Goal: Task Accomplishment & Management: Use online tool/utility

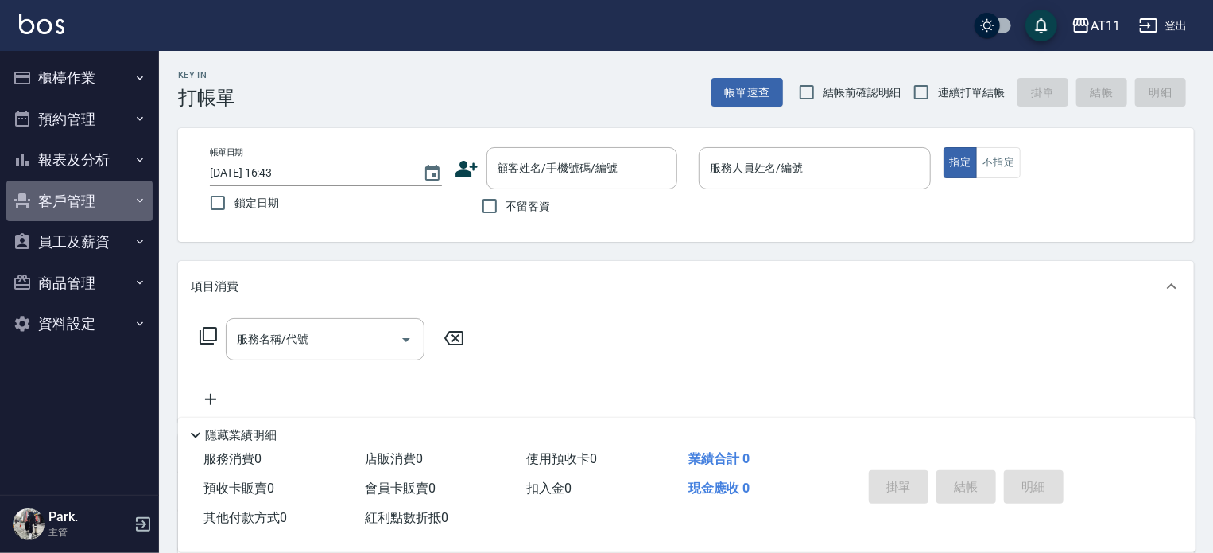
click at [80, 195] on button "客戶管理" at bounding box center [79, 200] width 146 height 41
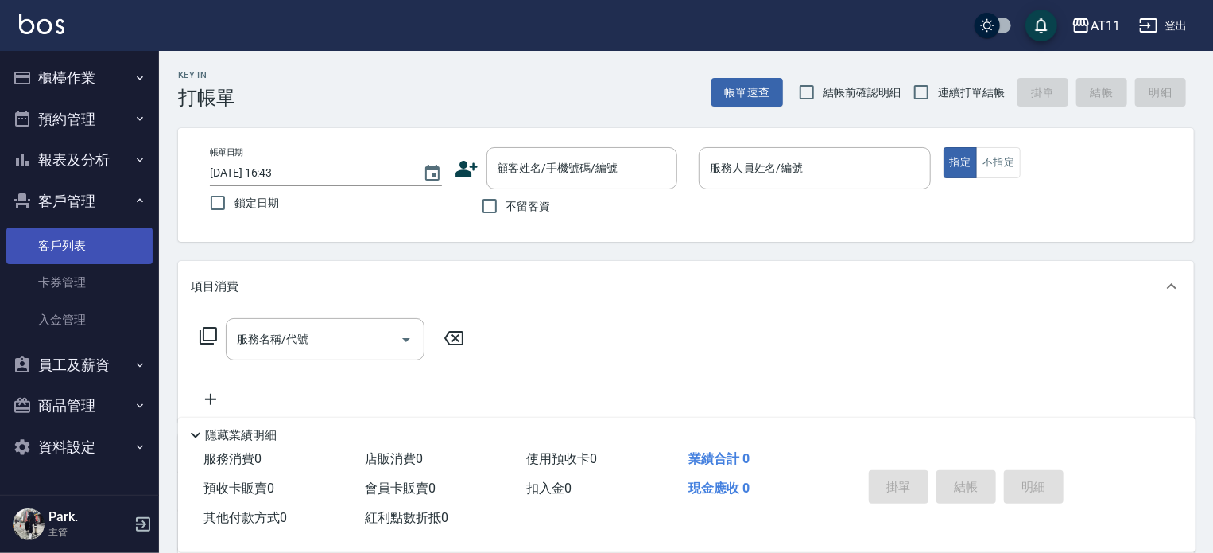
click at [95, 236] on link "客戶列表" at bounding box center [79, 245] width 146 height 37
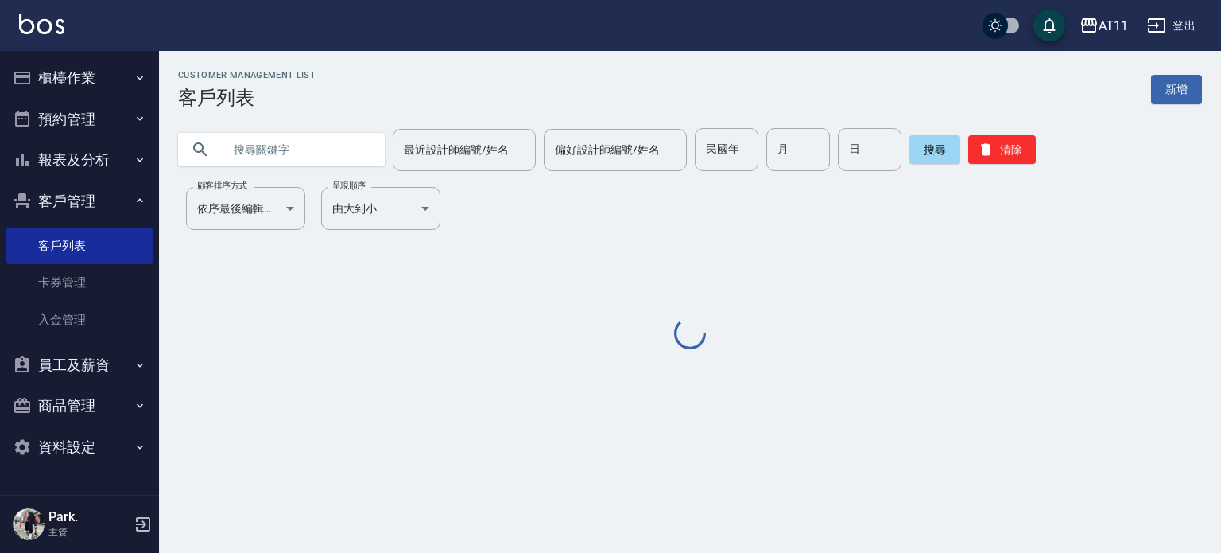
click at [305, 150] on input "text" at bounding box center [297, 149] width 149 height 43
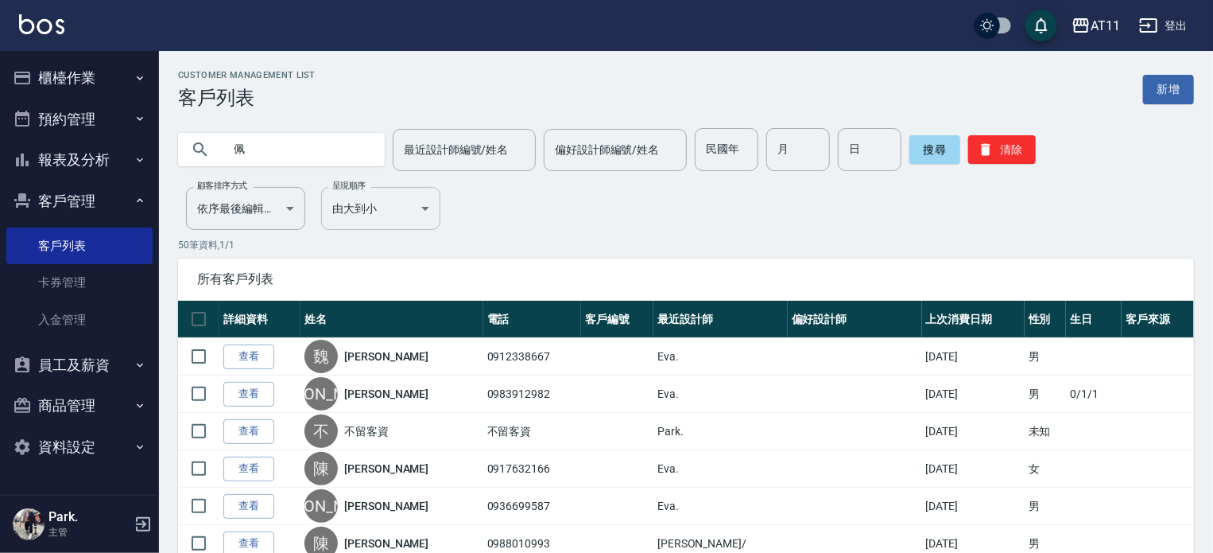
type input "佩"
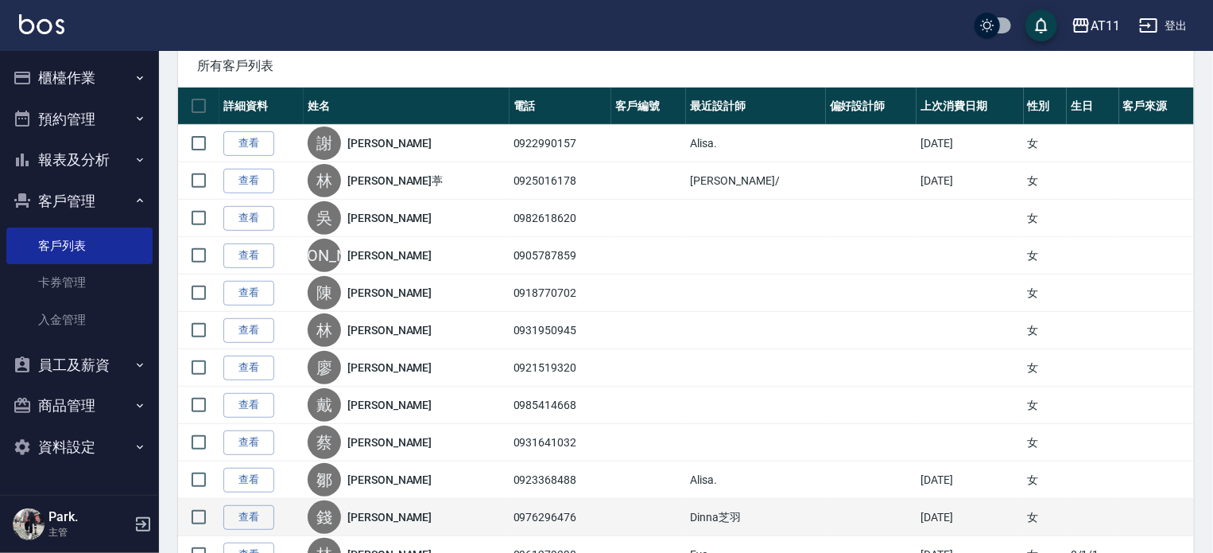
scroll to position [318, 0]
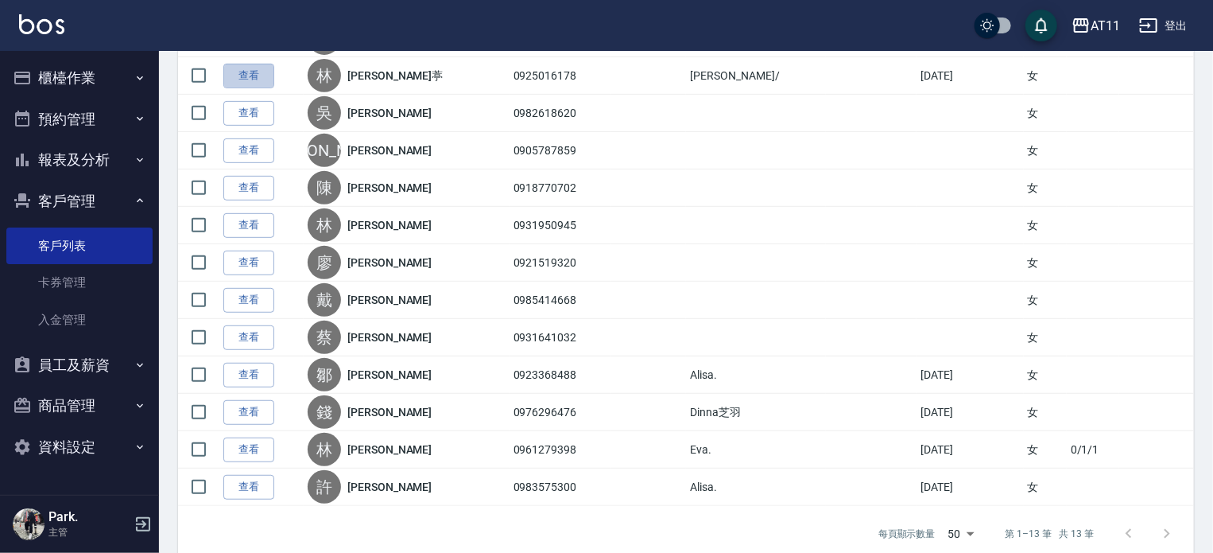
click at [240, 81] on link "查看" at bounding box center [248, 76] width 51 height 25
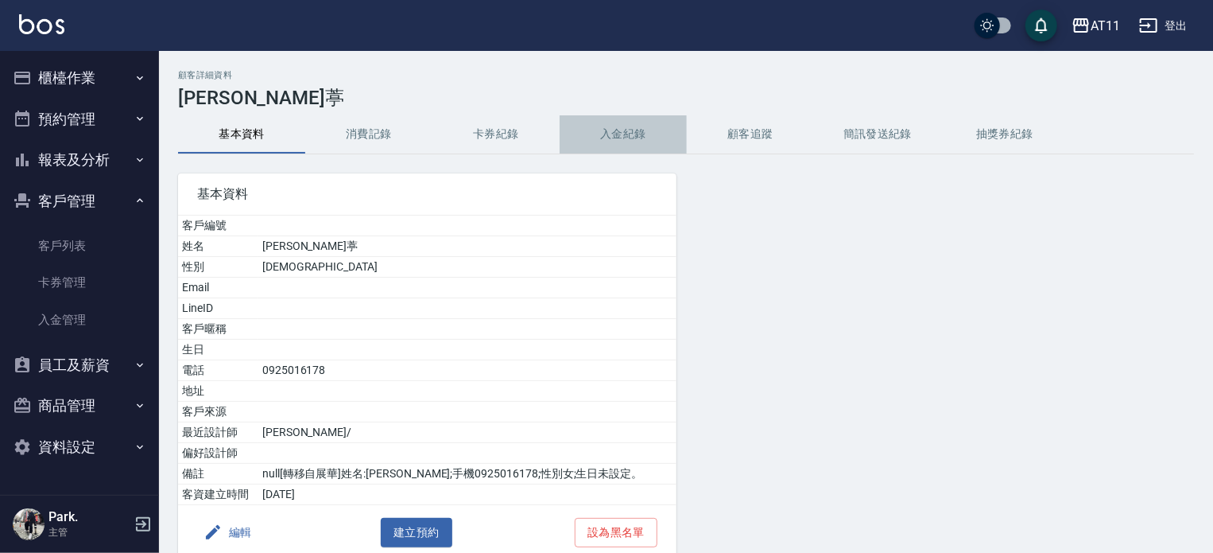
click at [608, 130] on button "入金紀錄" at bounding box center [623, 134] width 127 height 38
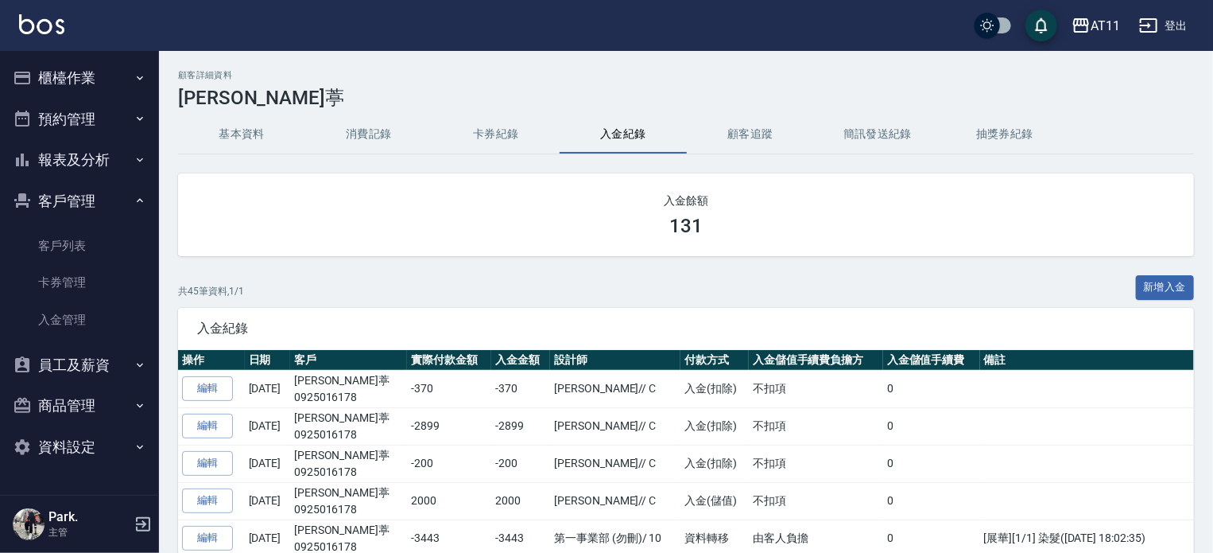
click at [59, 22] on img at bounding box center [41, 24] width 45 height 20
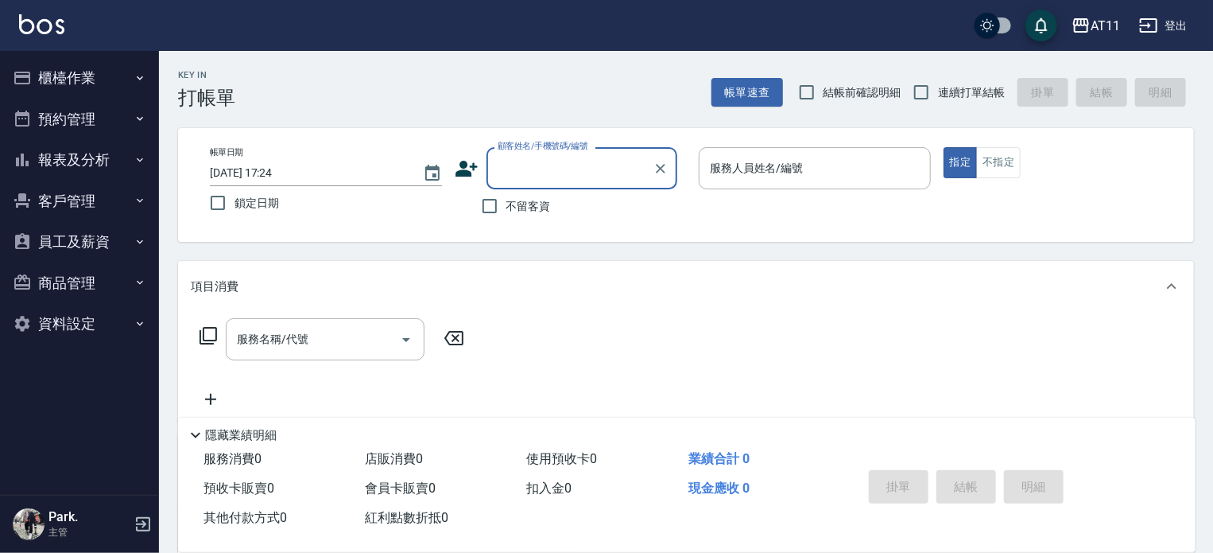
click at [525, 206] on span "不留客資" at bounding box center [528, 206] width 45 height 17
click at [506, 206] on input "不留客資" at bounding box center [489, 205] width 33 height 33
checkbox input "true"
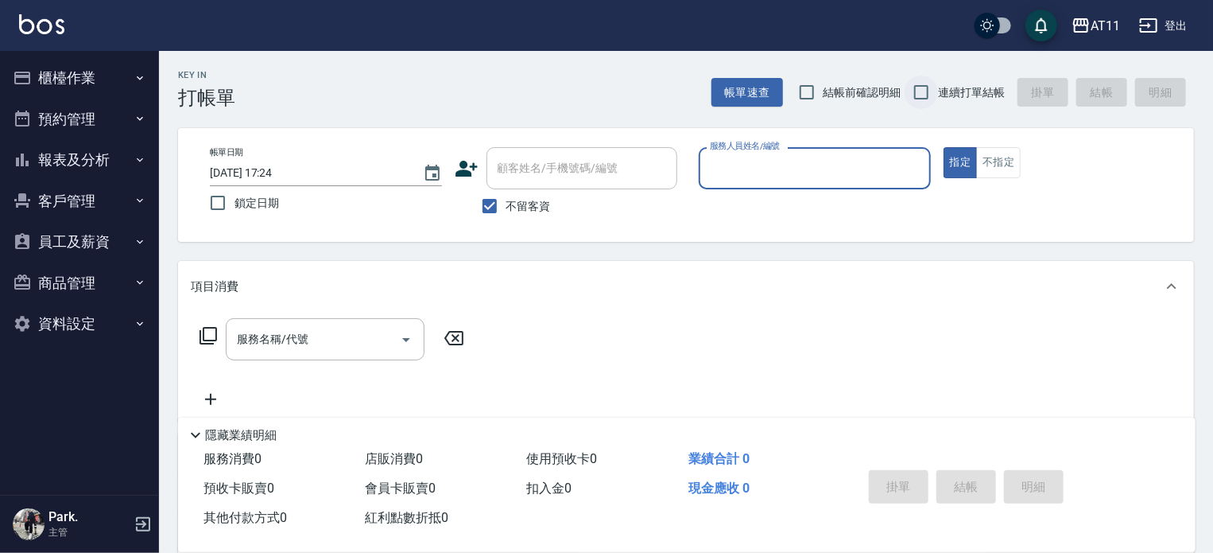
click at [931, 98] on input "連續打單結帳" at bounding box center [921, 92] width 33 height 33
checkbox input "true"
click at [863, 172] on input "服務人員姓名/編號" at bounding box center [815, 168] width 218 height 28
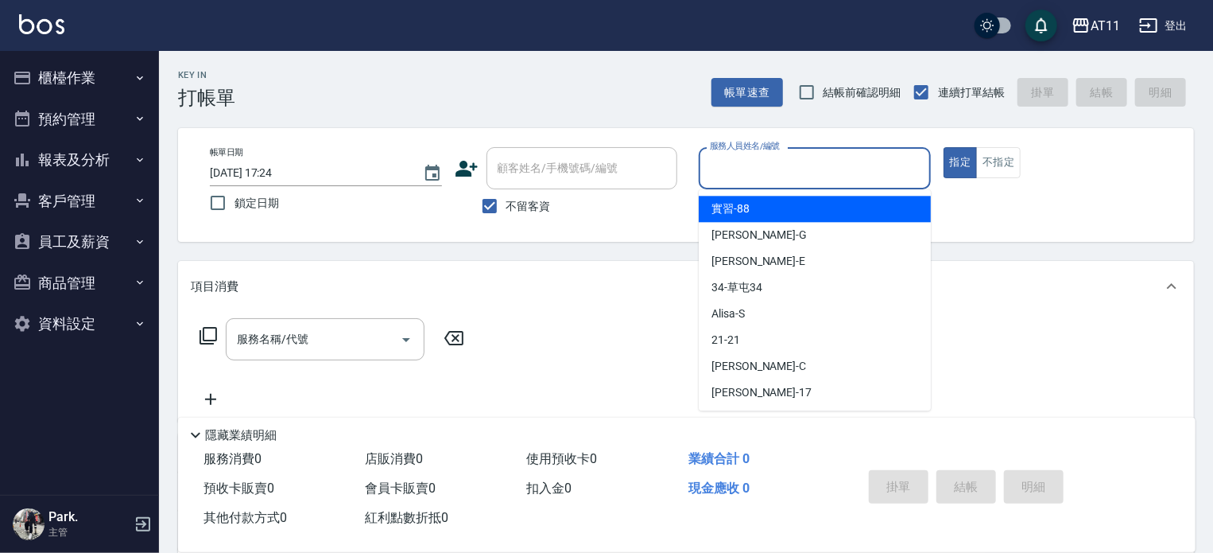
type input "ㄋ"
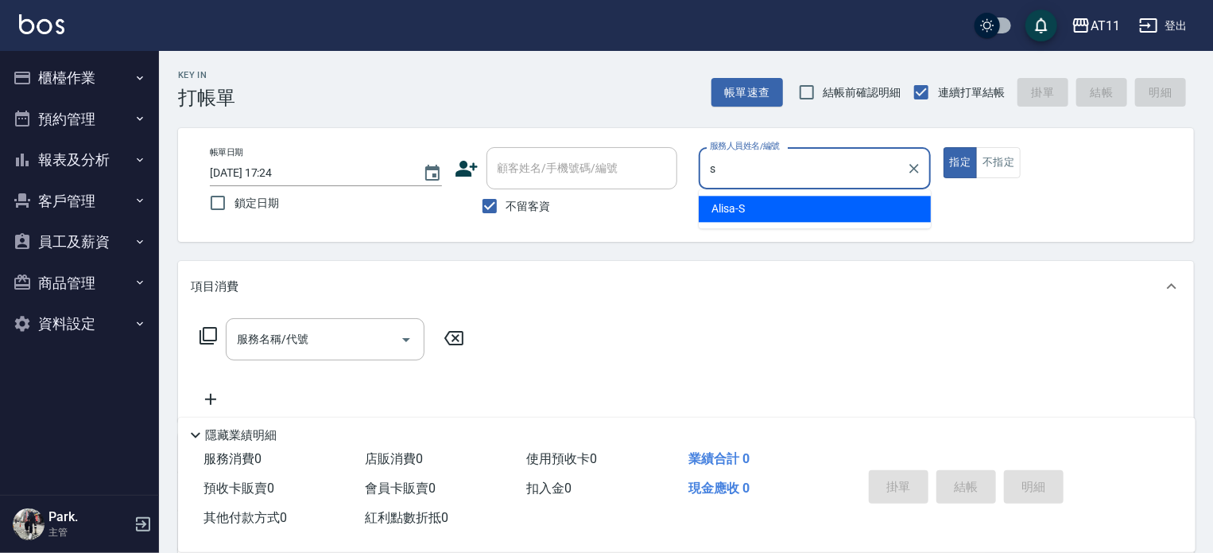
type input "Alisa-S"
type button "true"
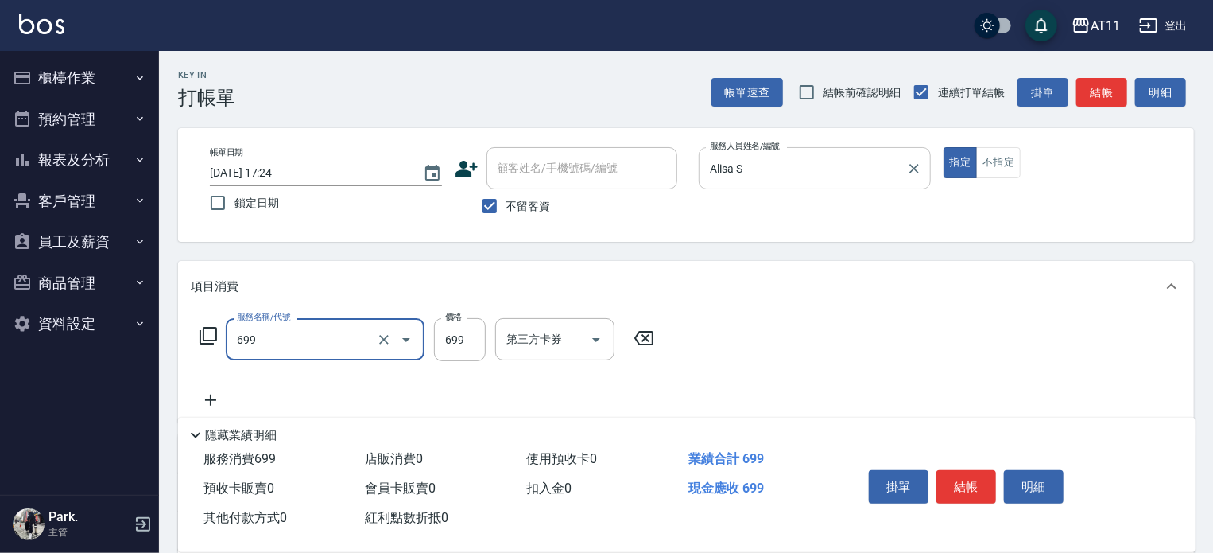
type input "SPA699(699)"
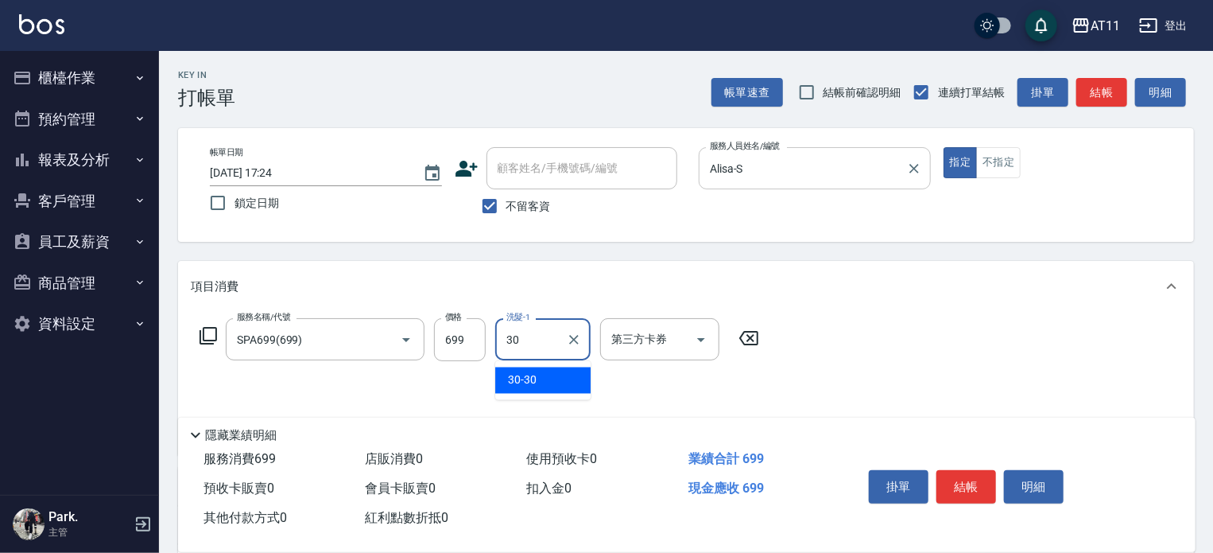
type input "30-30"
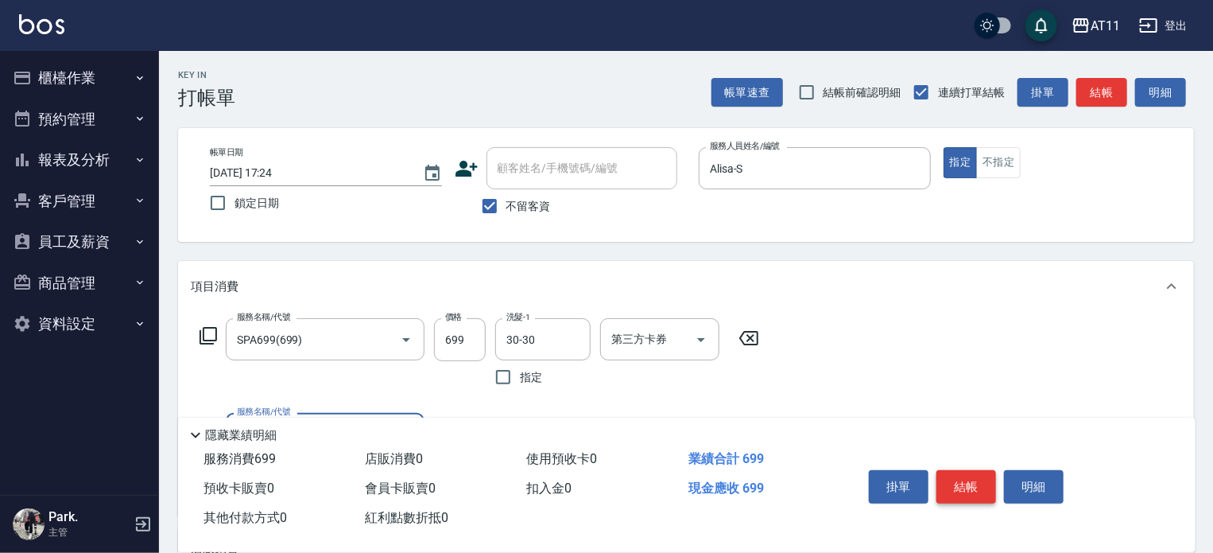
click at [973, 475] on button "結帳" at bounding box center [967, 486] width 60 height 33
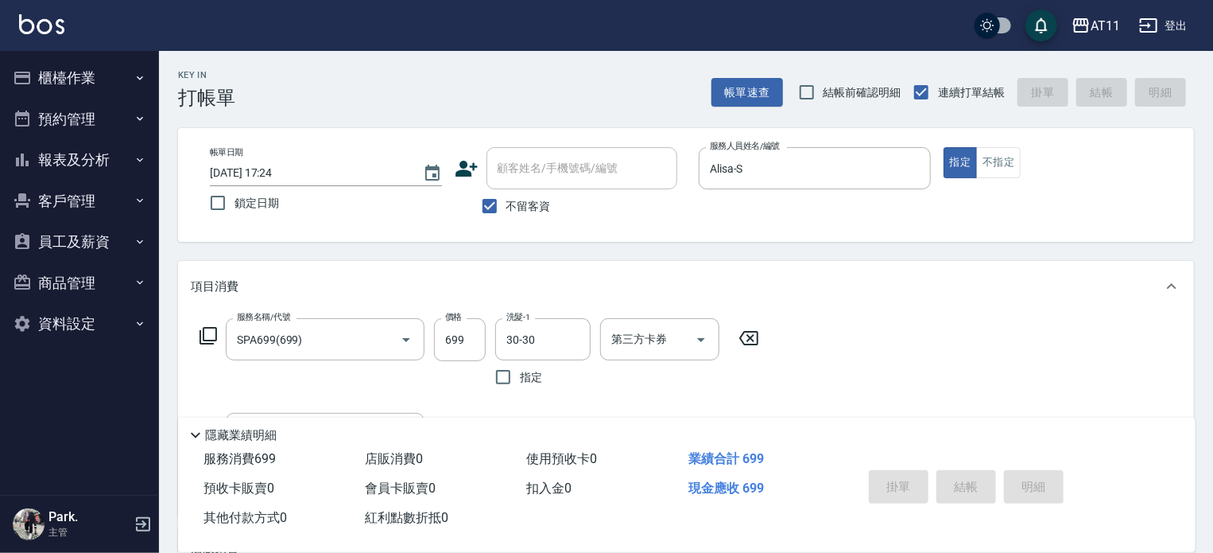
type input "[DATE] 17:36"
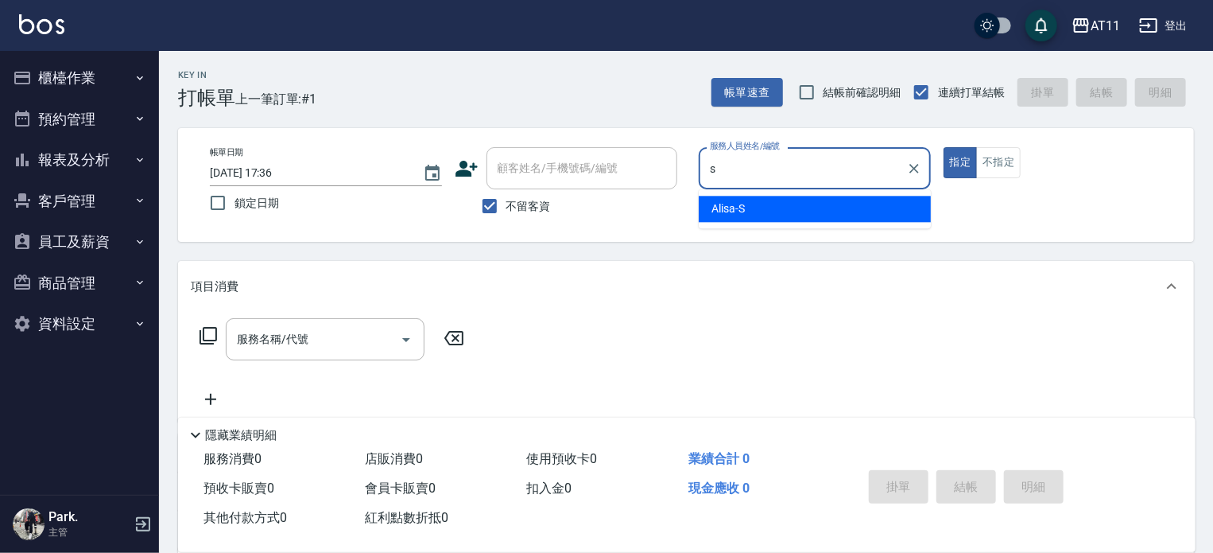
type input "Alisa-S"
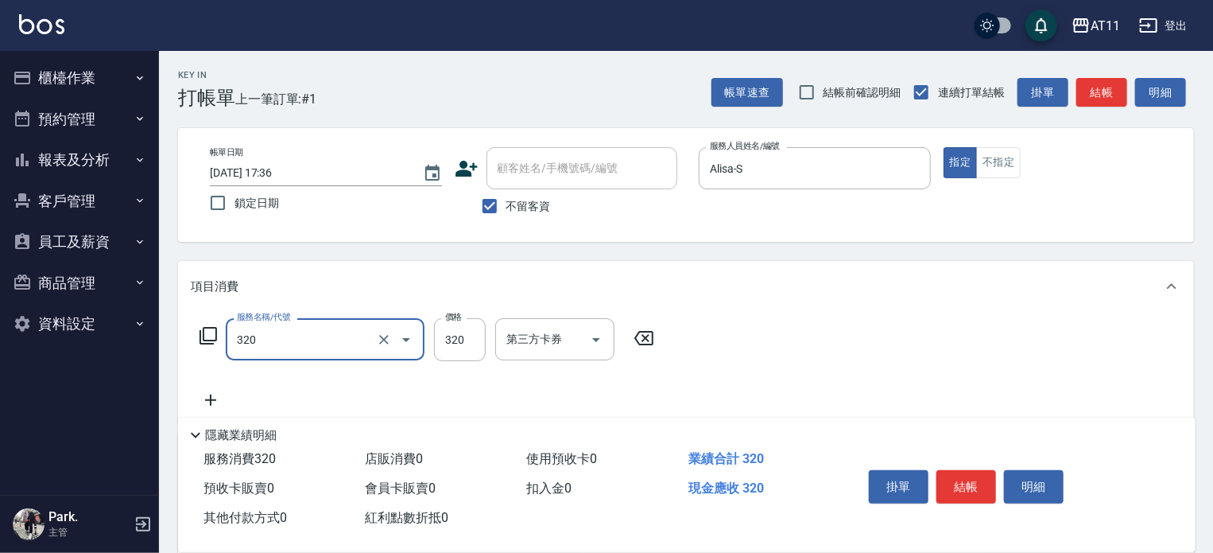
type input "洗剪(320)"
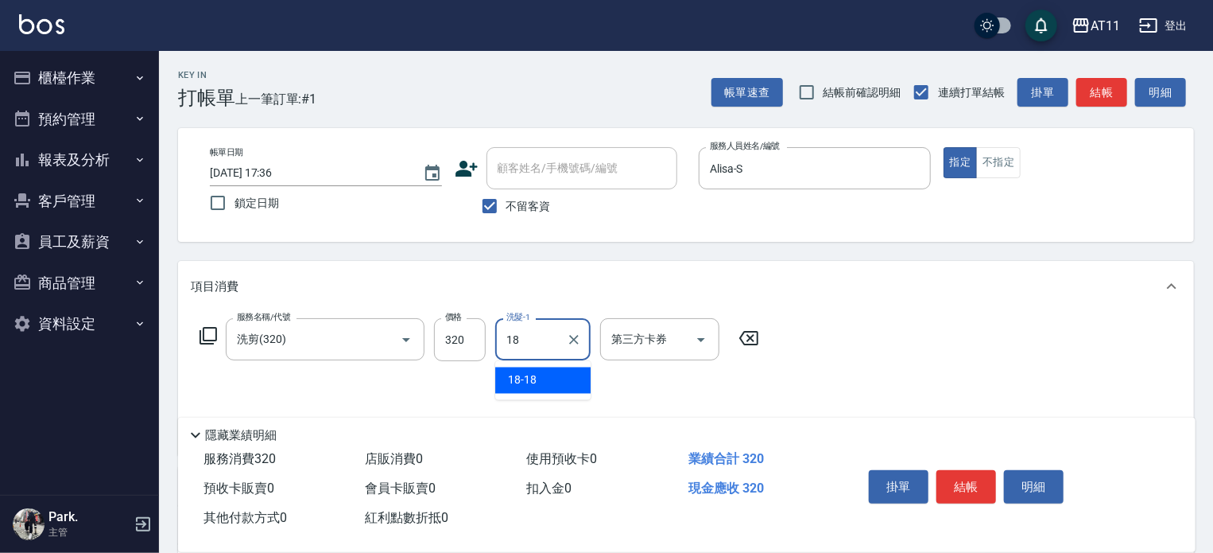
type input "18-18"
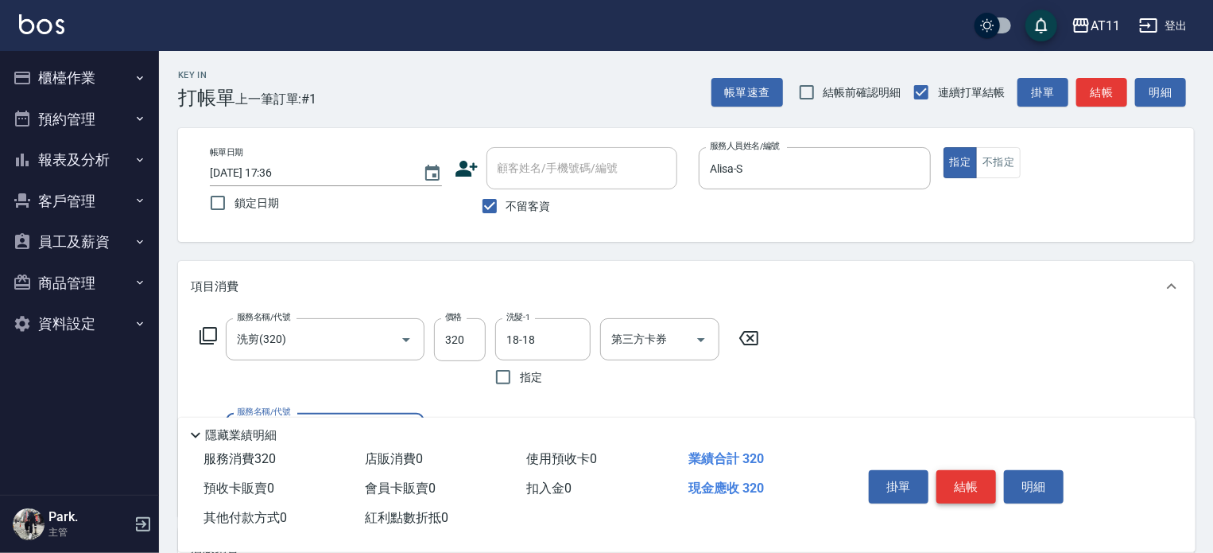
click at [975, 477] on button "結帳" at bounding box center [967, 486] width 60 height 33
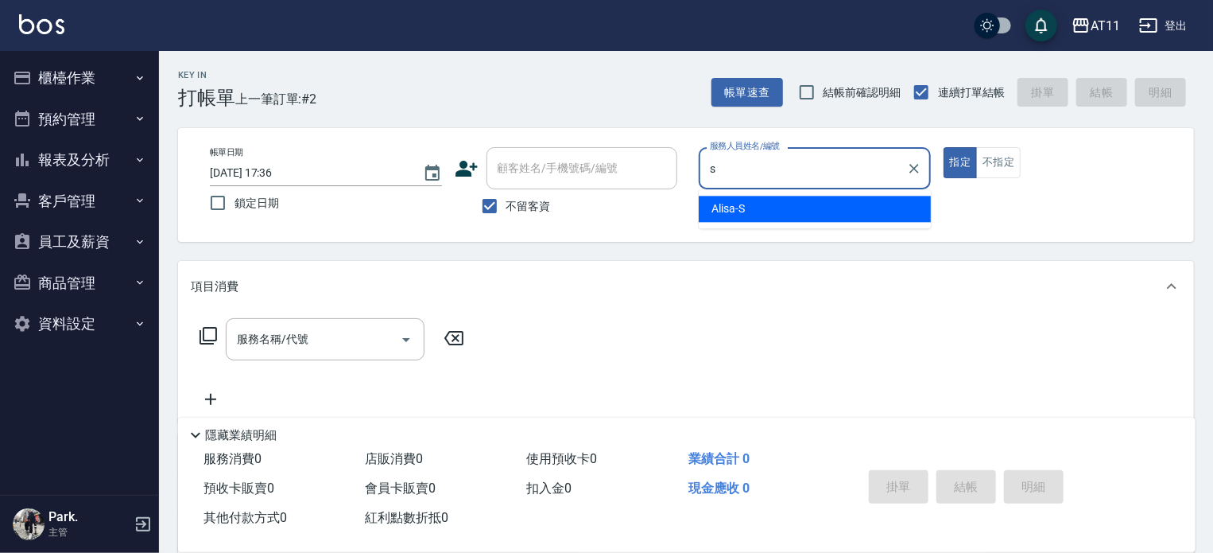
type input "Alisa-S"
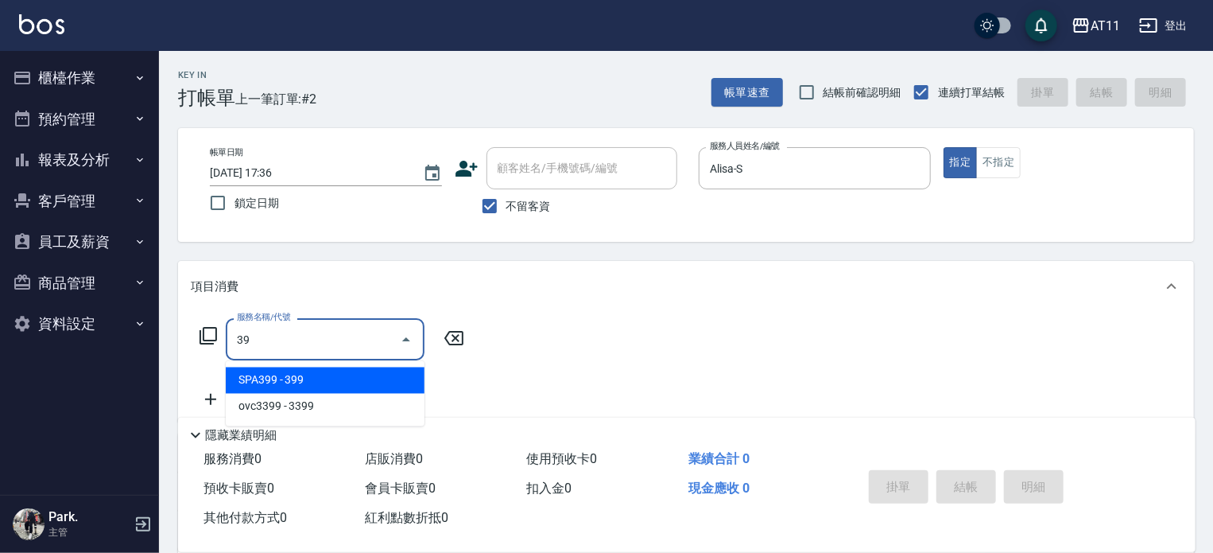
type input "3"
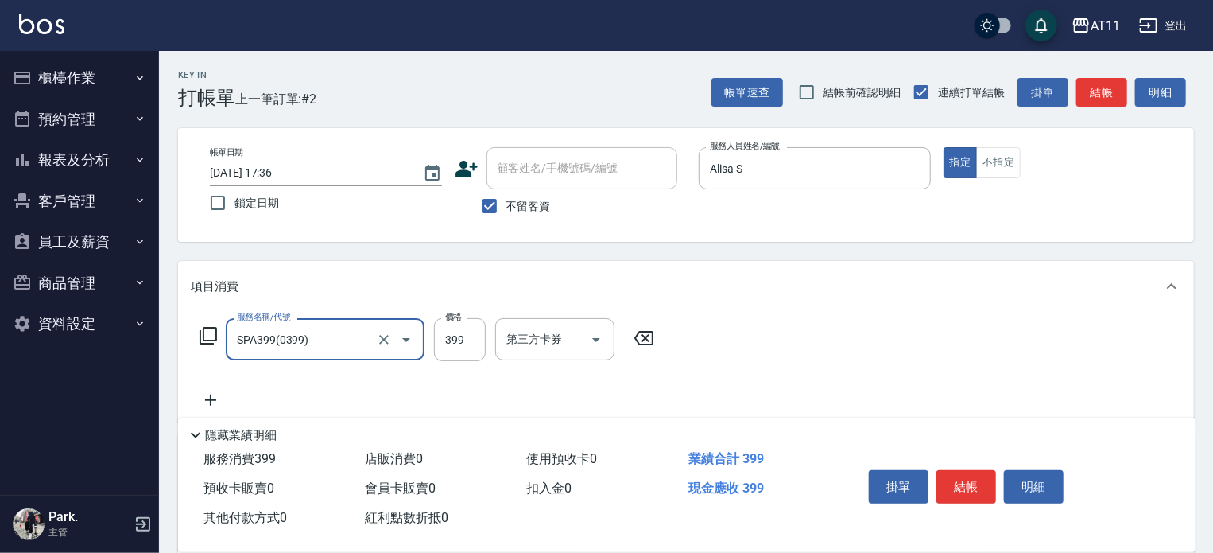
type input "SPA399(0399)"
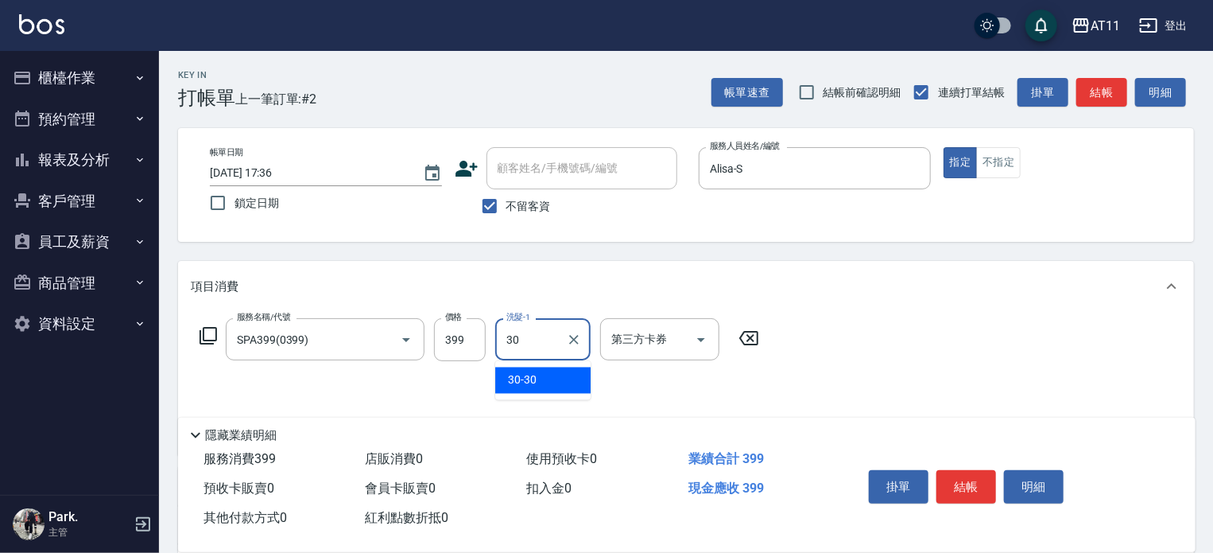
type input "30-30"
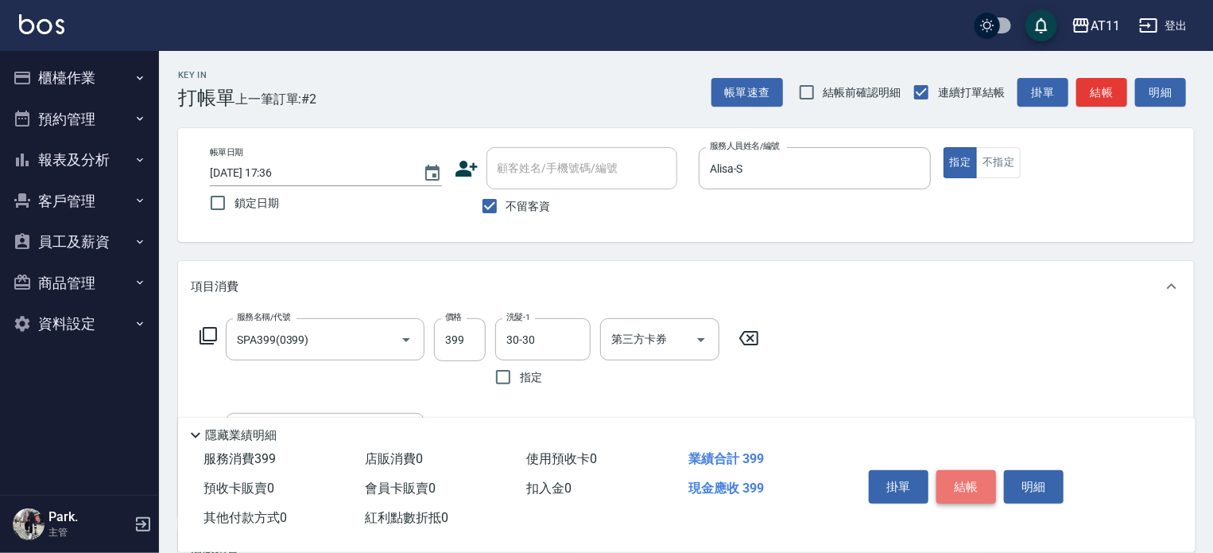
click at [964, 486] on button "結帳" at bounding box center [967, 486] width 60 height 33
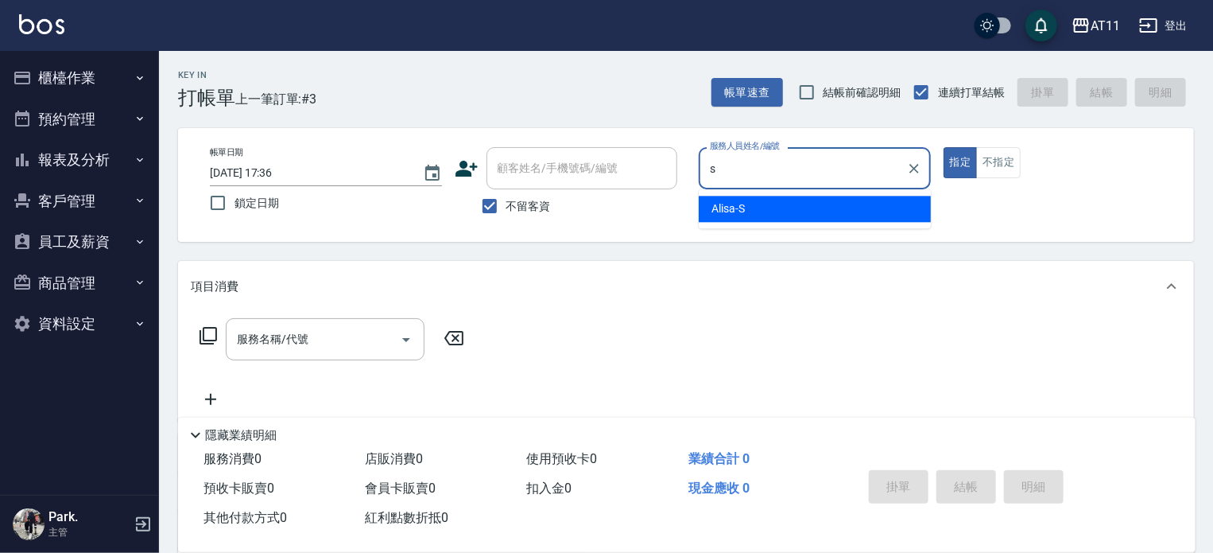
type input "Alisa-S"
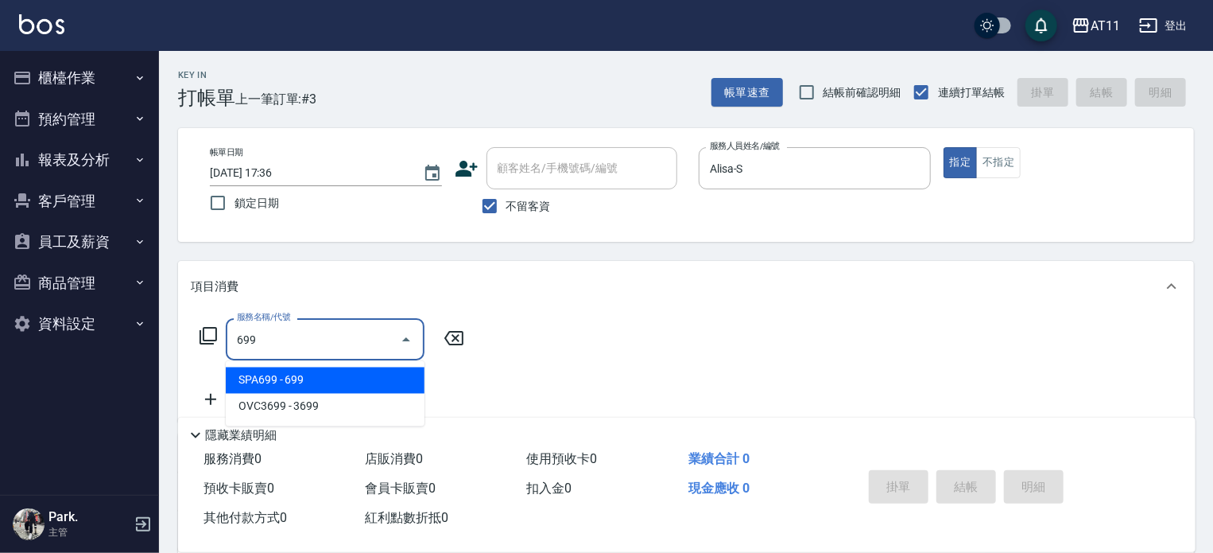
type input "SPA699(699)"
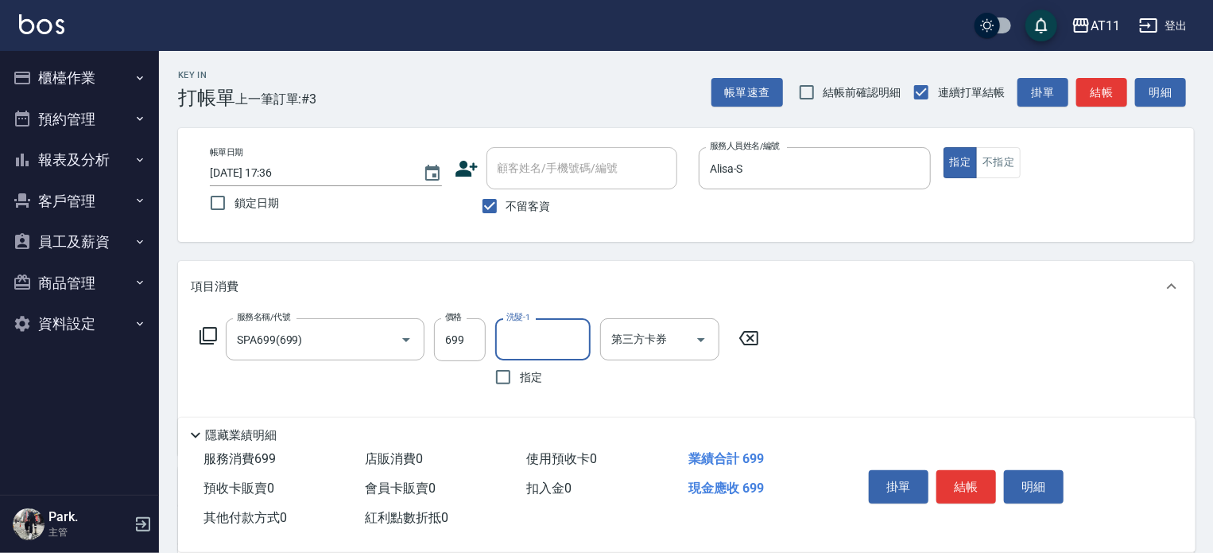
type input "3"
type input "18-18"
click at [976, 483] on button "結帳" at bounding box center [967, 486] width 60 height 33
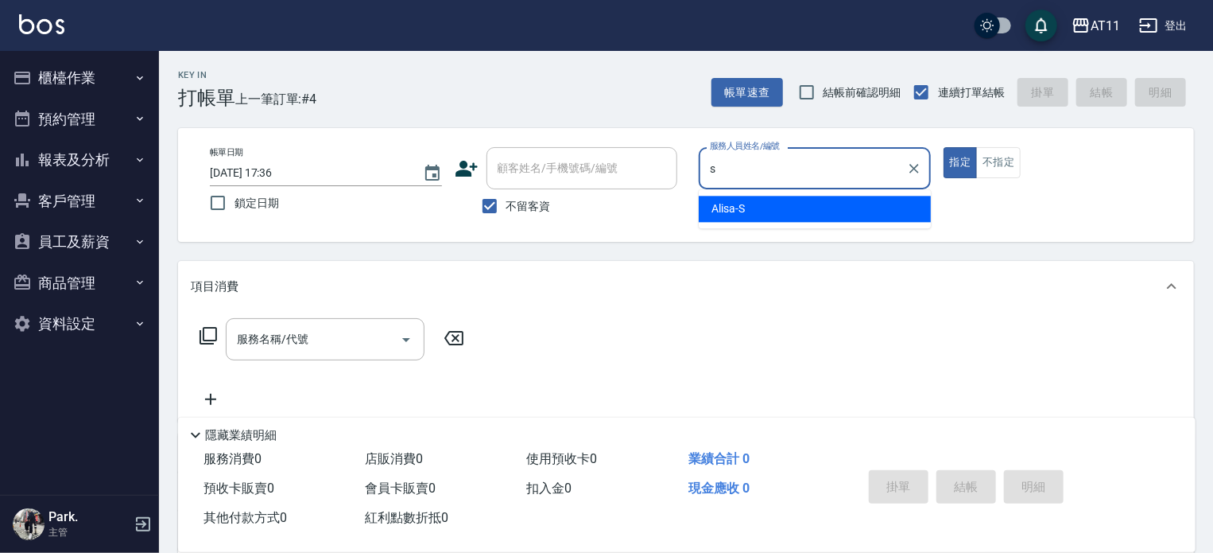
type input "Alisa-S"
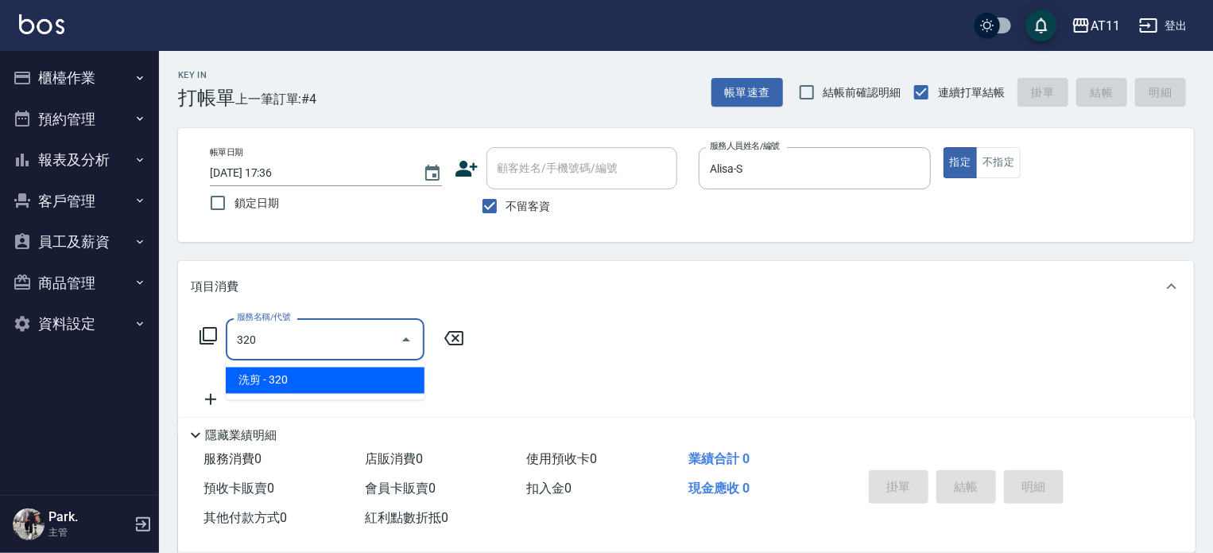
type input "洗剪(320)"
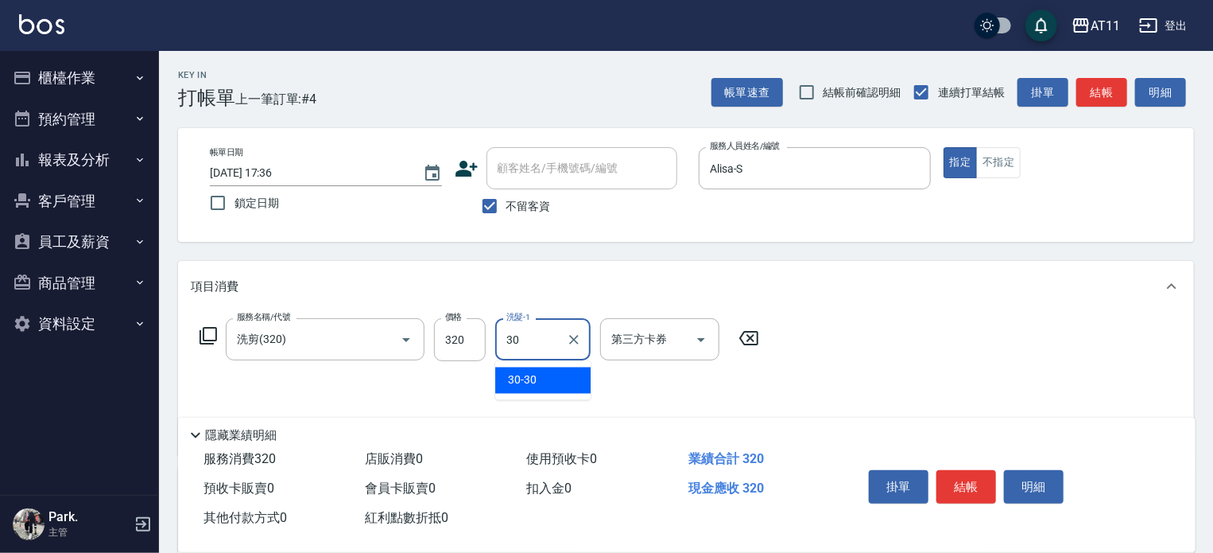
type input "30-30"
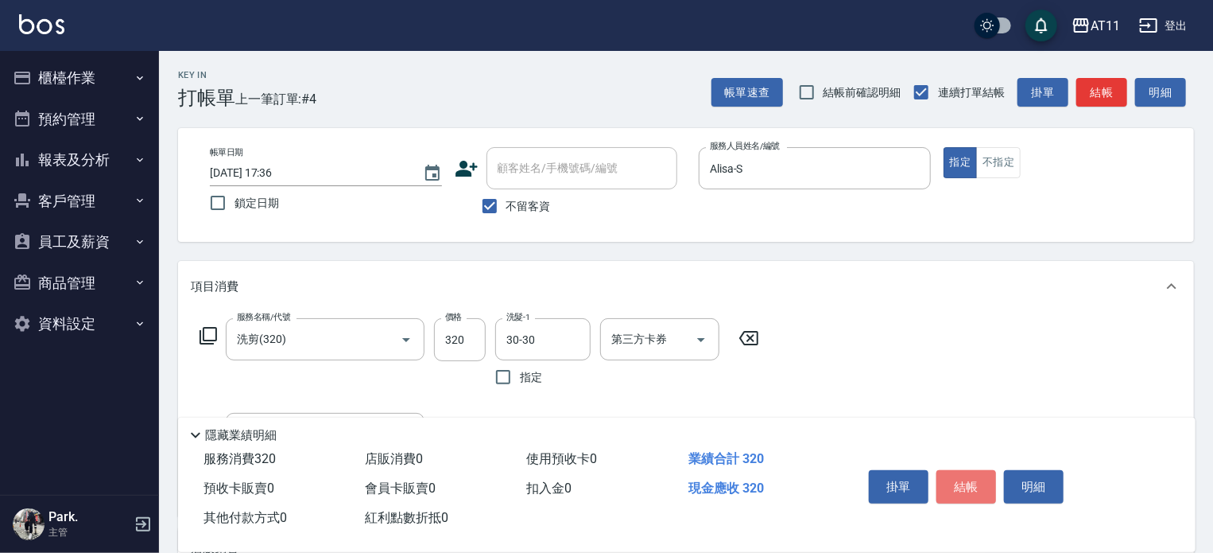
drag, startPoint x: 973, startPoint y: 484, endPoint x: 871, endPoint y: 394, distance: 136.3
click at [966, 474] on button "結帳" at bounding box center [967, 486] width 60 height 33
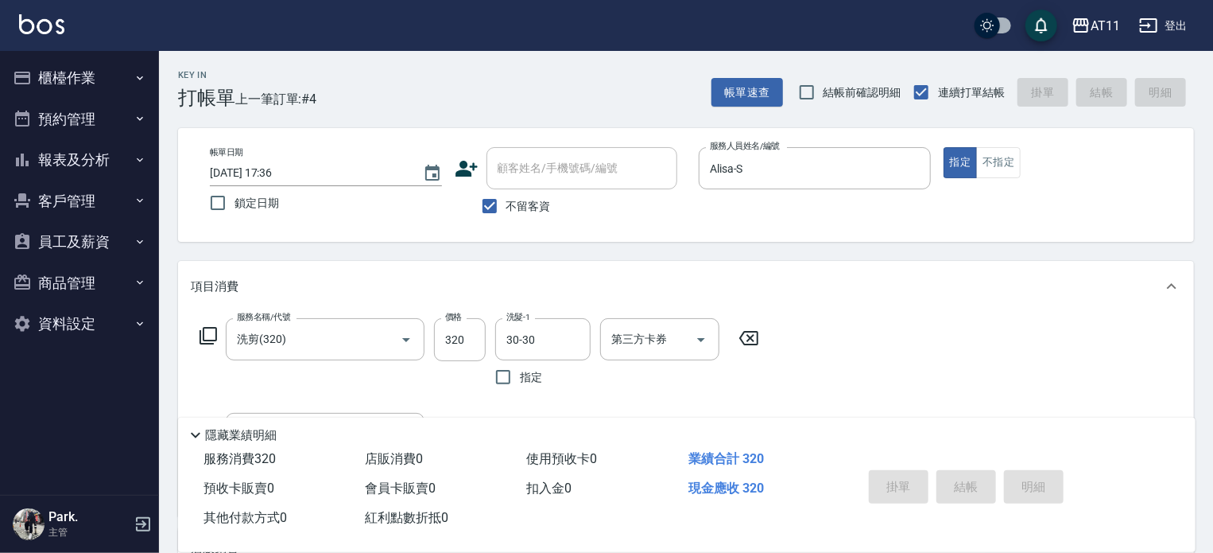
type input "[DATE] 17:37"
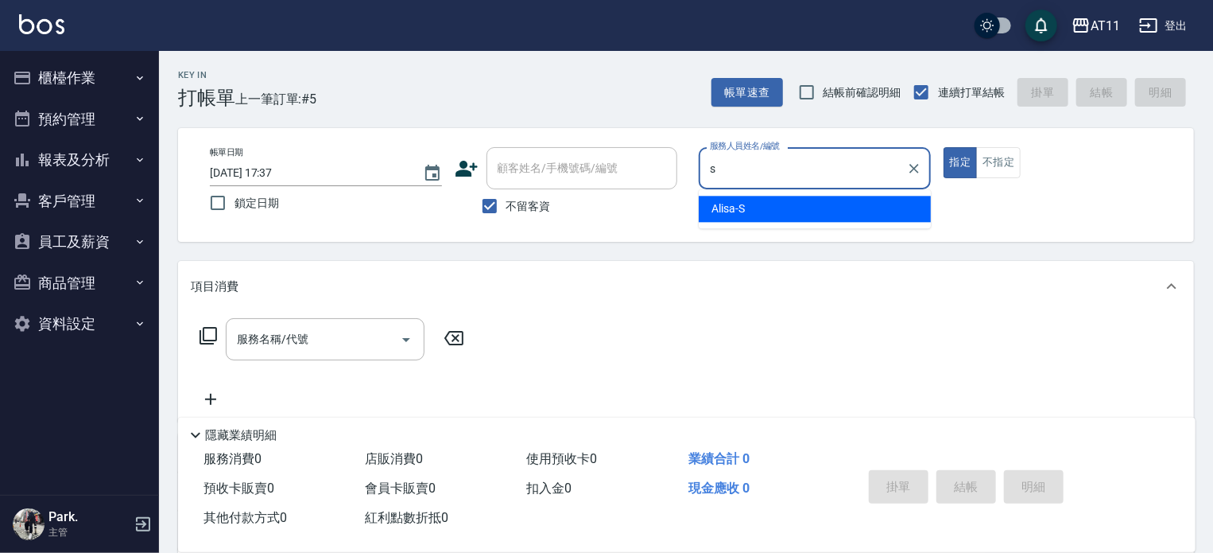
type input "Alisa-S"
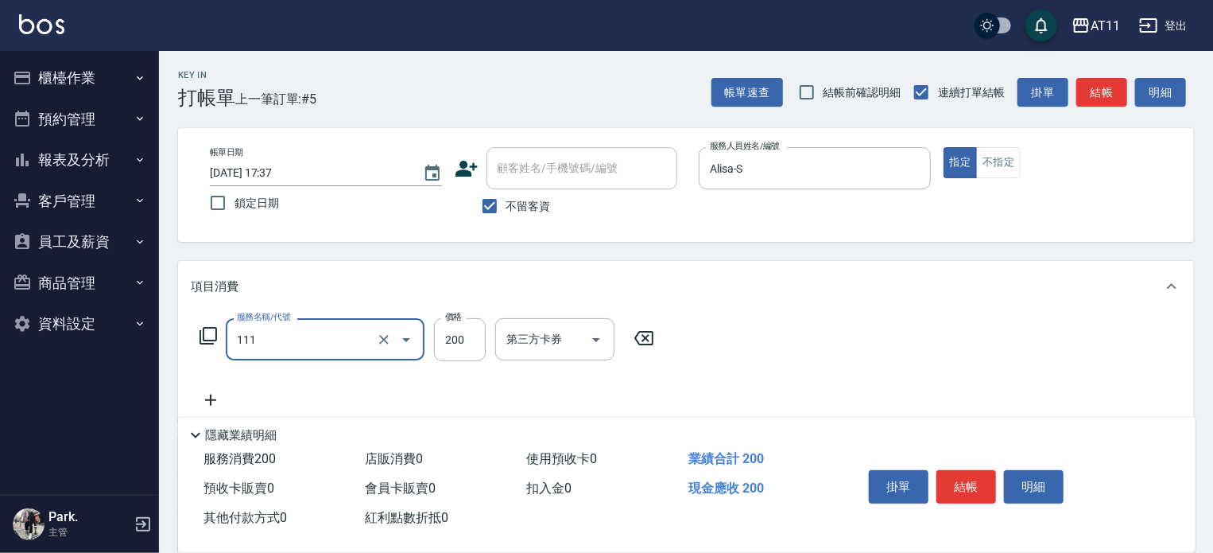
type input "精油洗髮(111)"
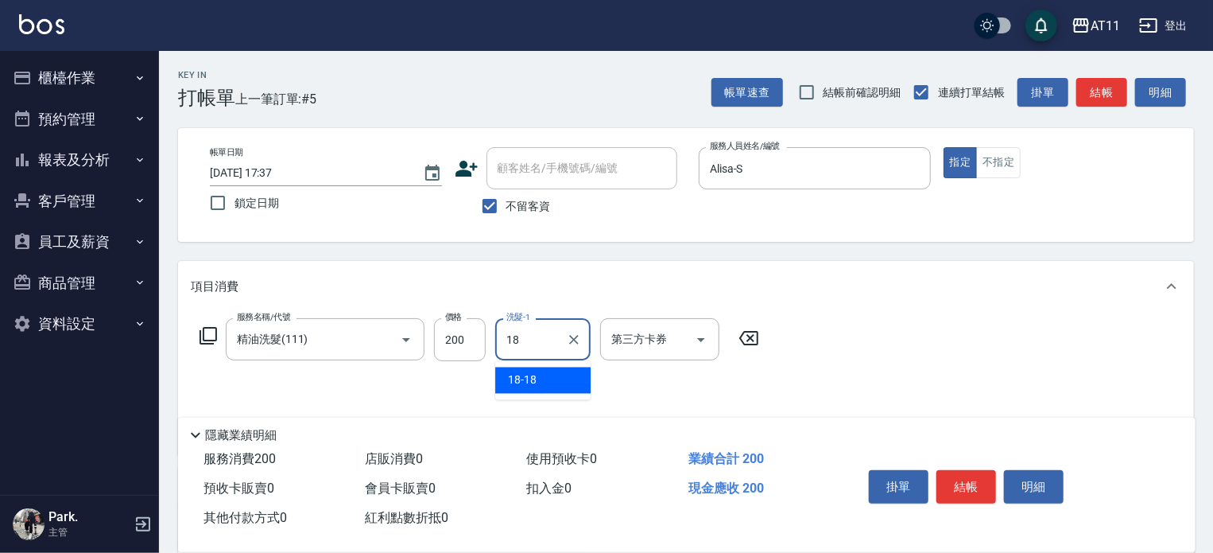
type input "18-18"
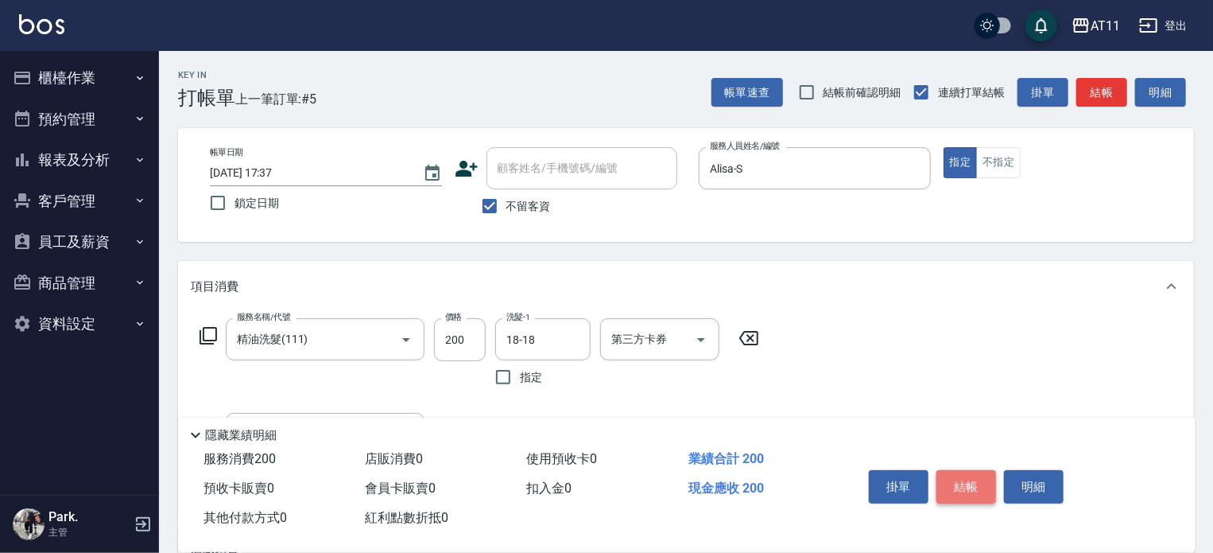
click at [973, 487] on button "結帳" at bounding box center [967, 486] width 60 height 33
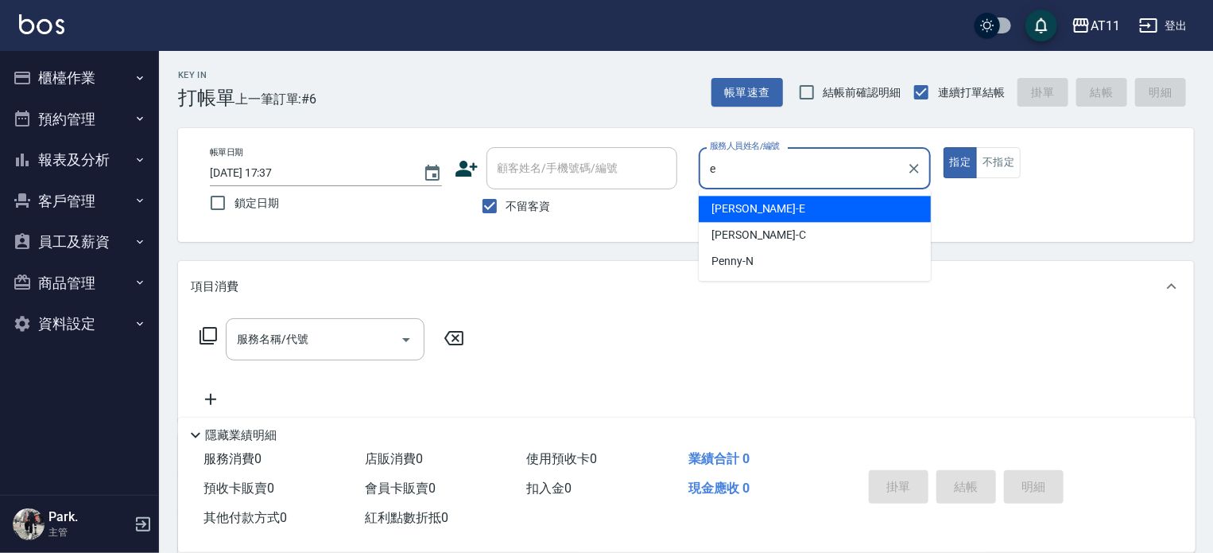
type input "[PERSON_NAME]"
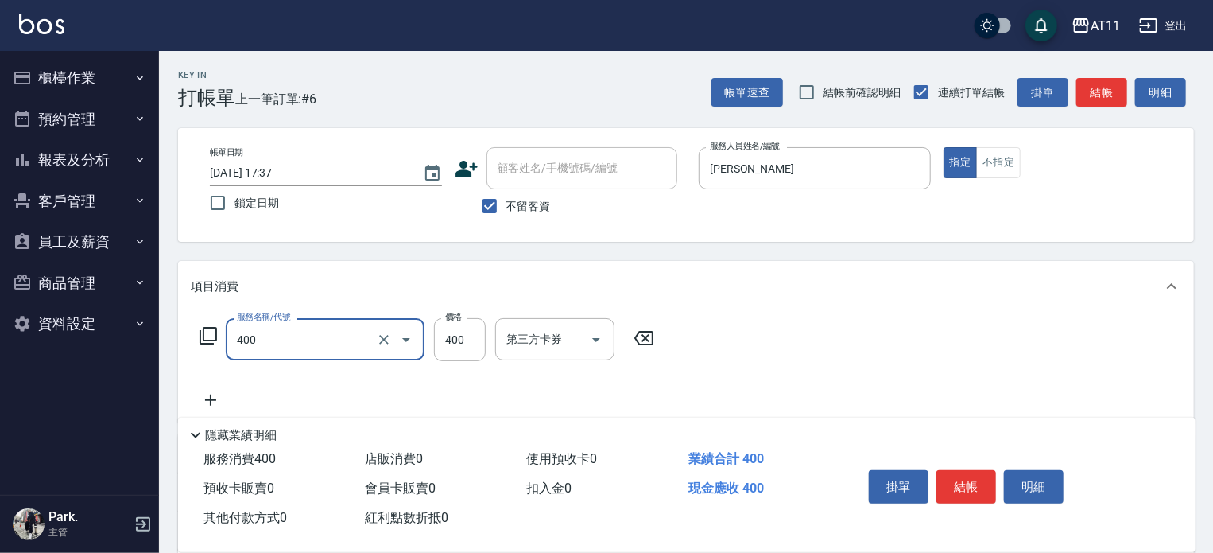
type input "洗剪(400)"
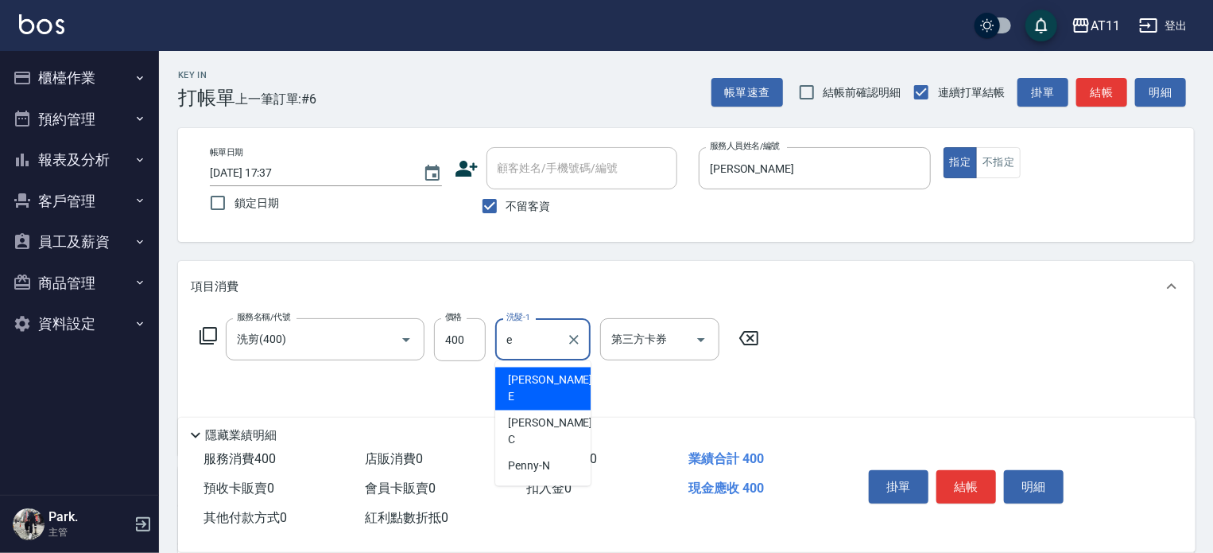
type input "[PERSON_NAME]"
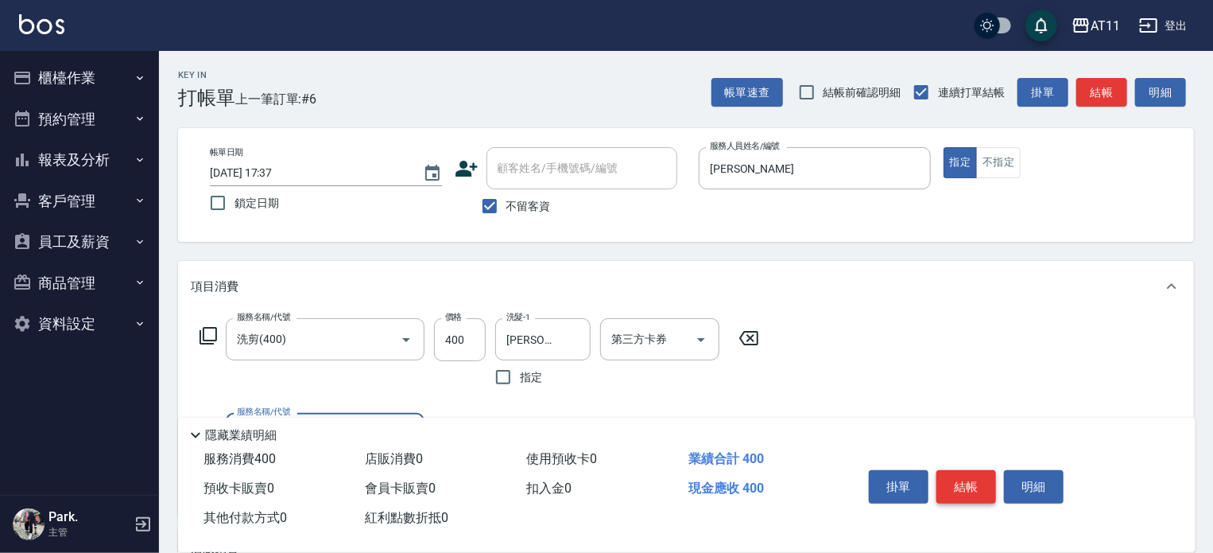
click at [977, 483] on button "結帳" at bounding box center [967, 486] width 60 height 33
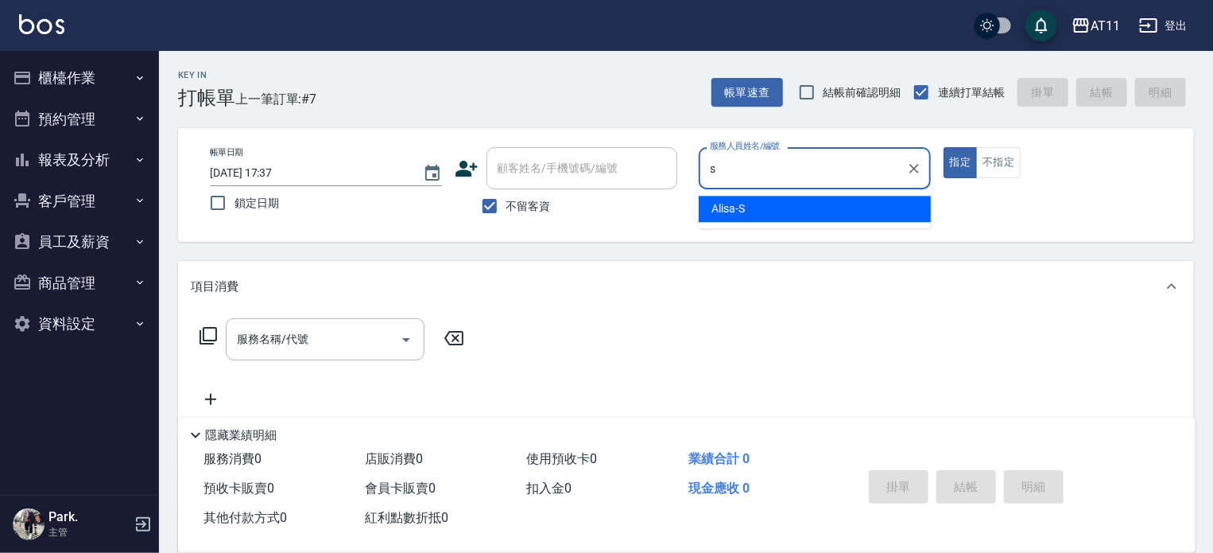
type input "Alisa-S"
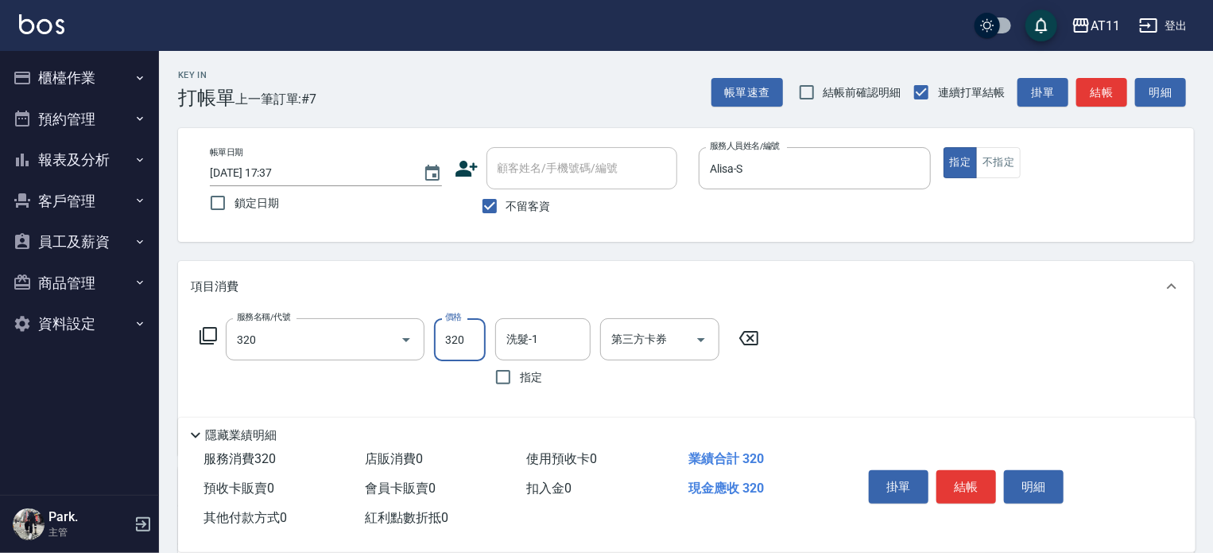
type input "洗剪(320)"
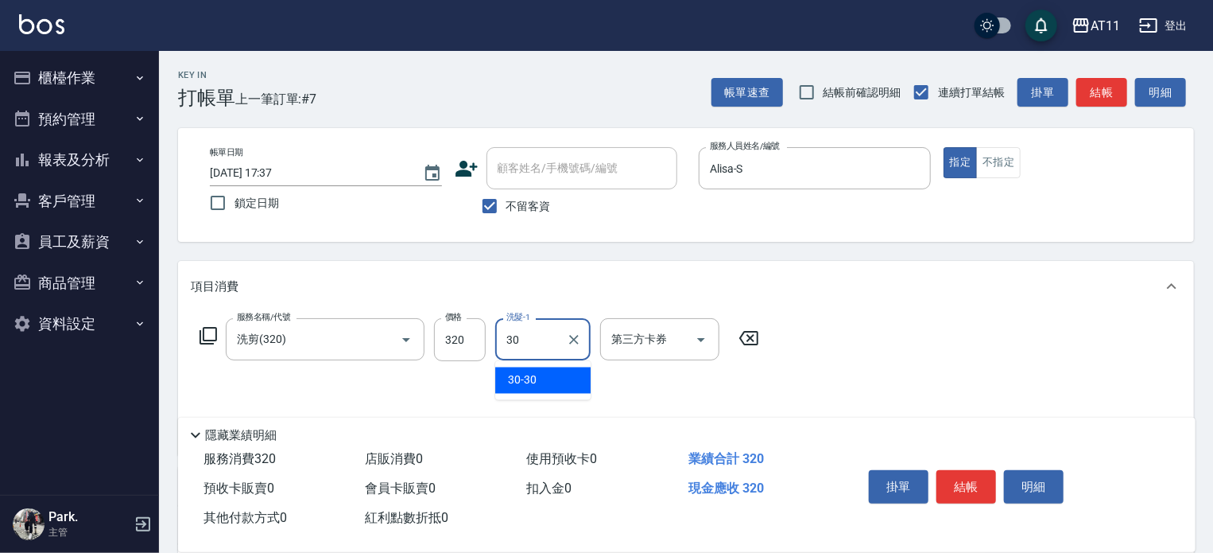
type input "30-30"
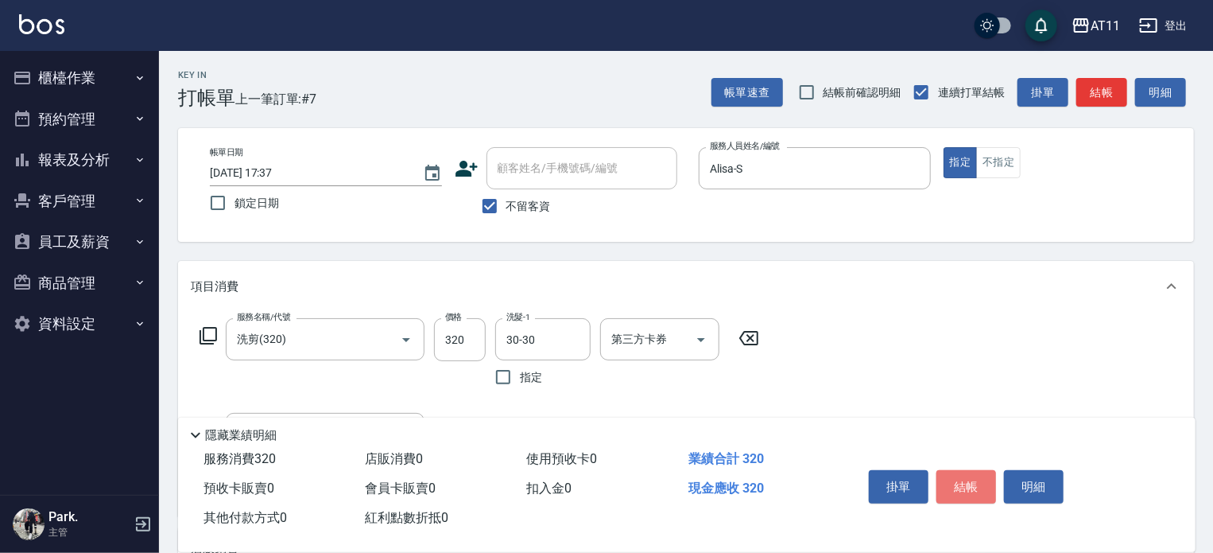
click at [972, 485] on button "結帳" at bounding box center [967, 486] width 60 height 33
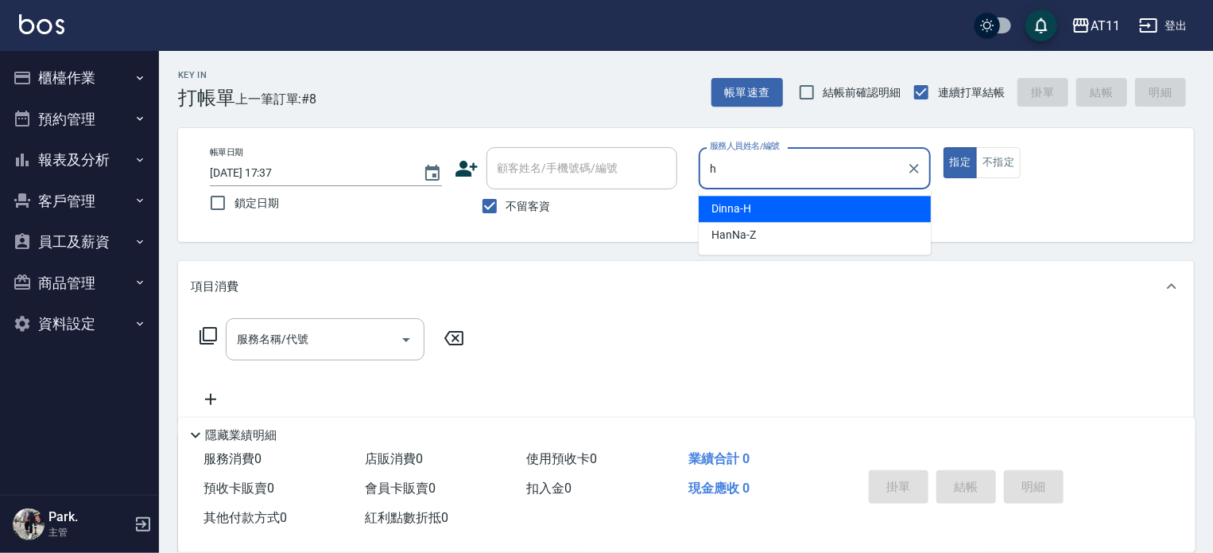
type input "Dinna-H"
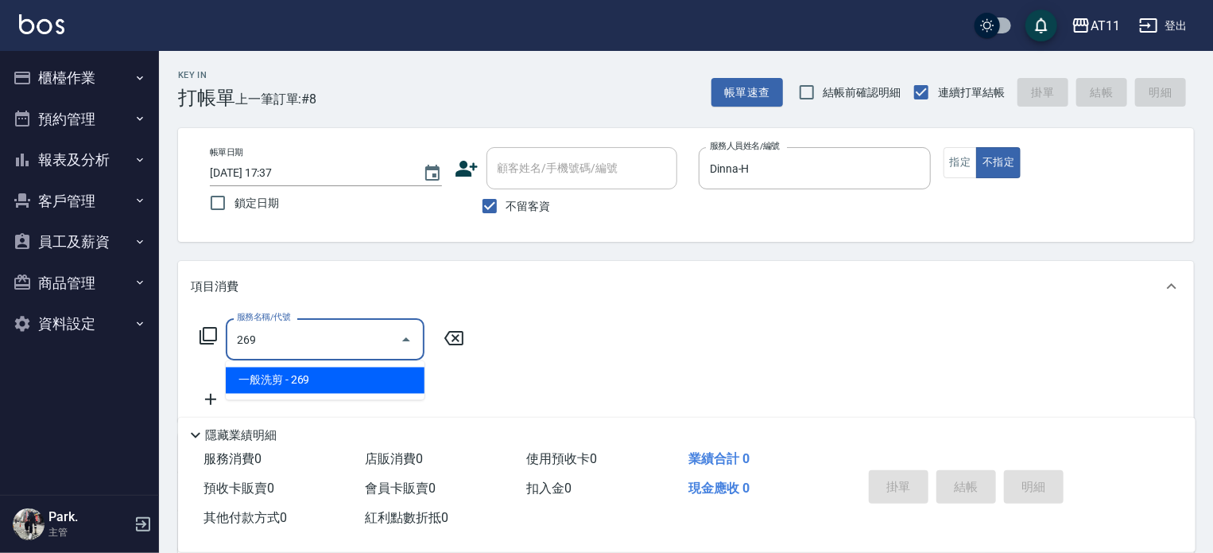
type input "一般洗剪(269)"
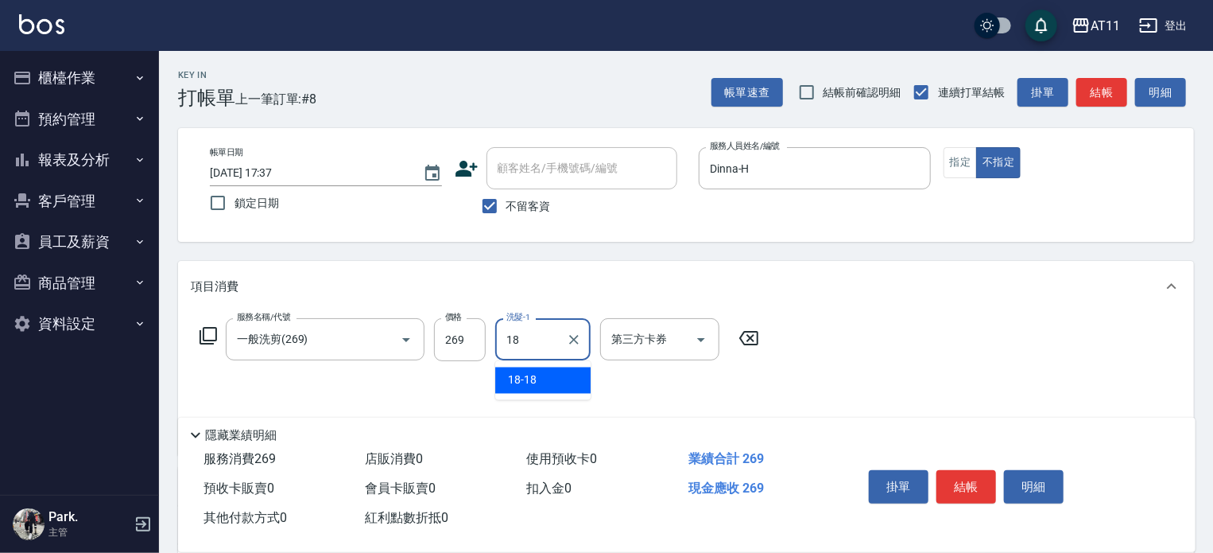
type input "18-18"
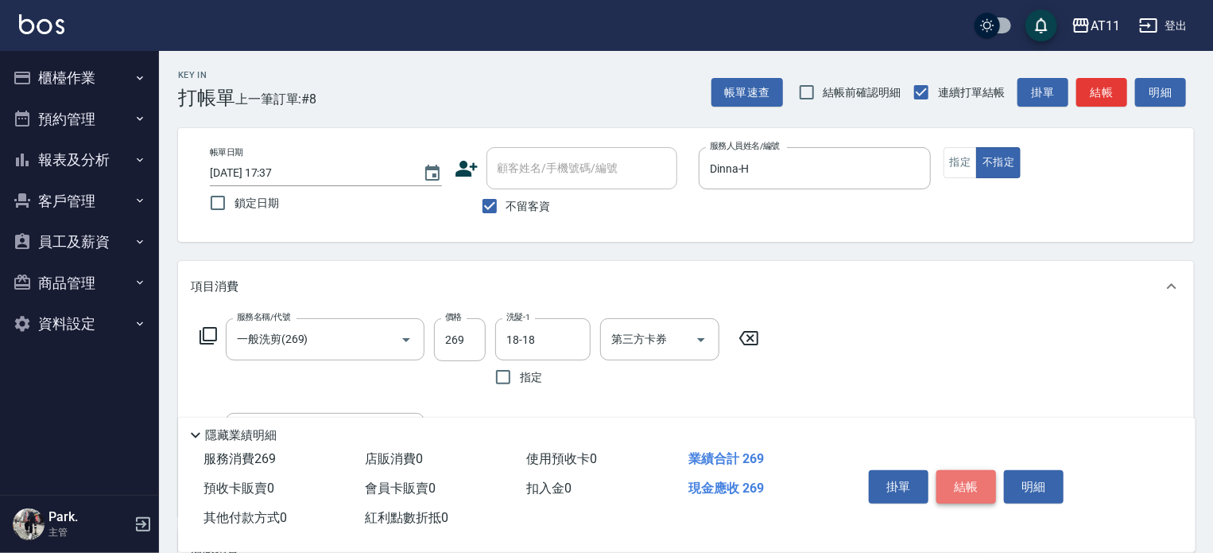
click at [969, 486] on button "結帳" at bounding box center [967, 486] width 60 height 33
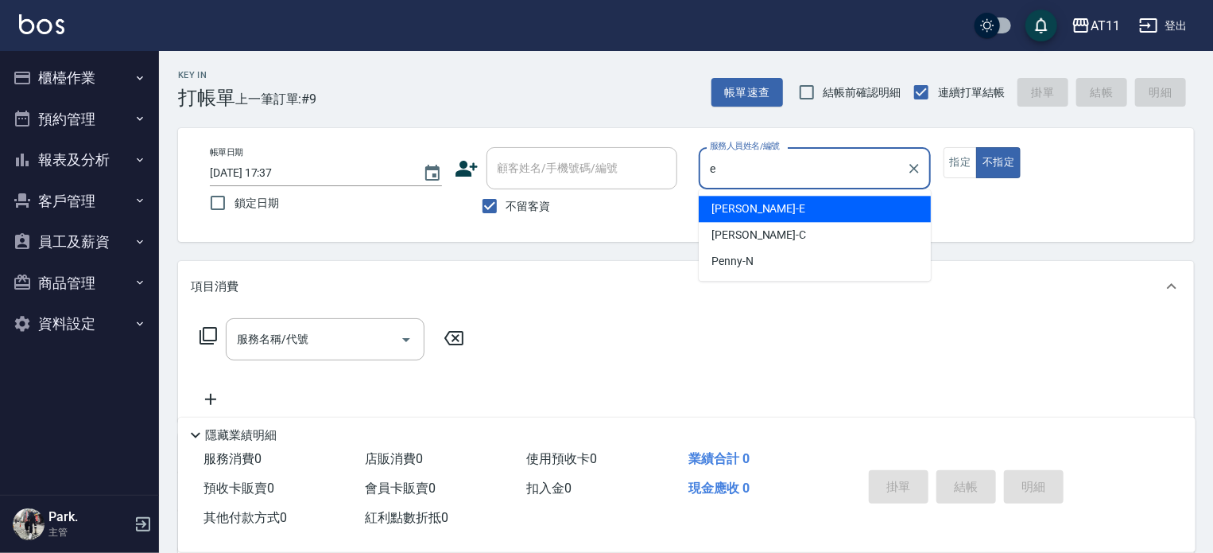
type input "[PERSON_NAME]"
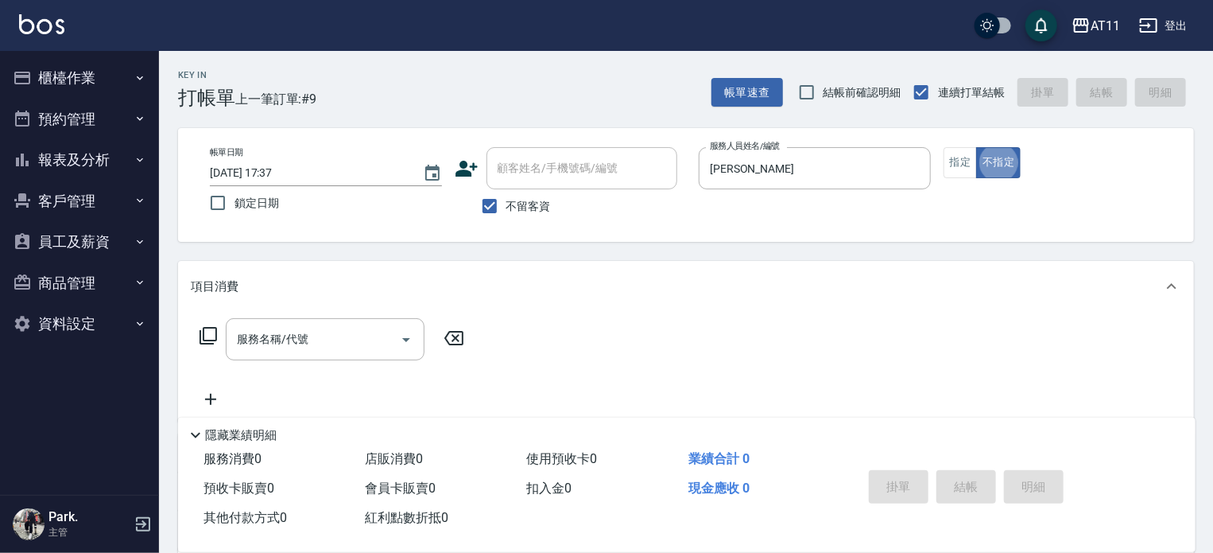
type button "false"
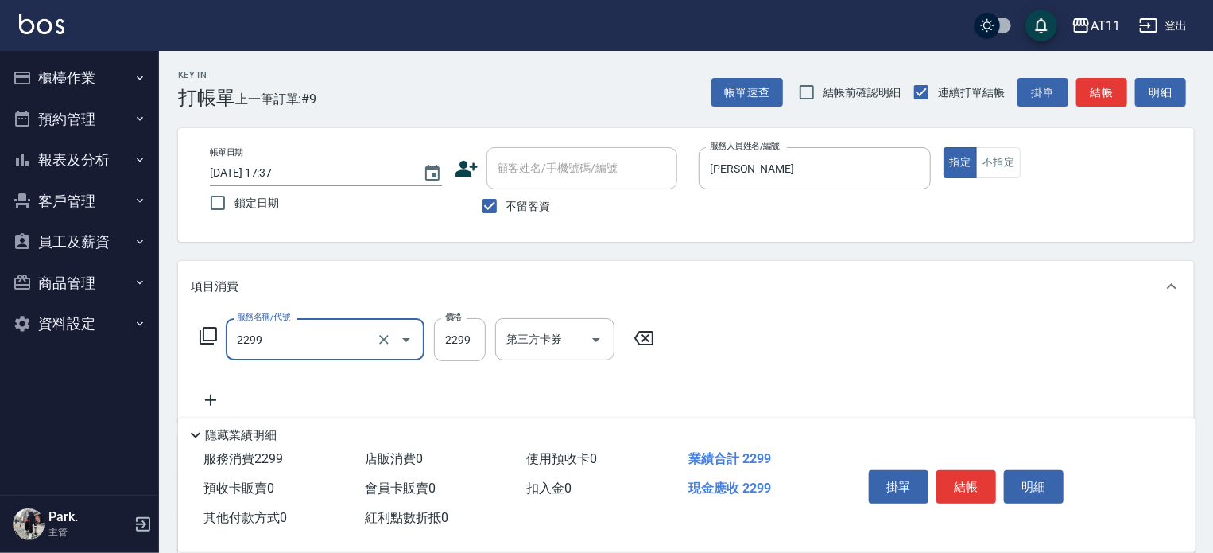
type input "染髮套餐(2299)"
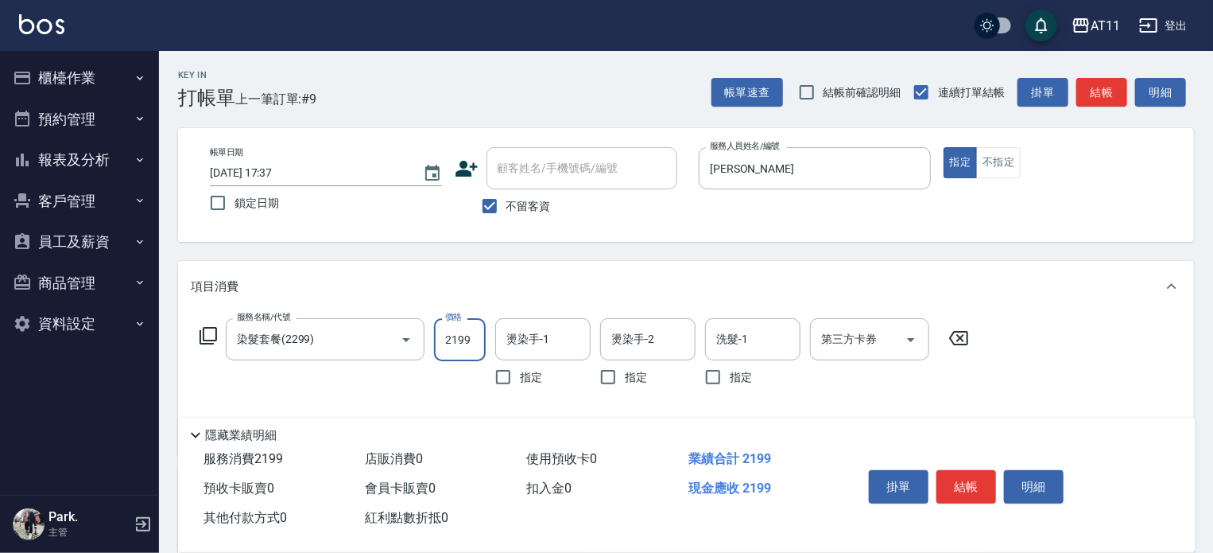
type input "2199"
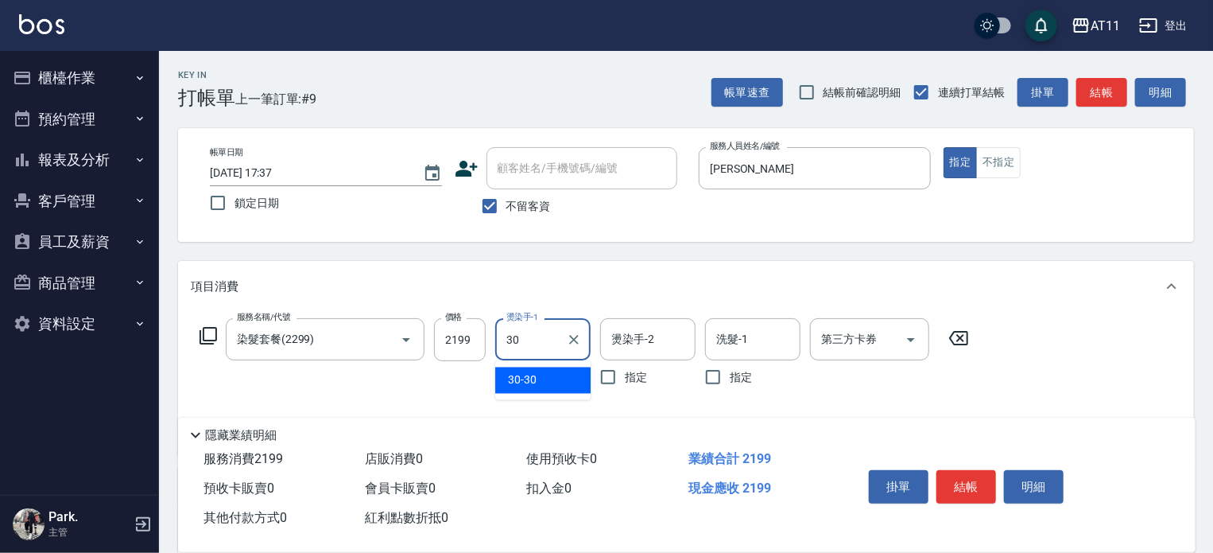
type input "30-30"
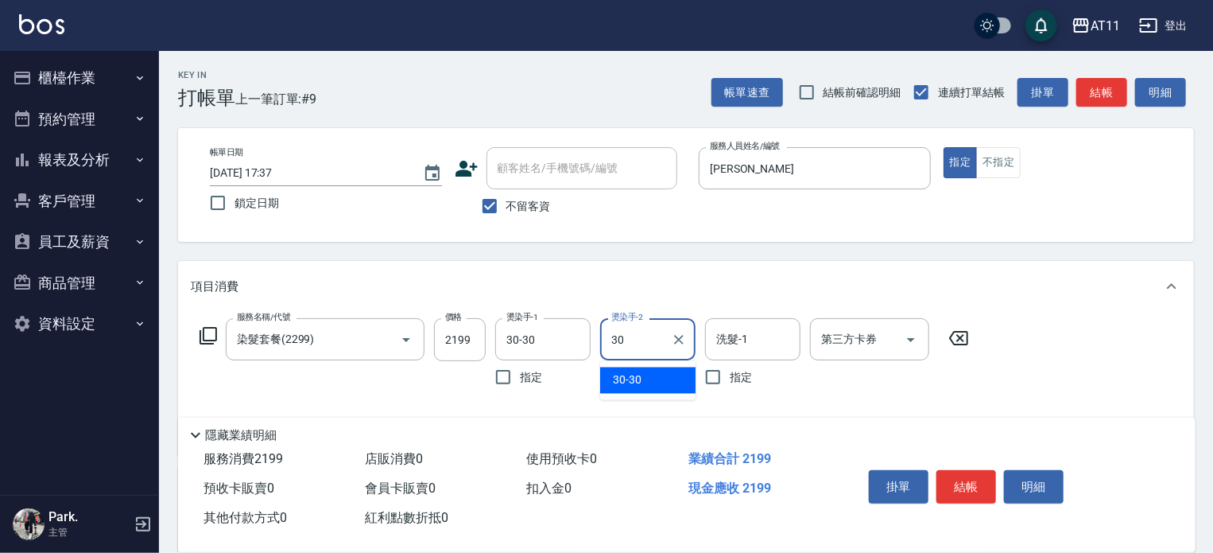
type input "30-30"
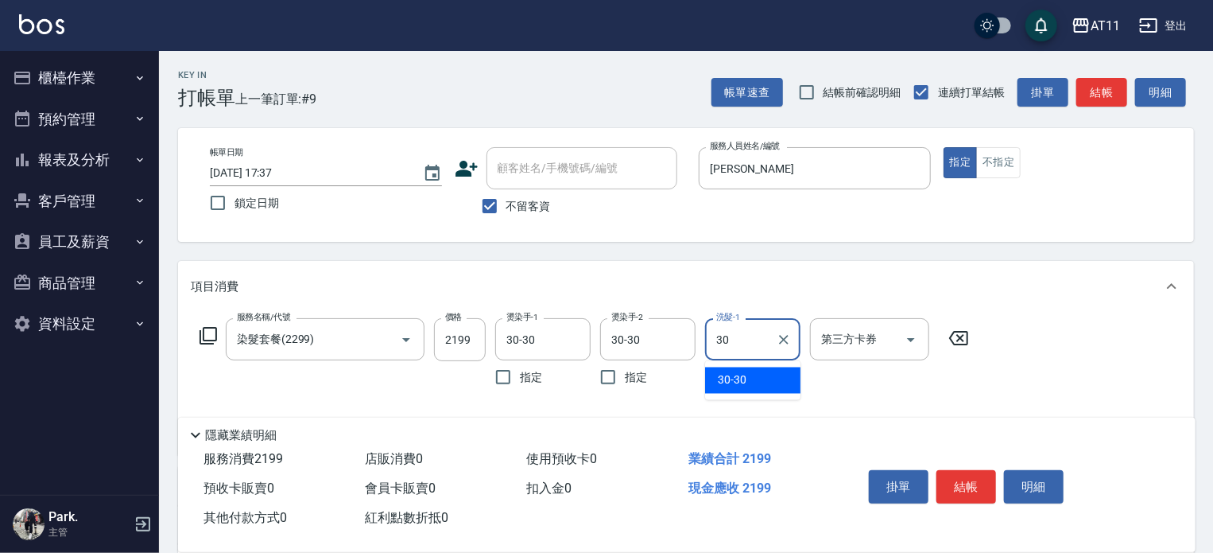
type input "30-30"
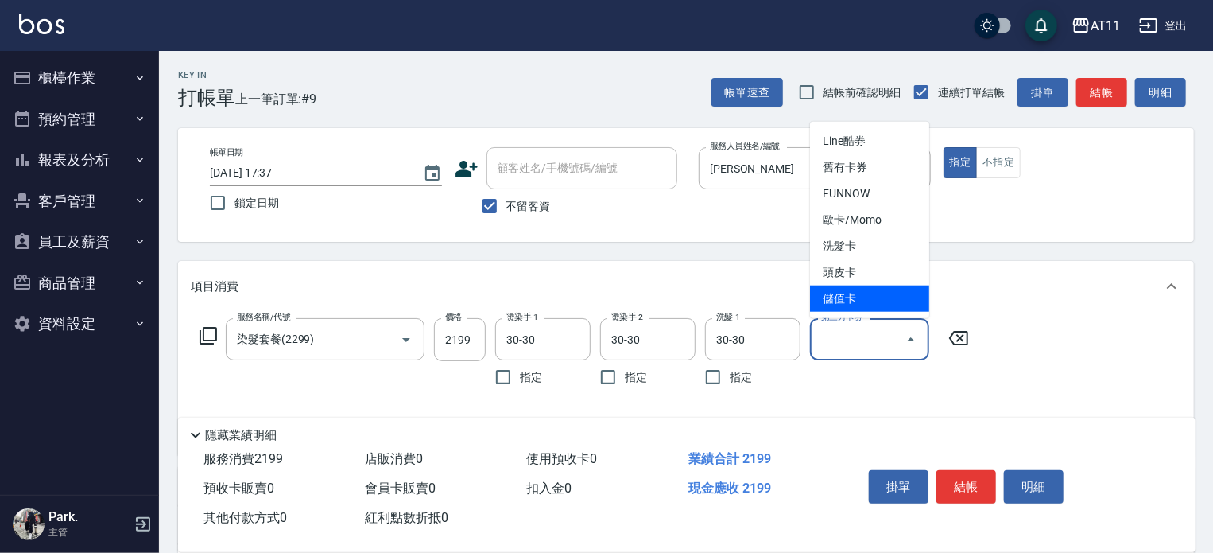
type input "儲值卡"
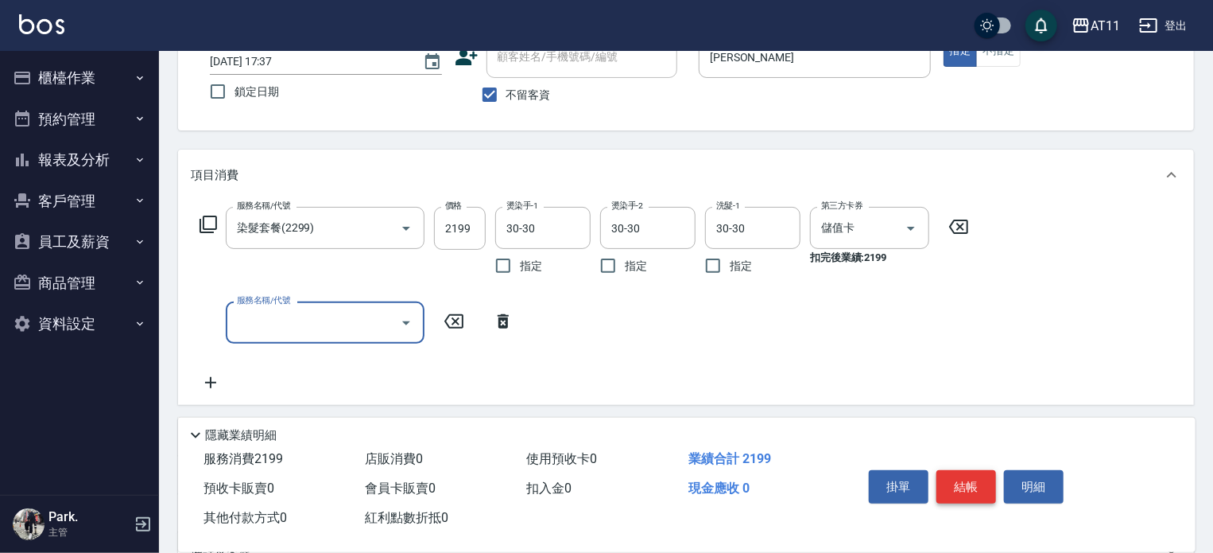
scroll to position [239, 0]
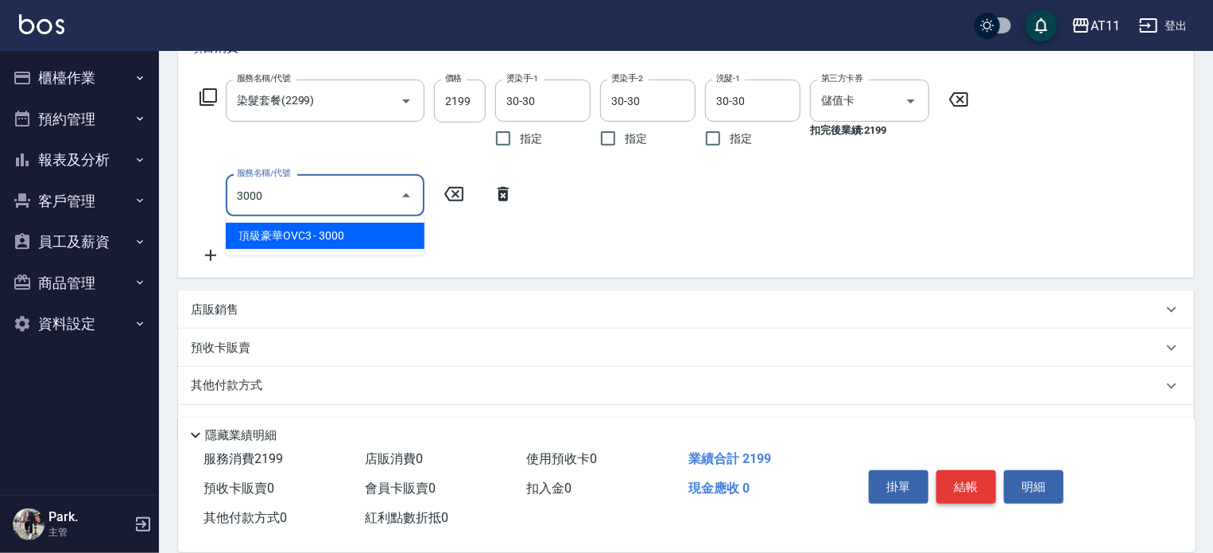
type input "頂級豪華OVC3(3000)"
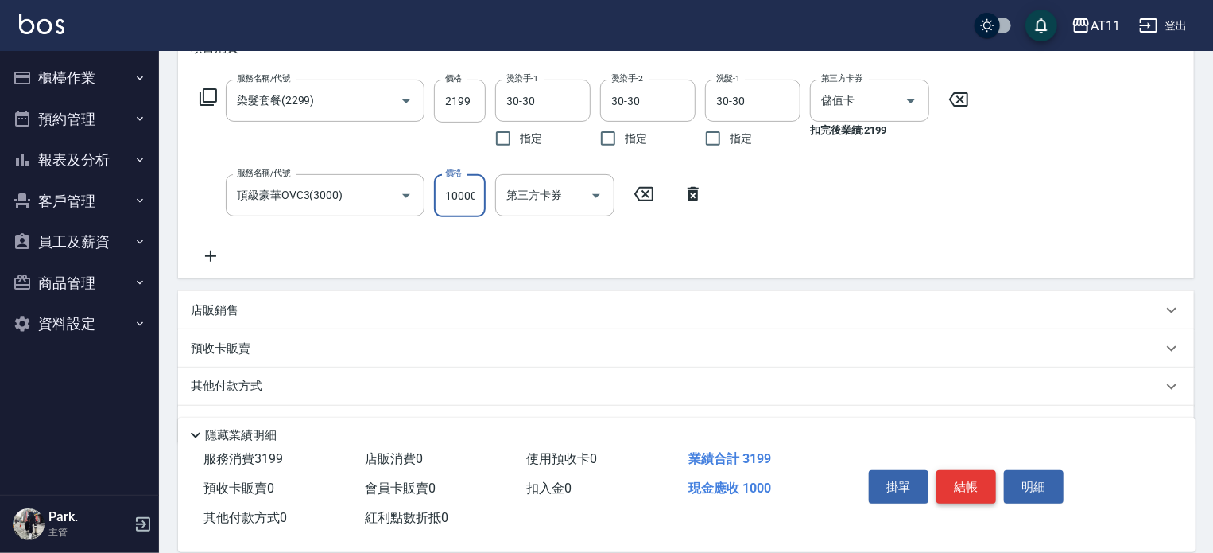
scroll to position [0, 2]
type input "10000"
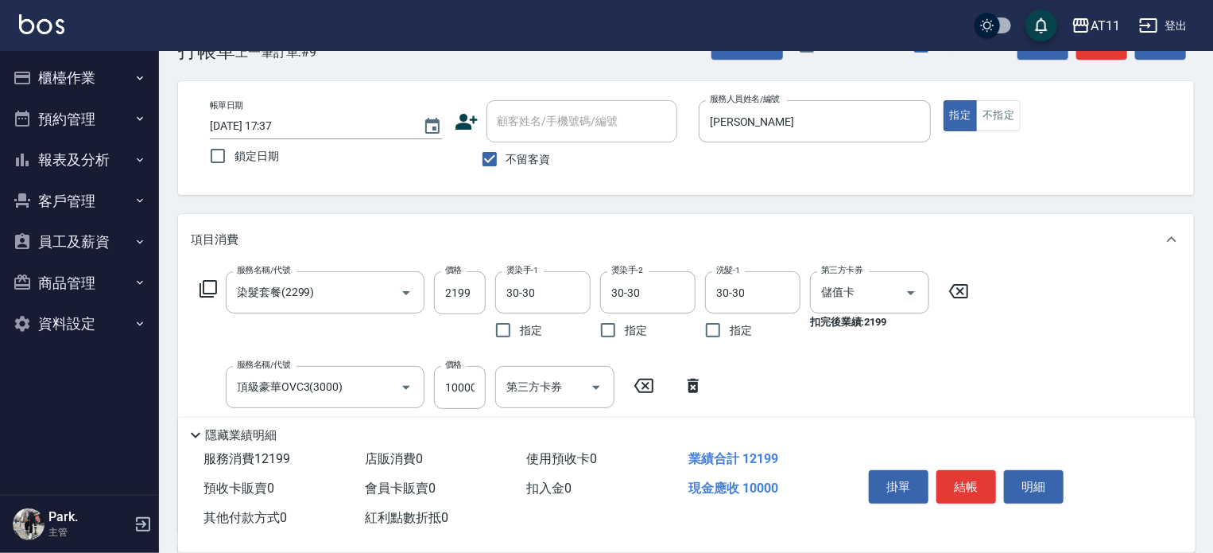
scroll to position [0, 0]
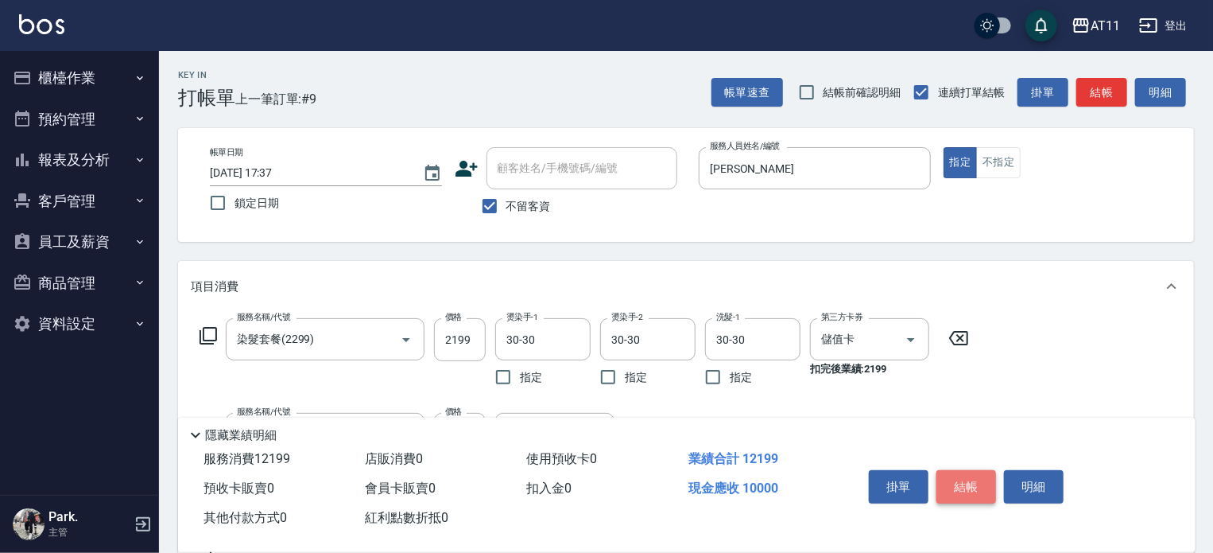
drag, startPoint x: 967, startPoint y: 478, endPoint x: 938, endPoint y: 454, distance: 37.3
click at [965, 476] on button "結帳" at bounding box center [967, 486] width 60 height 33
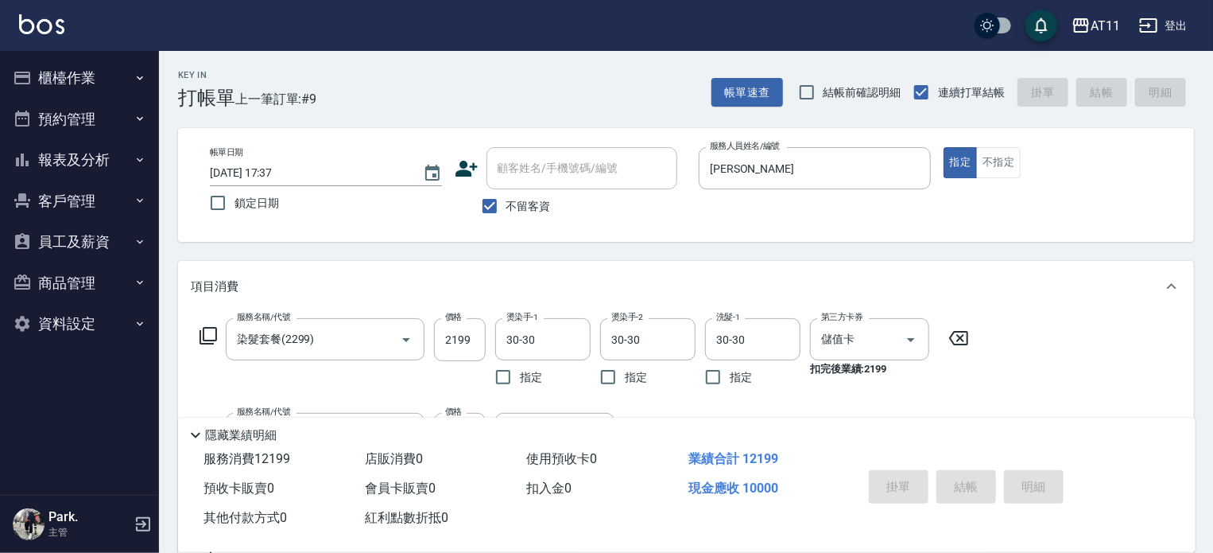
type input "[DATE] 17:38"
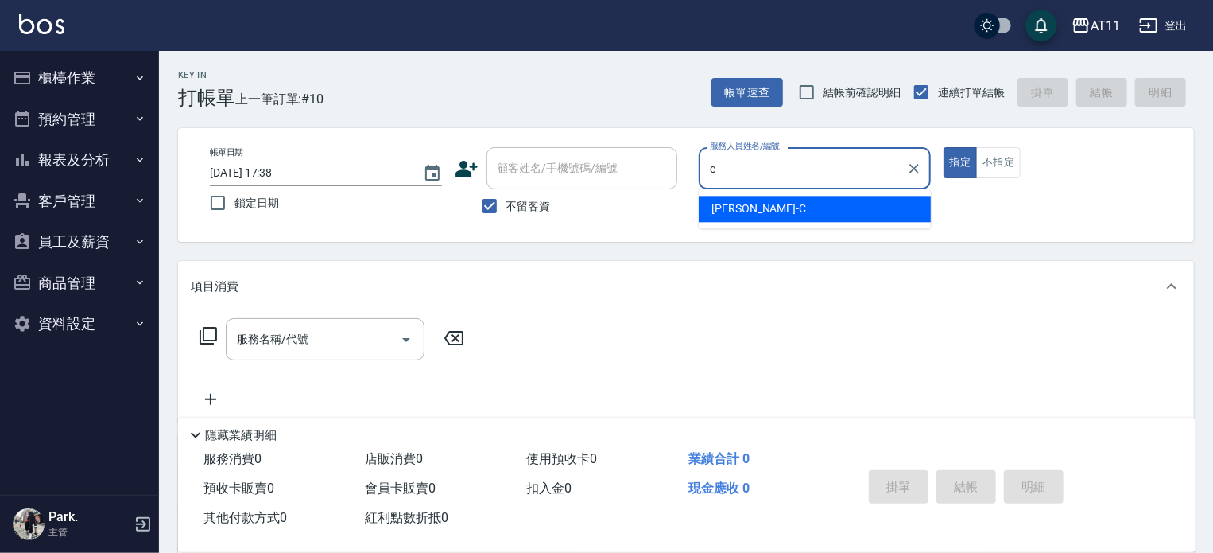
type input "[PERSON_NAME]"
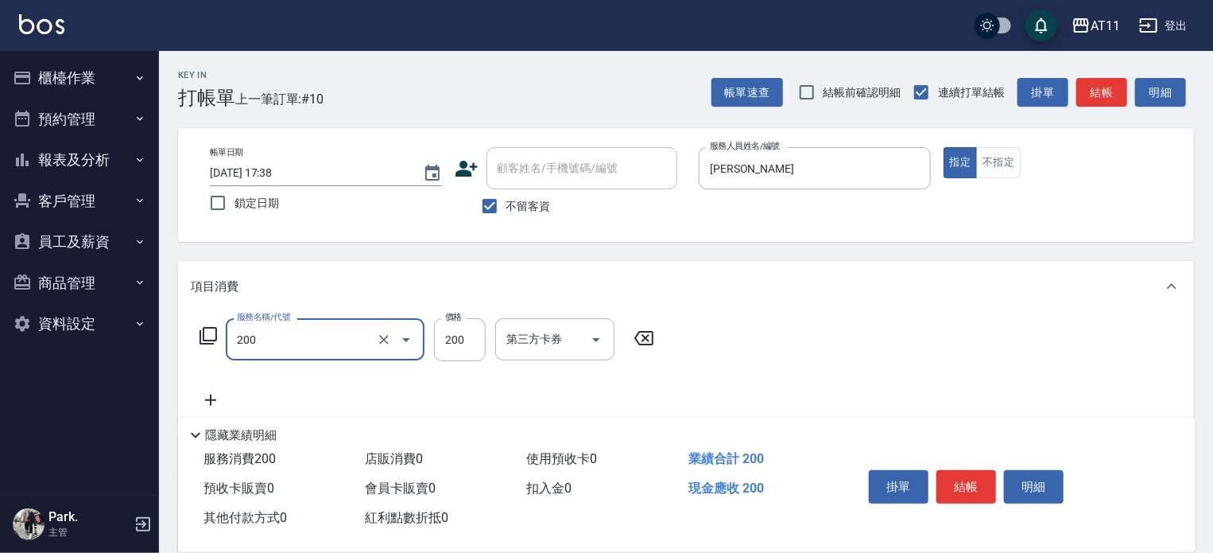
type input "剪髮(200)"
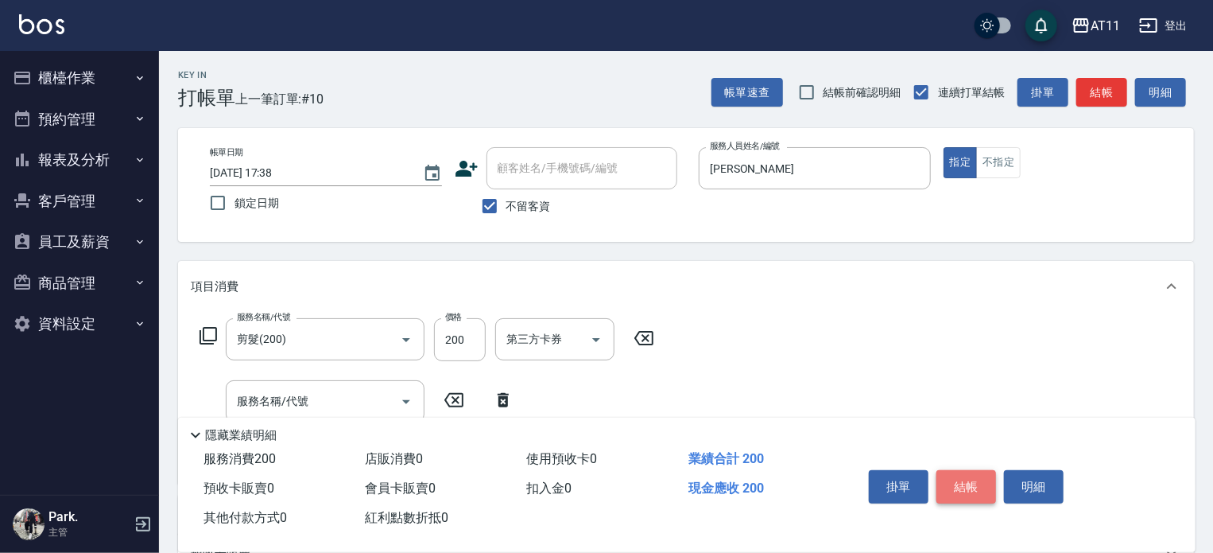
click at [960, 477] on button "結帳" at bounding box center [967, 486] width 60 height 33
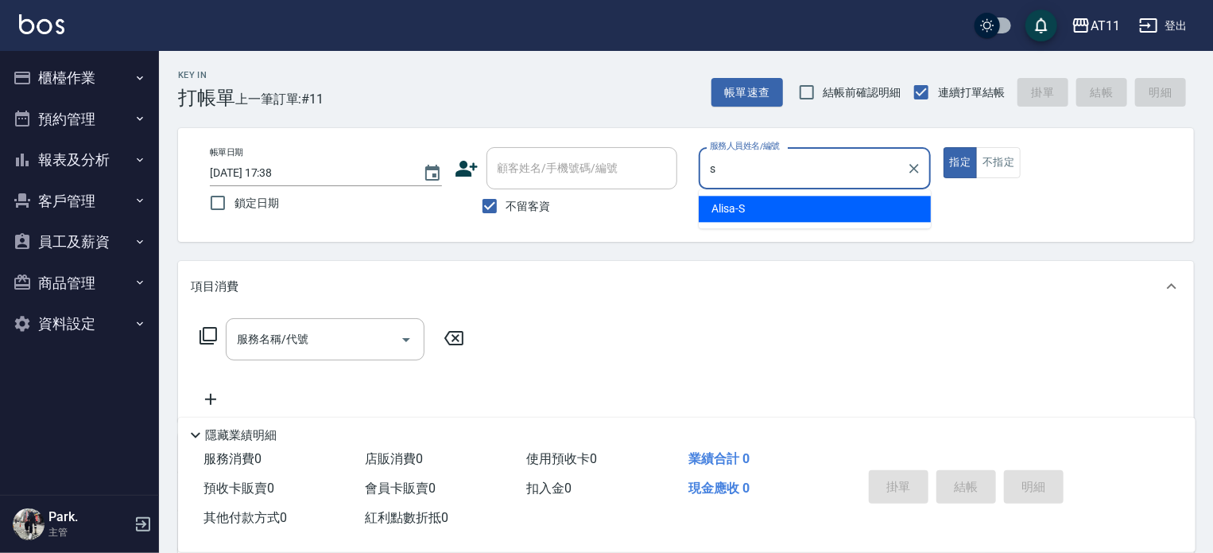
type input "Alisa-S"
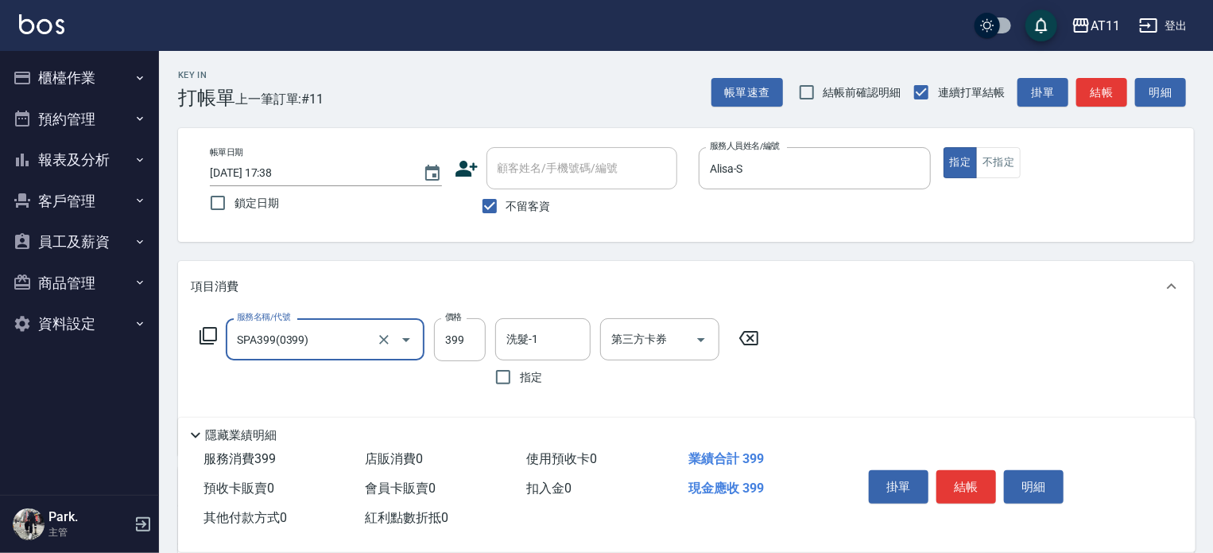
type input "SPA399(0399)"
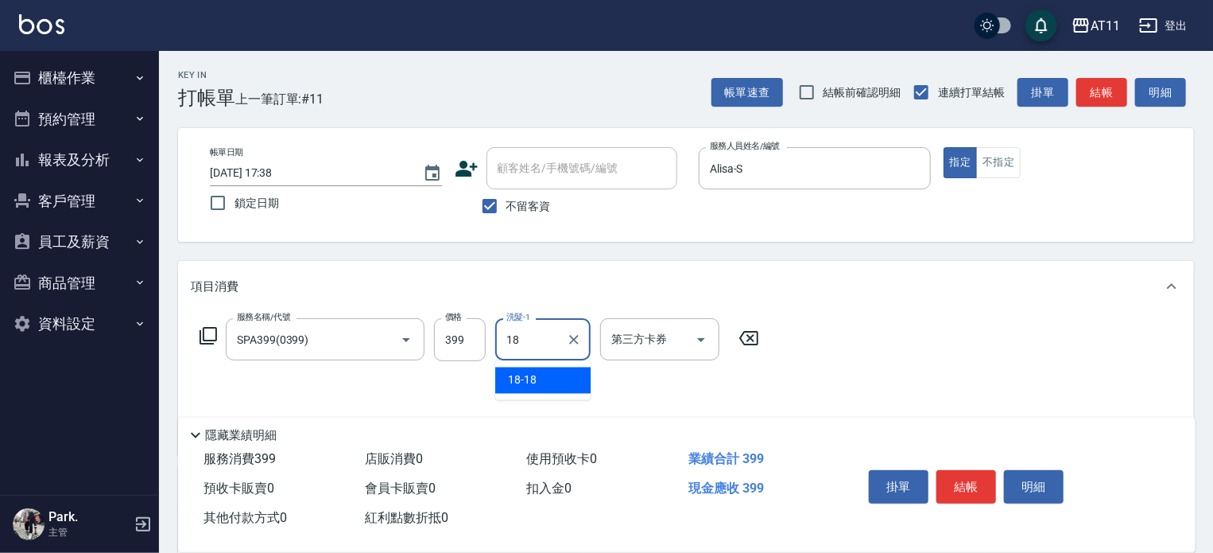
type input "18-18"
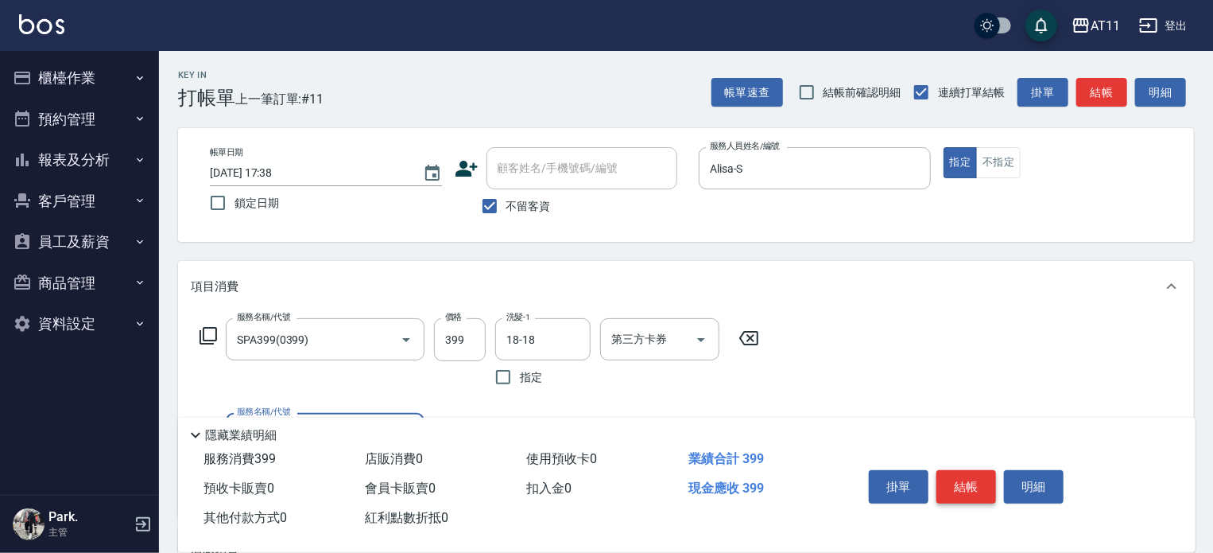
click at [972, 485] on button "結帳" at bounding box center [967, 486] width 60 height 33
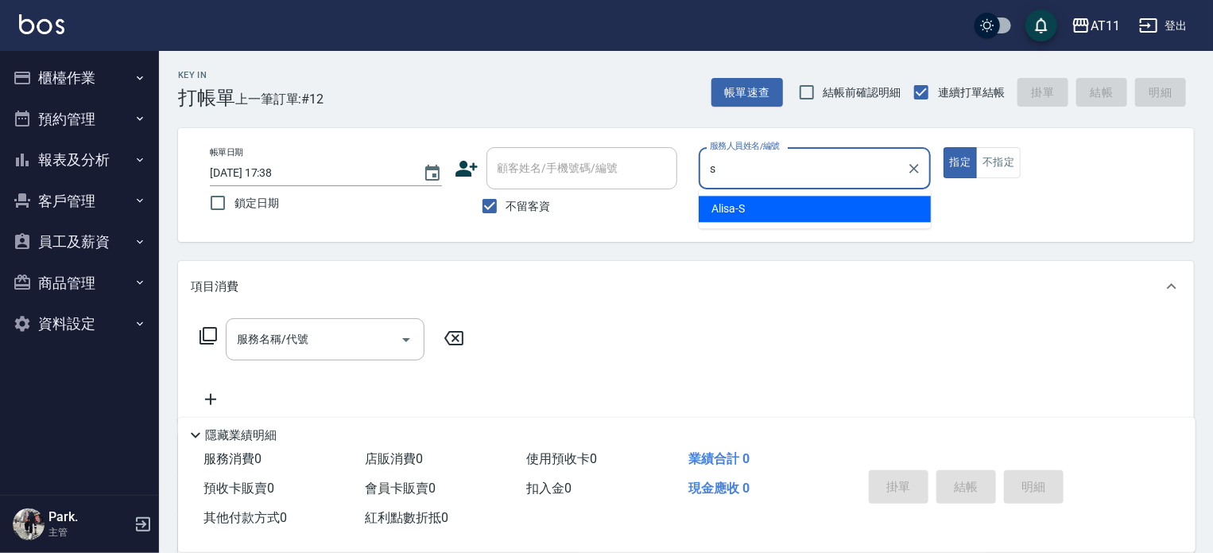
type input "Alisa-S"
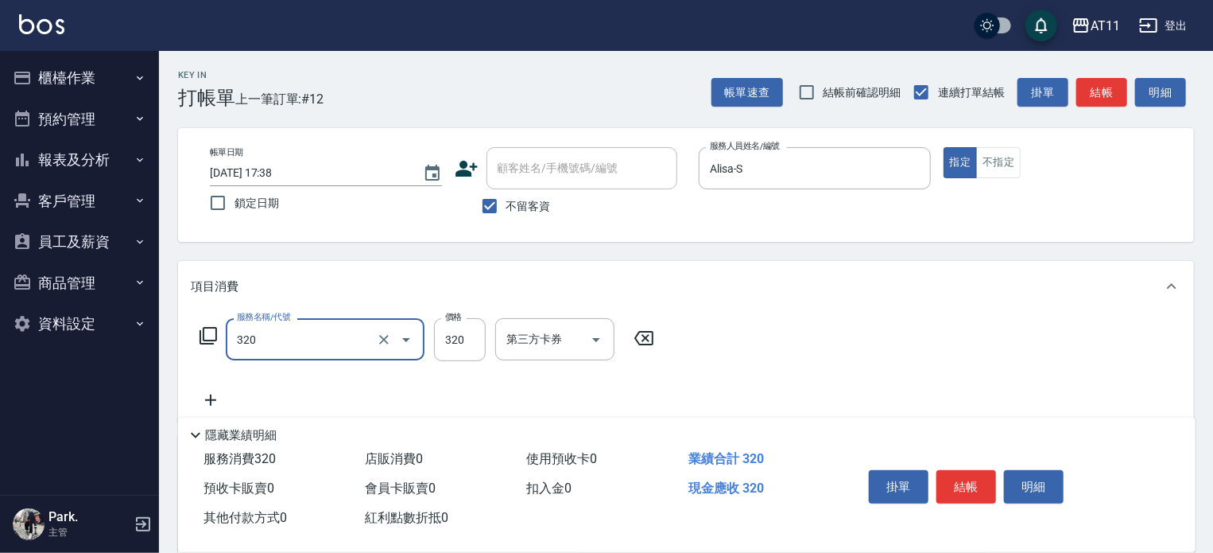
type input "洗剪(320)"
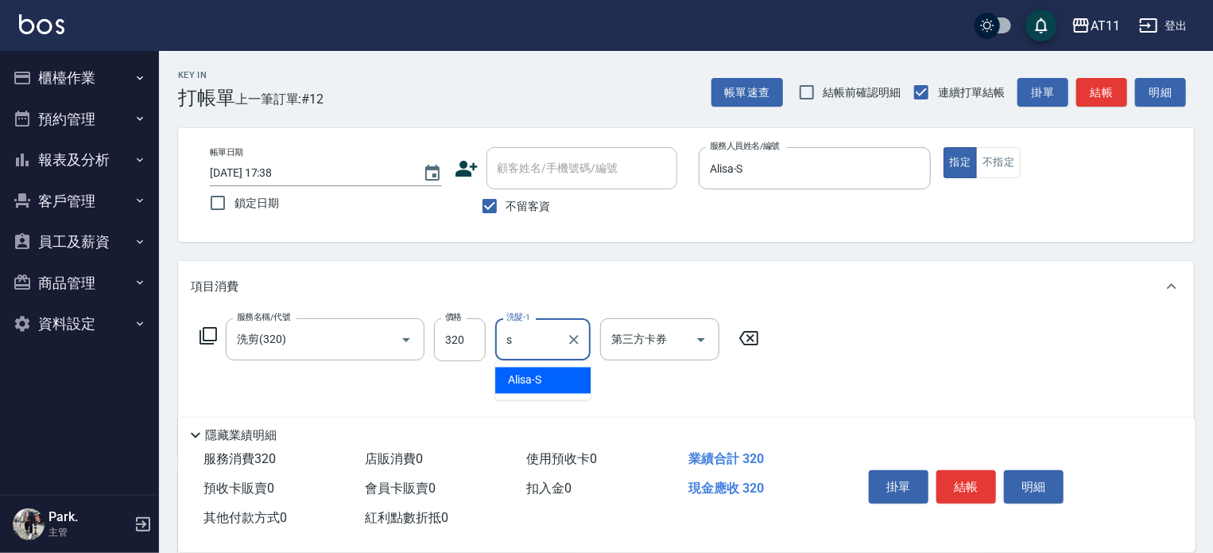
type input "Alisa-S"
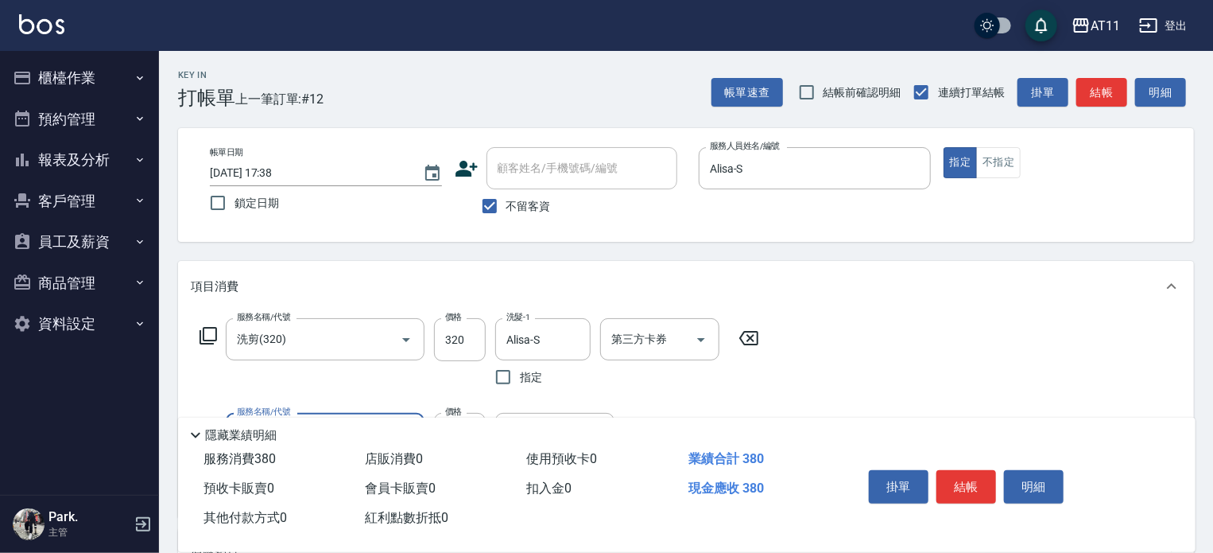
type input "精油(60)"
type input "Alisa-S"
click at [970, 483] on button "結帳" at bounding box center [967, 486] width 60 height 33
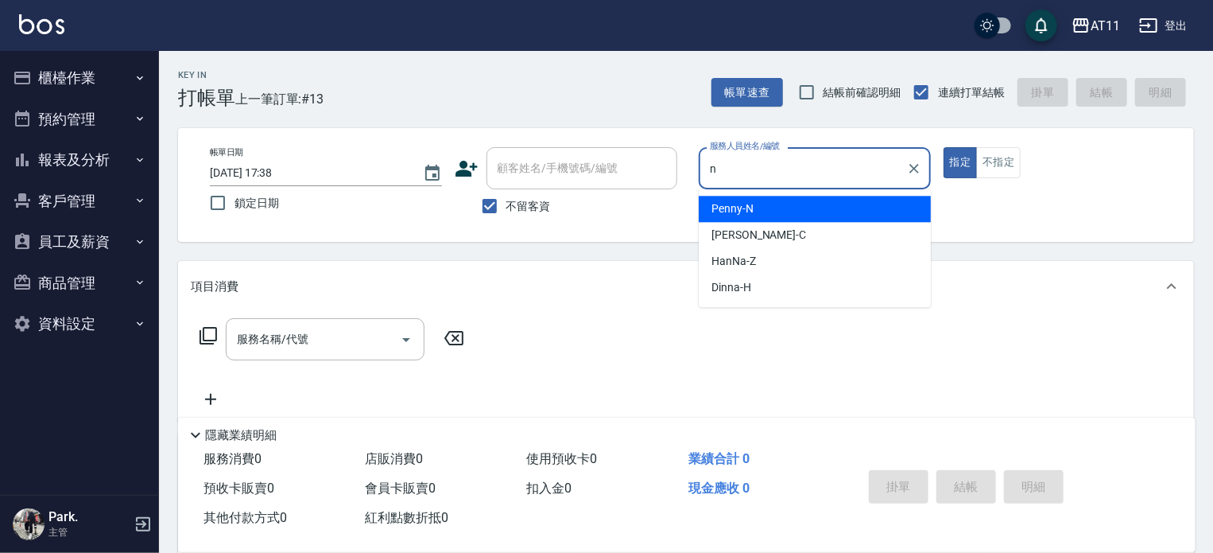
type input "Penny-N"
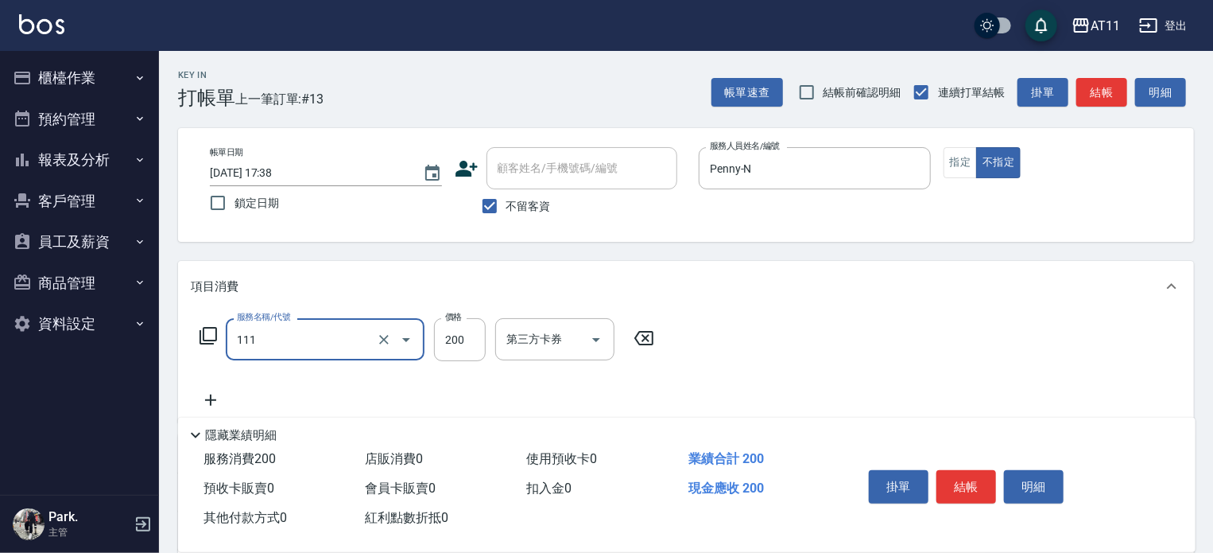
type input "精油洗髮(111)"
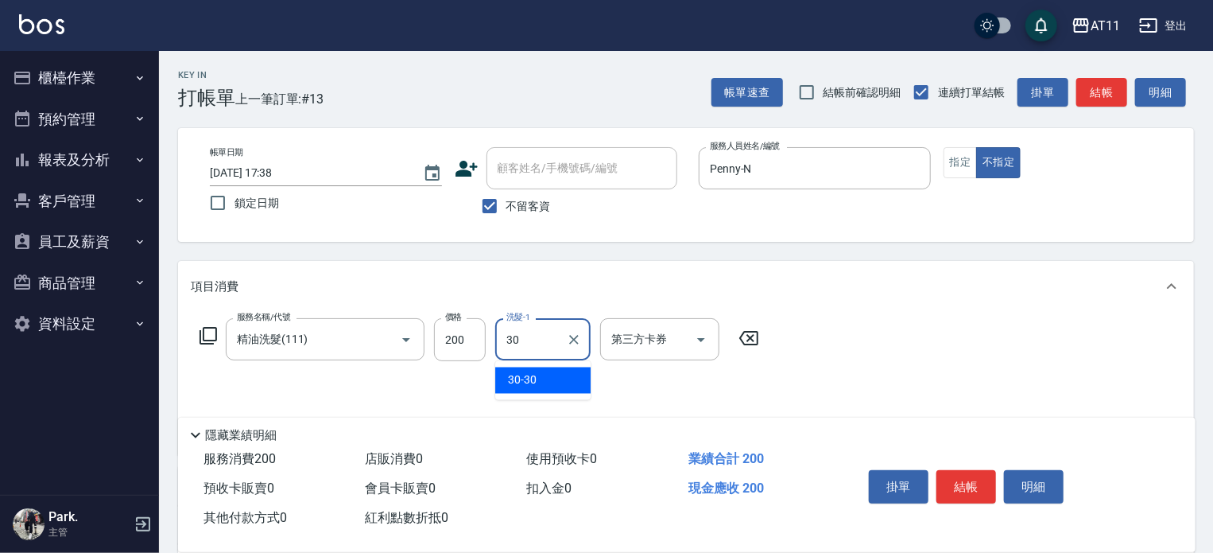
type input "30-30"
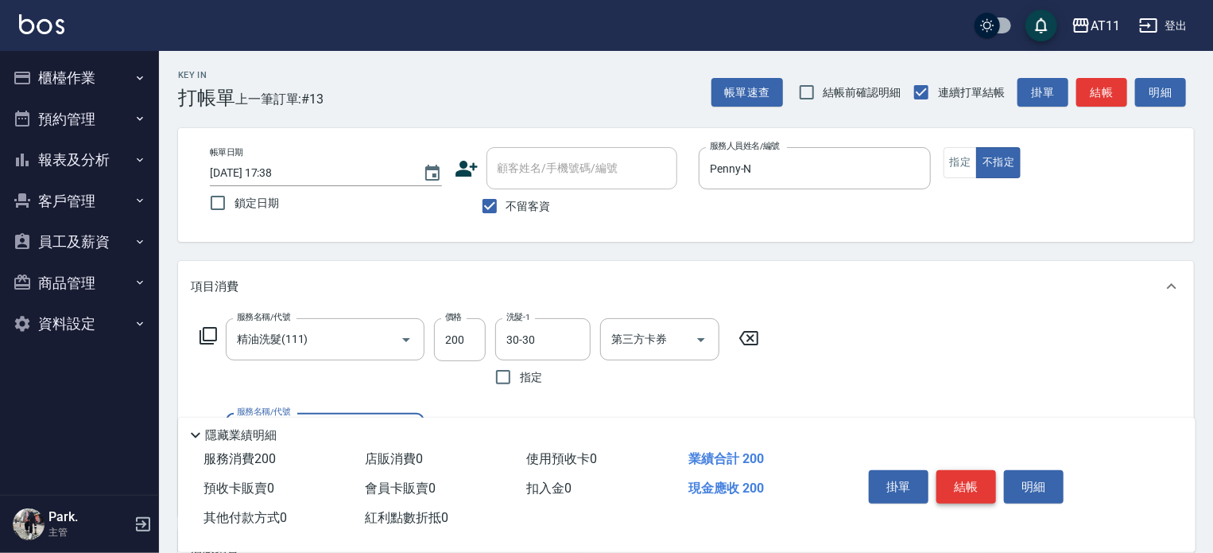
click at [964, 484] on button "結帳" at bounding box center [967, 486] width 60 height 33
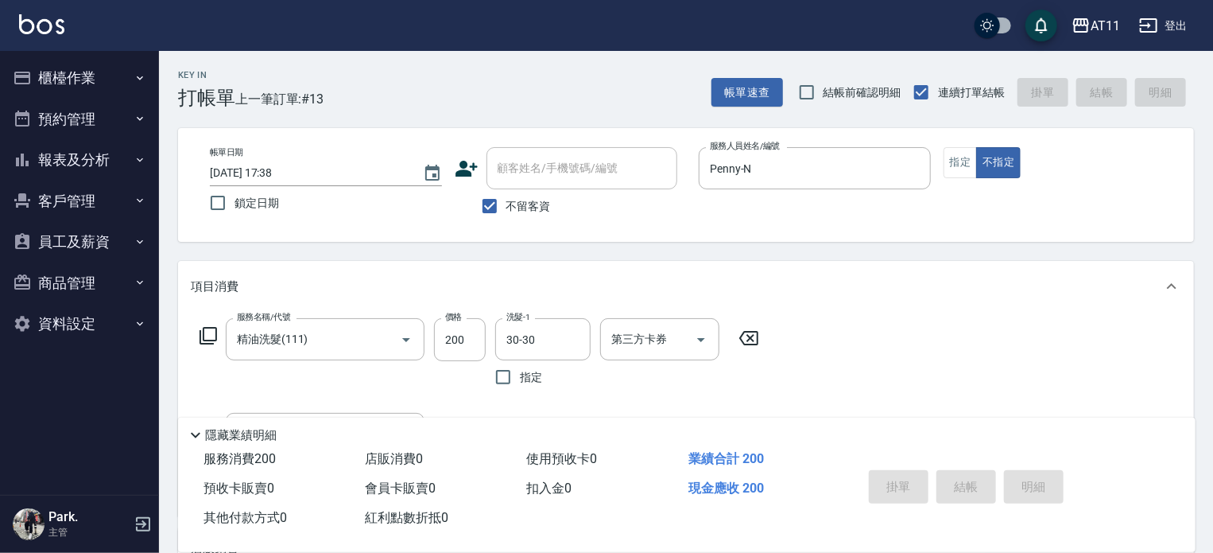
type input "[DATE] 17:39"
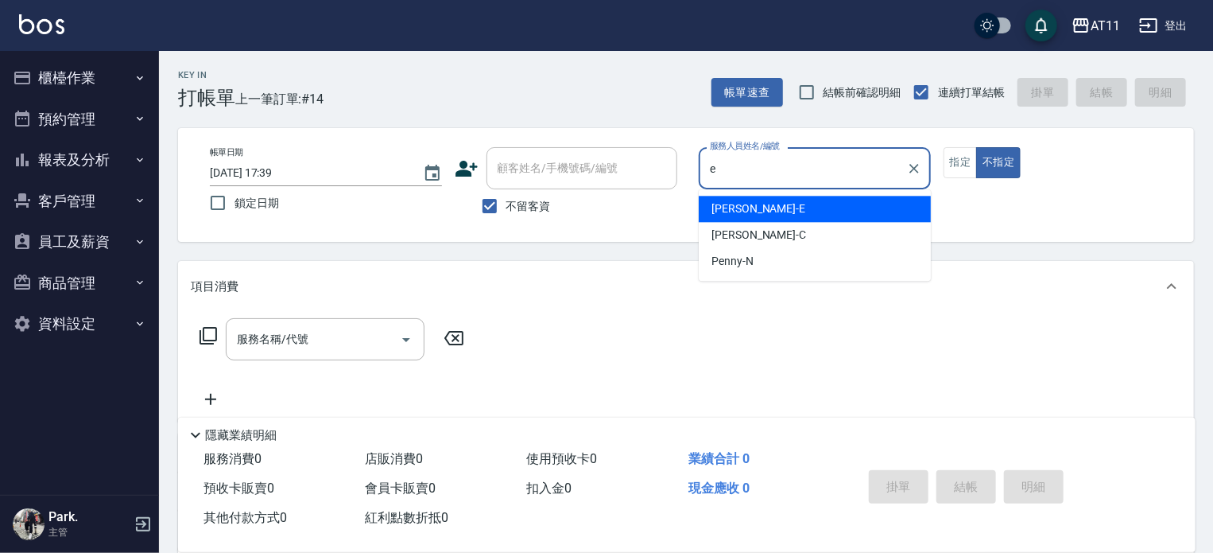
type input "[PERSON_NAME]"
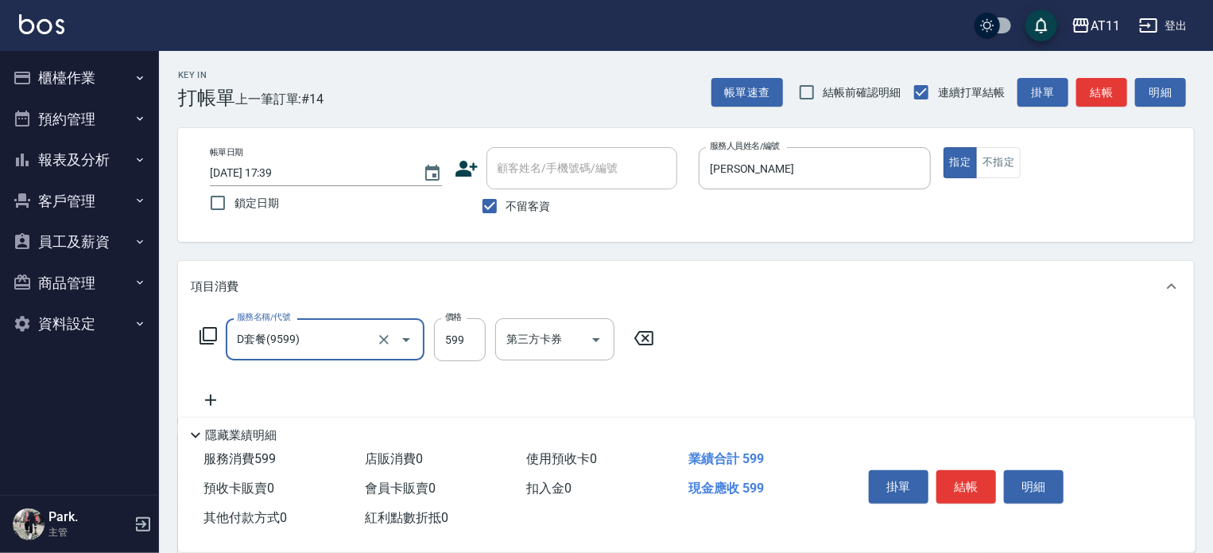
type input "D套餐(9599)"
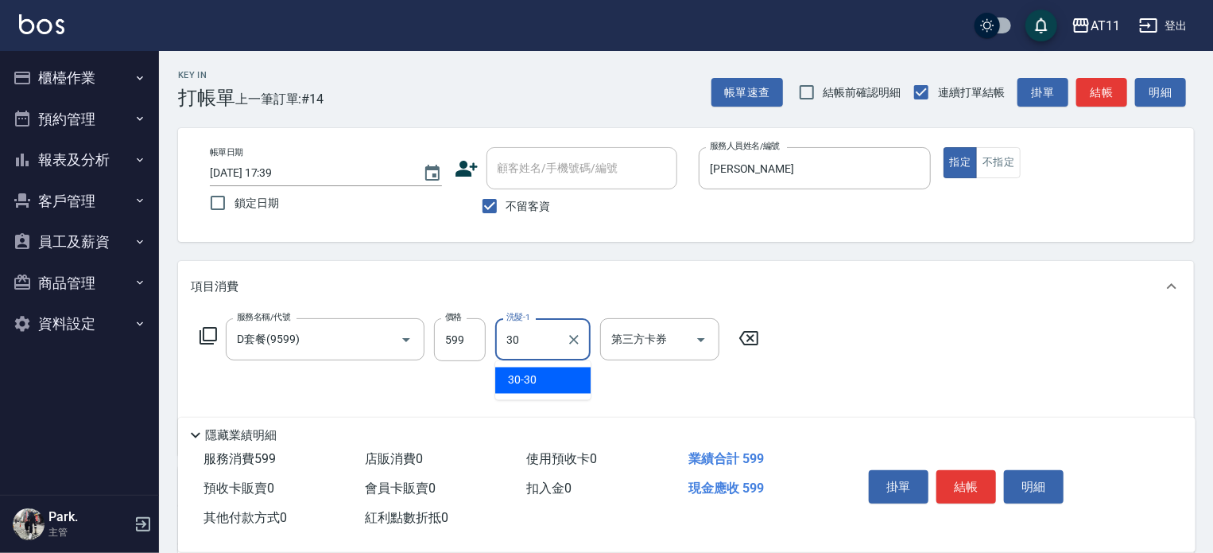
type input "30-30"
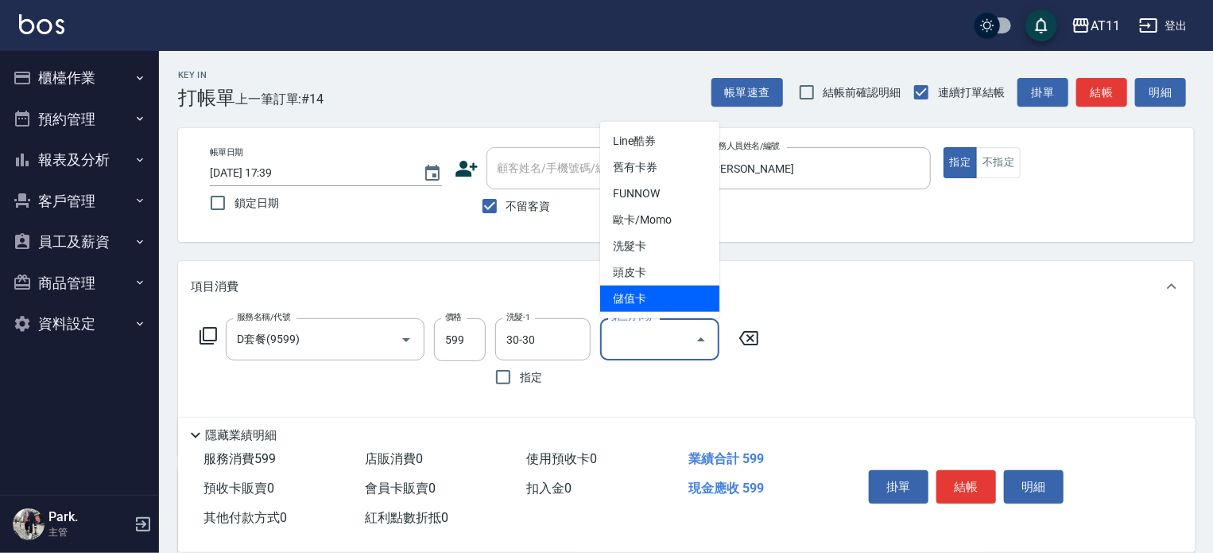
type input "儲值卡"
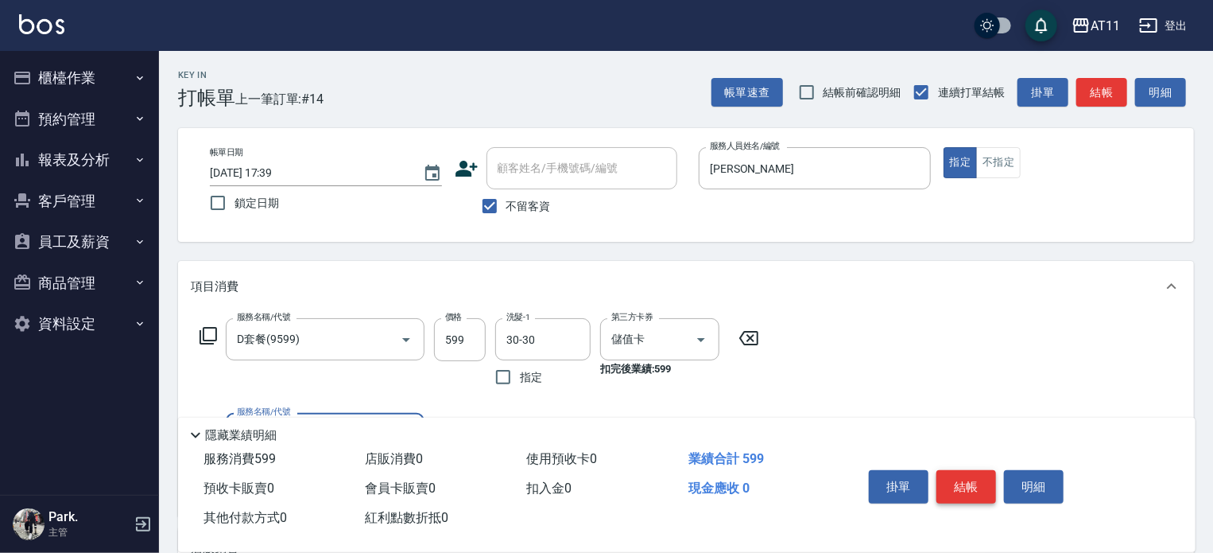
click at [966, 479] on button "結帳" at bounding box center [967, 486] width 60 height 33
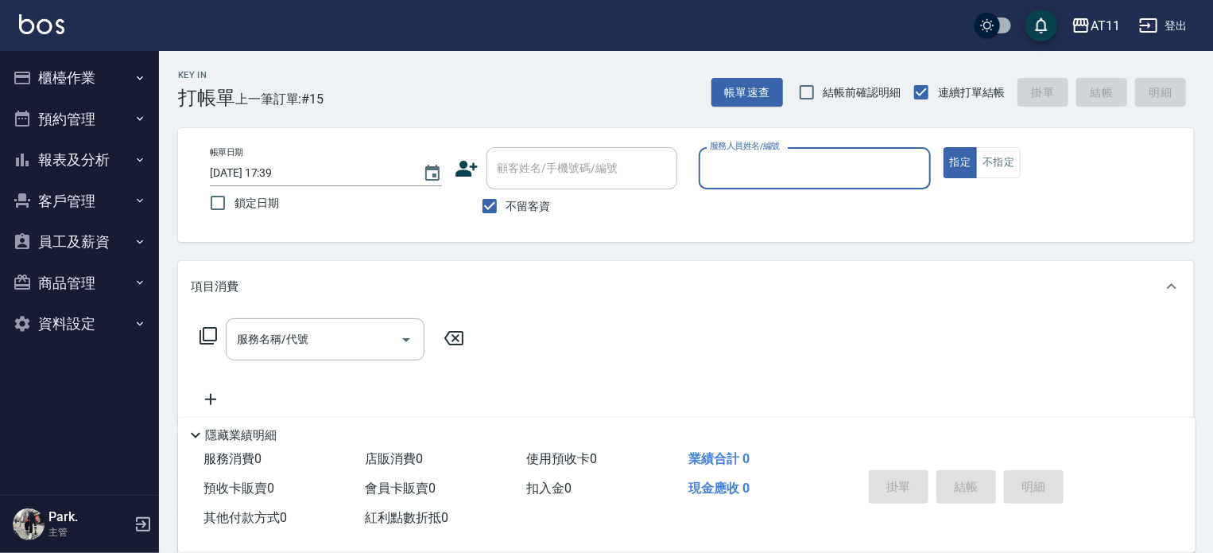
click at [53, 79] on button "櫃檯作業" at bounding box center [79, 77] width 146 height 41
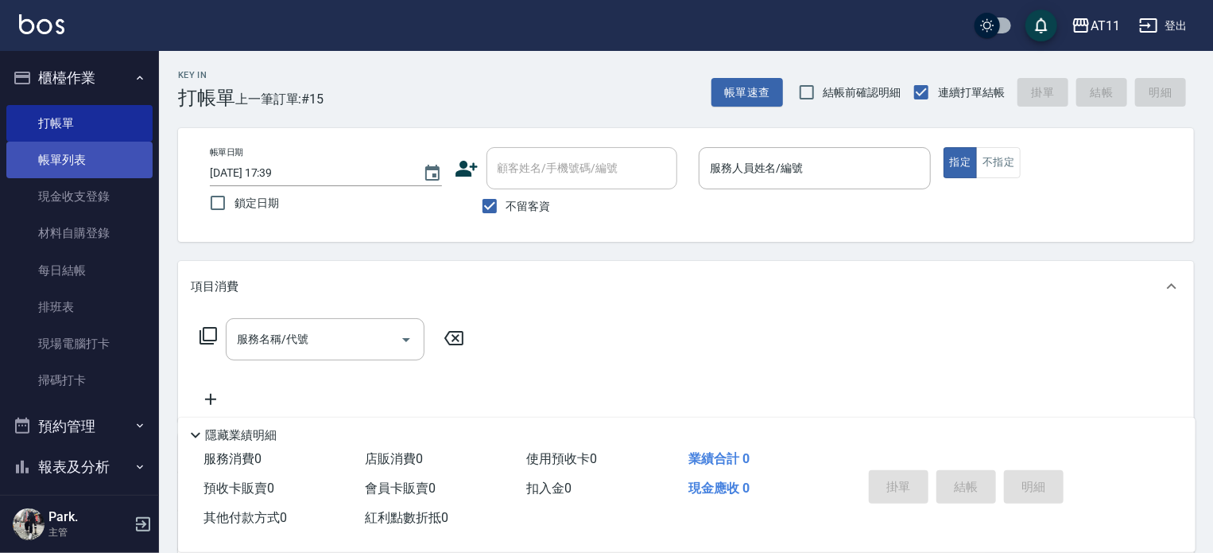
click at [98, 146] on link "帳單列表" at bounding box center [79, 160] width 146 height 37
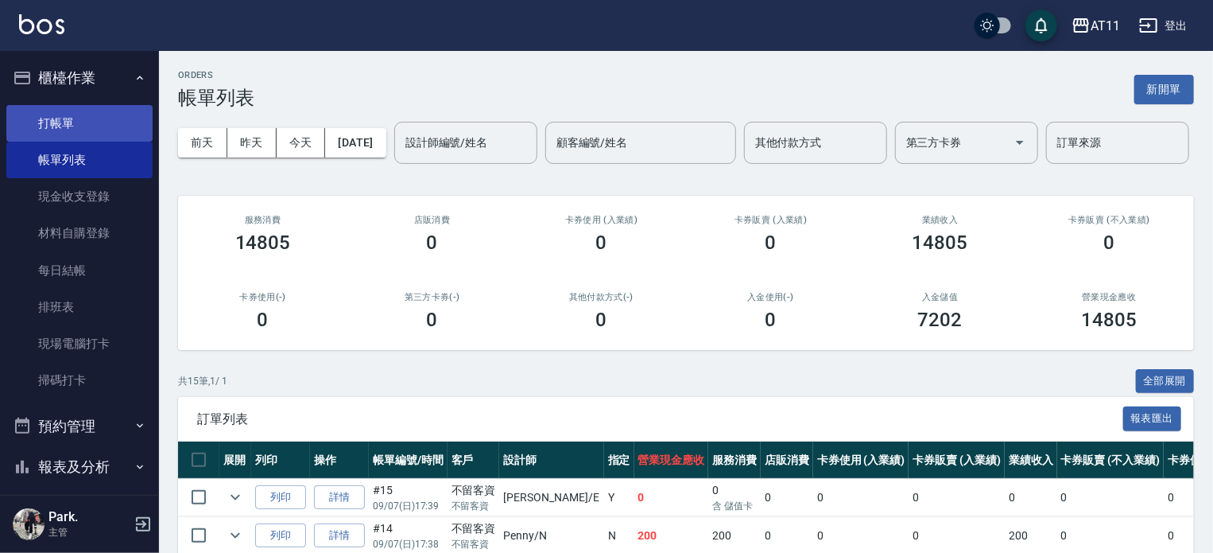
click at [104, 134] on link "打帳單" at bounding box center [79, 123] width 146 height 37
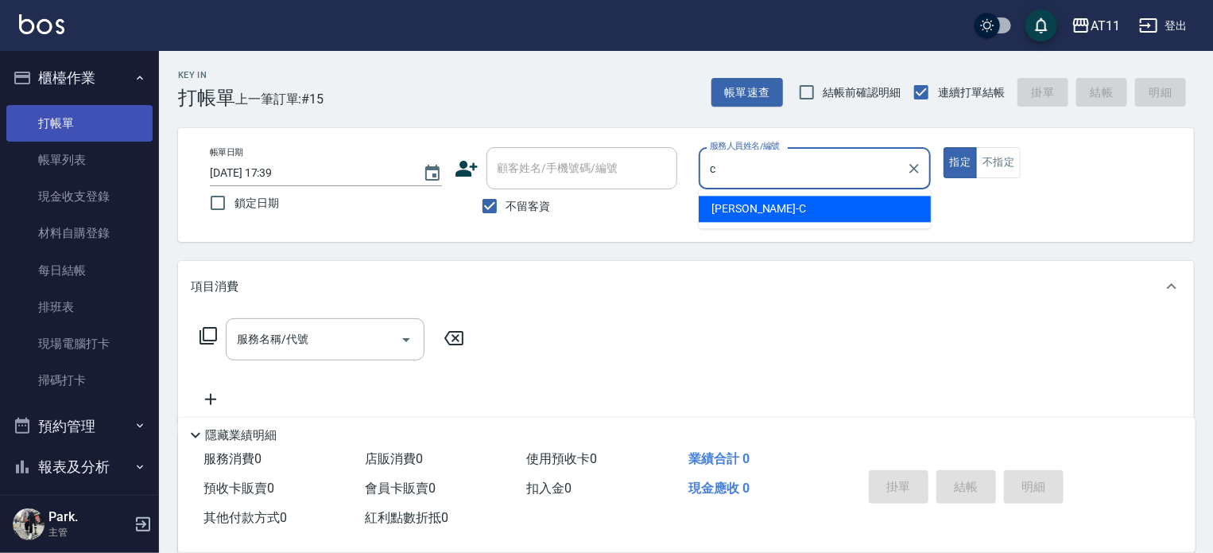
type input "[PERSON_NAME]"
type button "true"
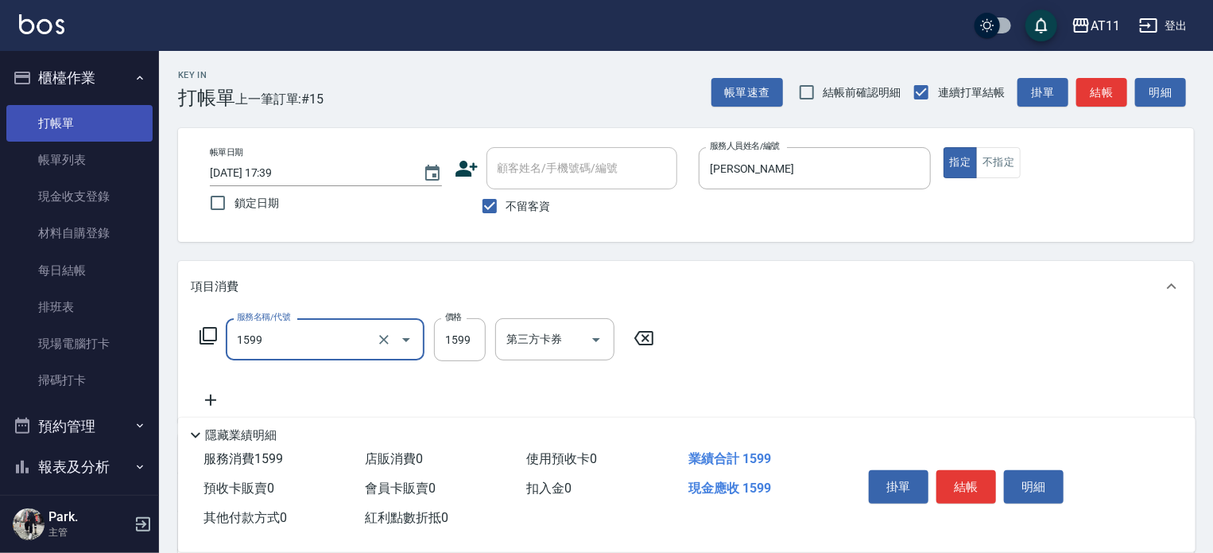
type input "染髮套餐(1599)"
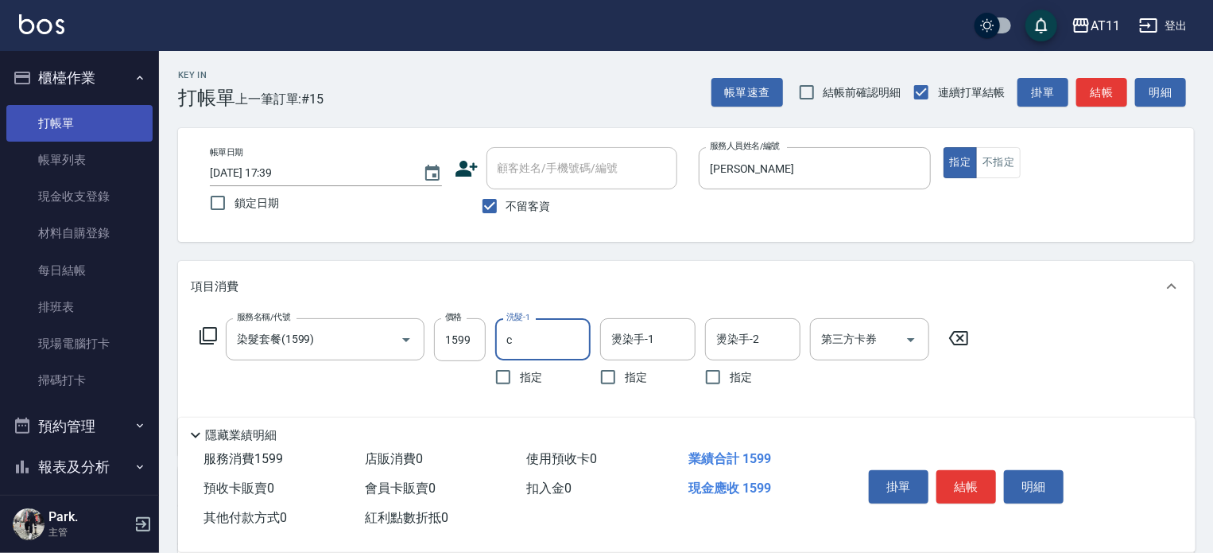
type input "[PERSON_NAME]"
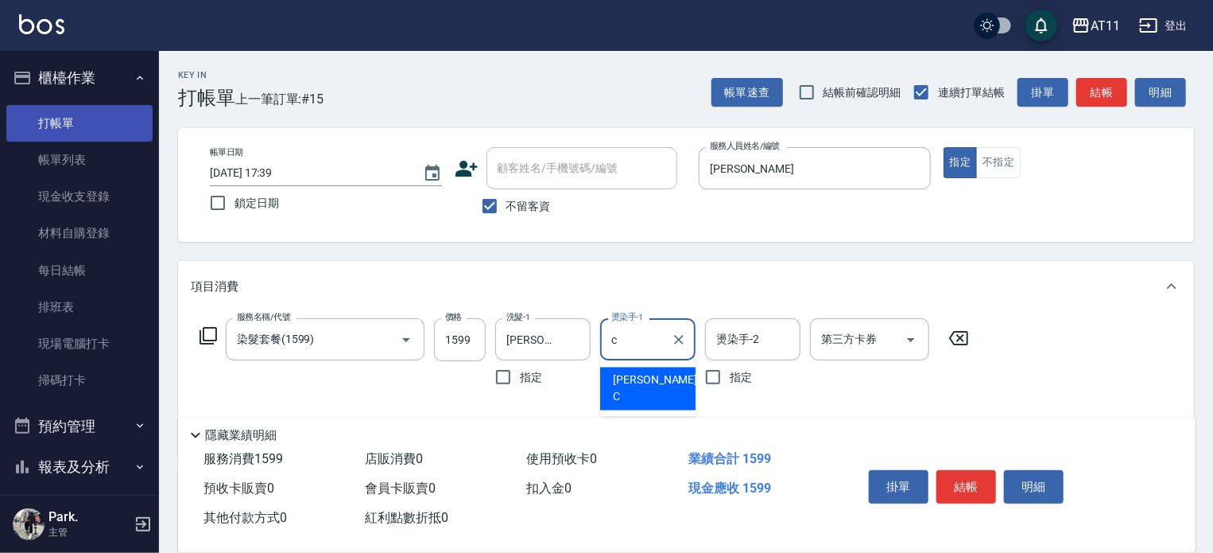
type input "[PERSON_NAME]"
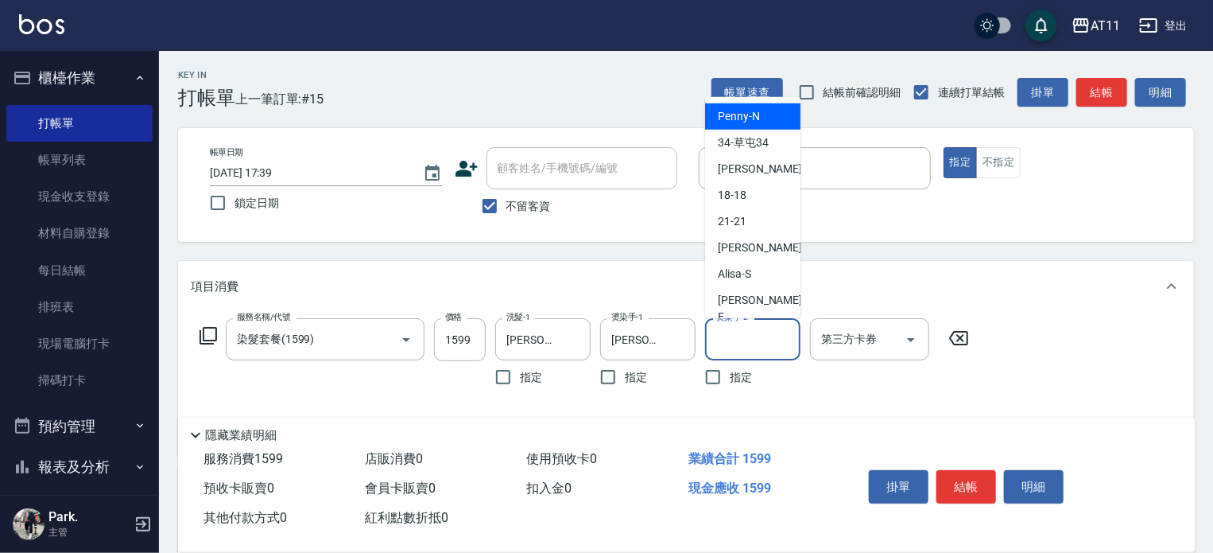
click at [719, 327] on input "燙染手-2" at bounding box center [752, 339] width 81 height 28
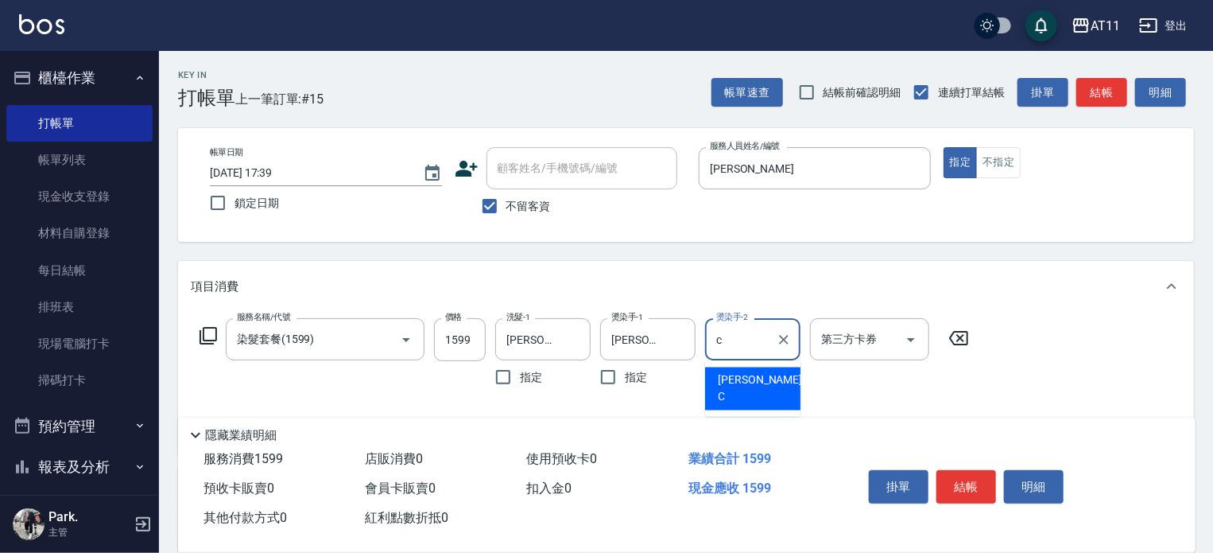
type input "[PERSON_NAME]"
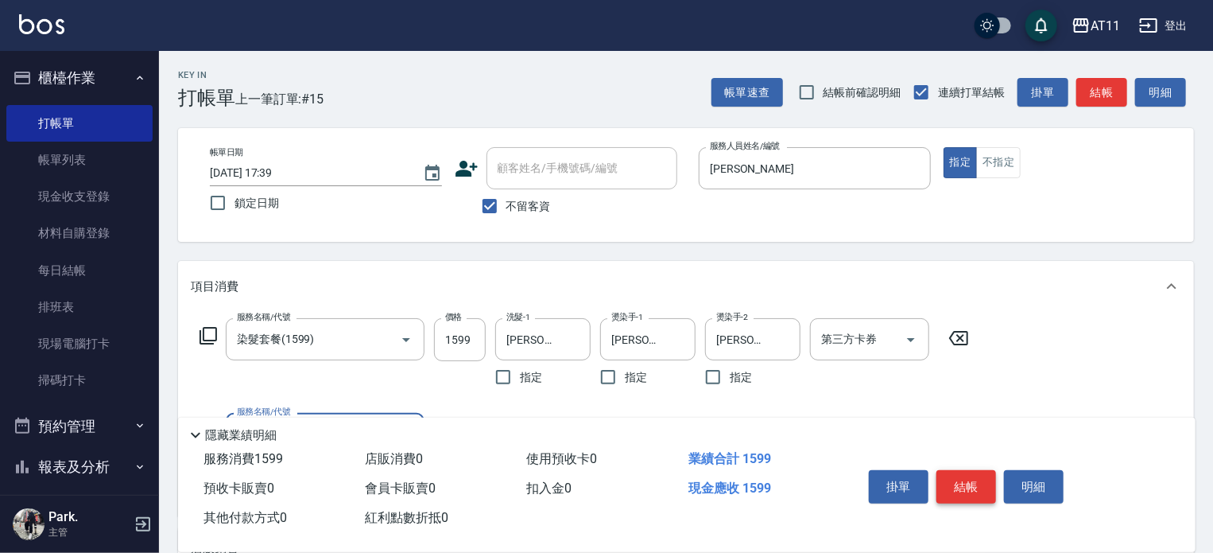
click at [964, 486] on button "結帳" at bounding box center [967, 486] width 60 height 33
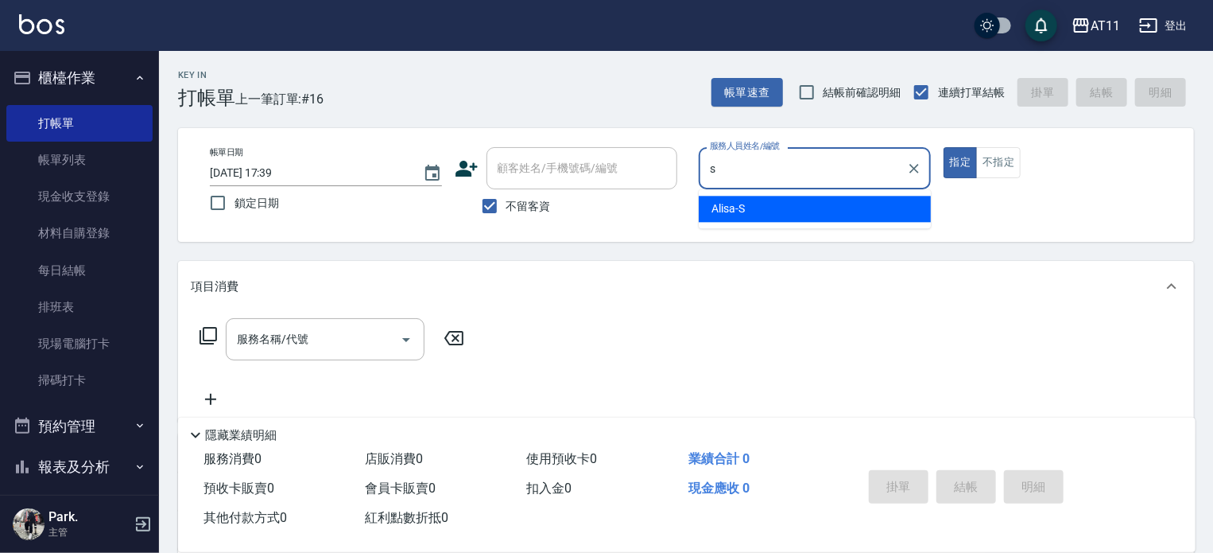
type input "Alisa-S"
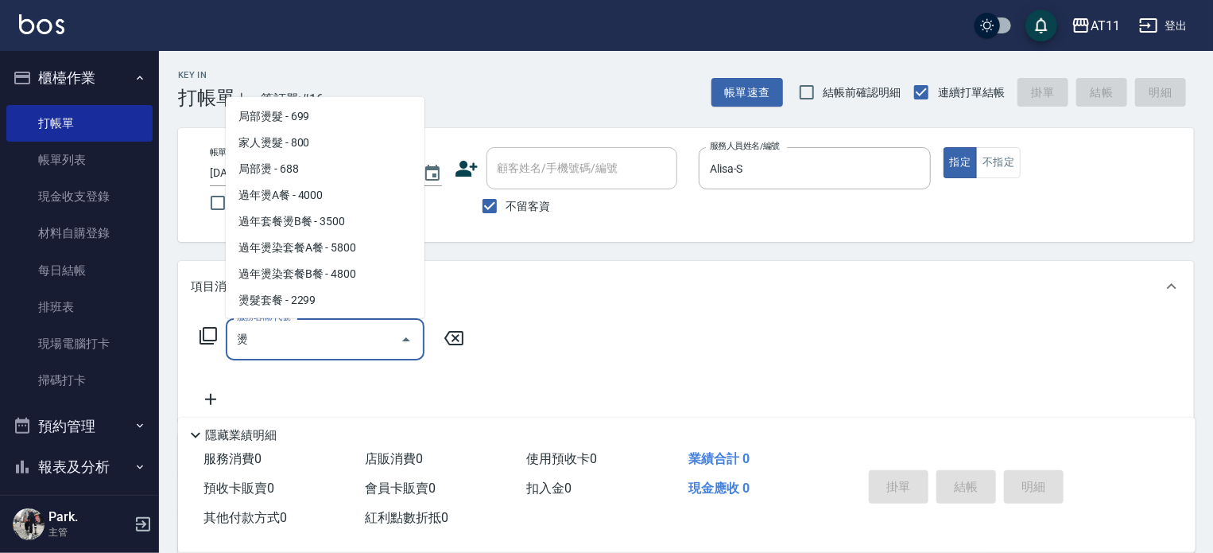
scroll to position [153, 0]
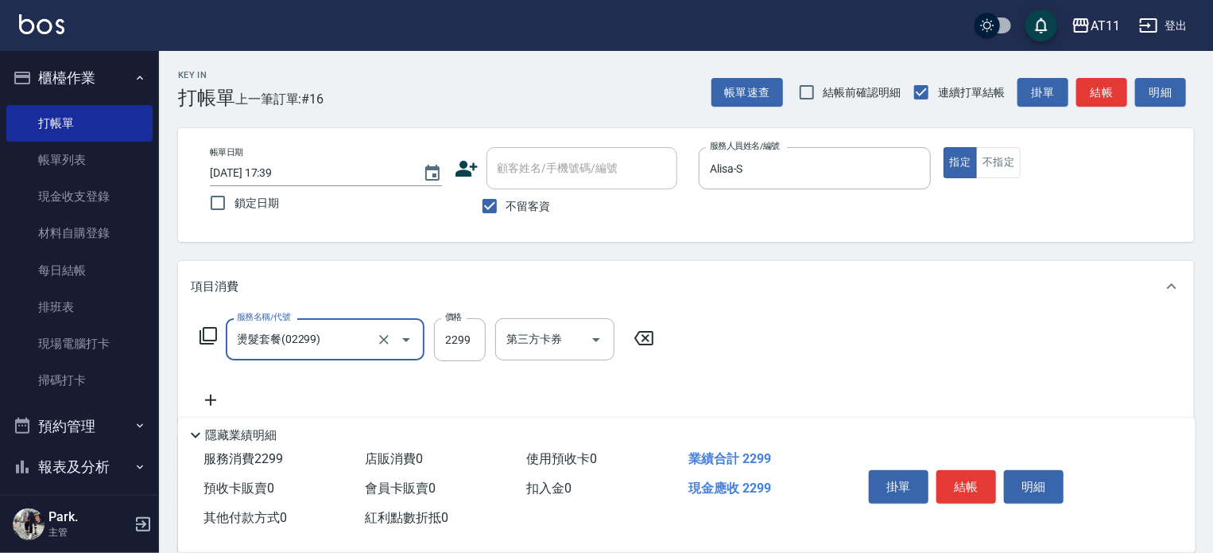
type input "燙髮套餐(02299)"
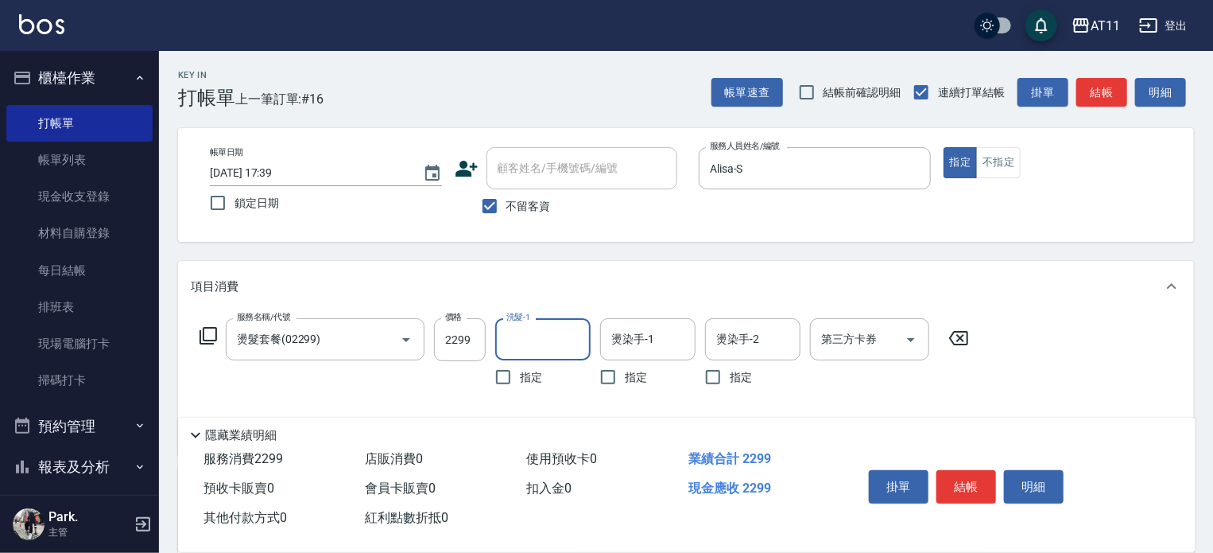
type input "ㄋ"
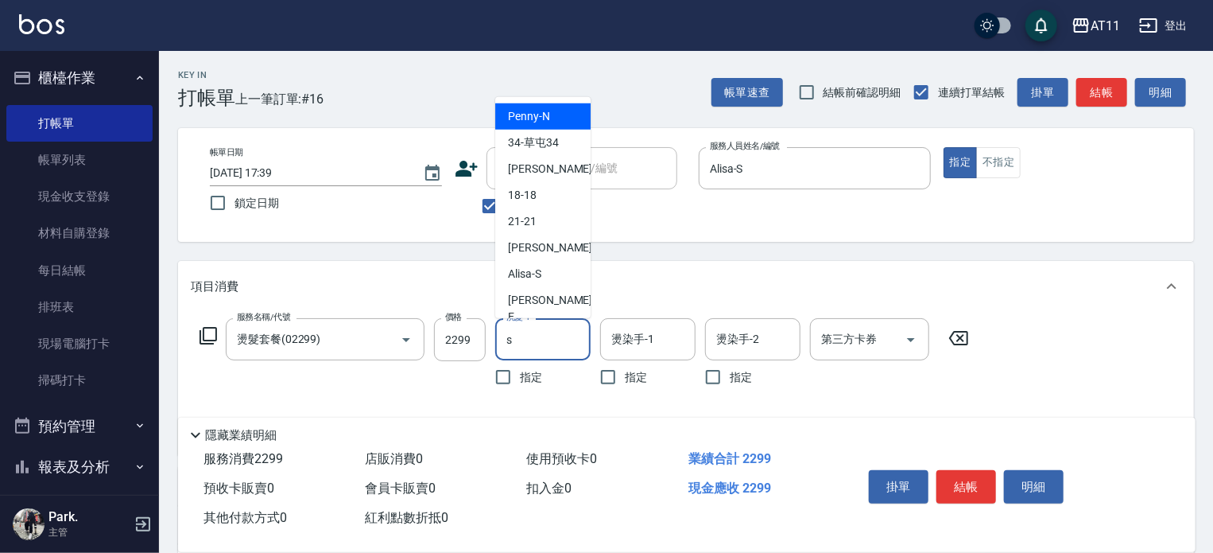
type input "Alisa-S"
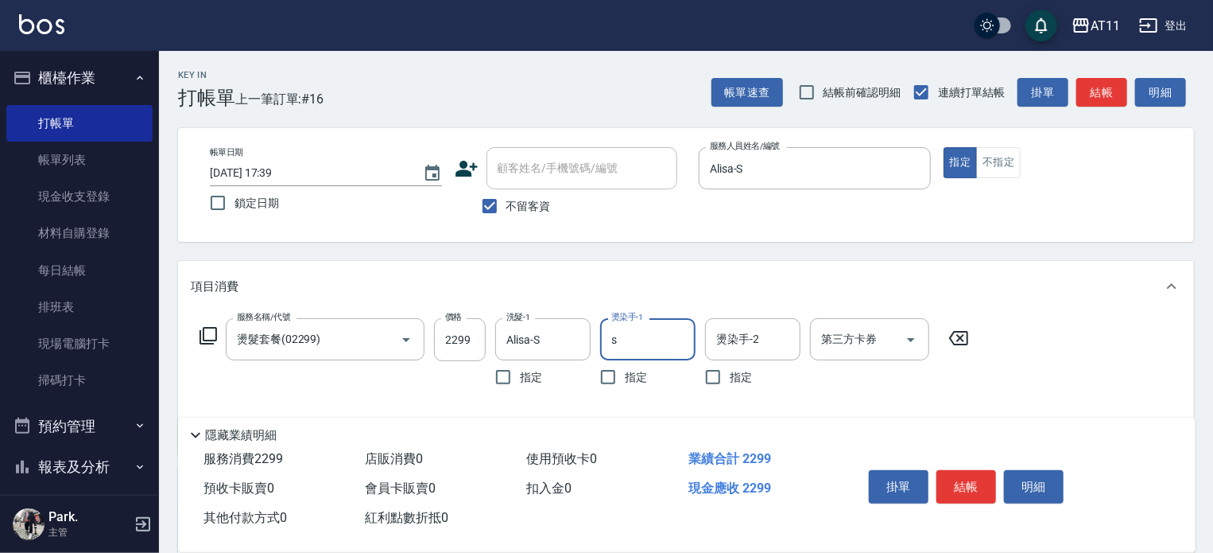
type input "Alisa-S"
click at [972, 483] on button "結帳" at bounding box center [967, 486] width 60 height 33
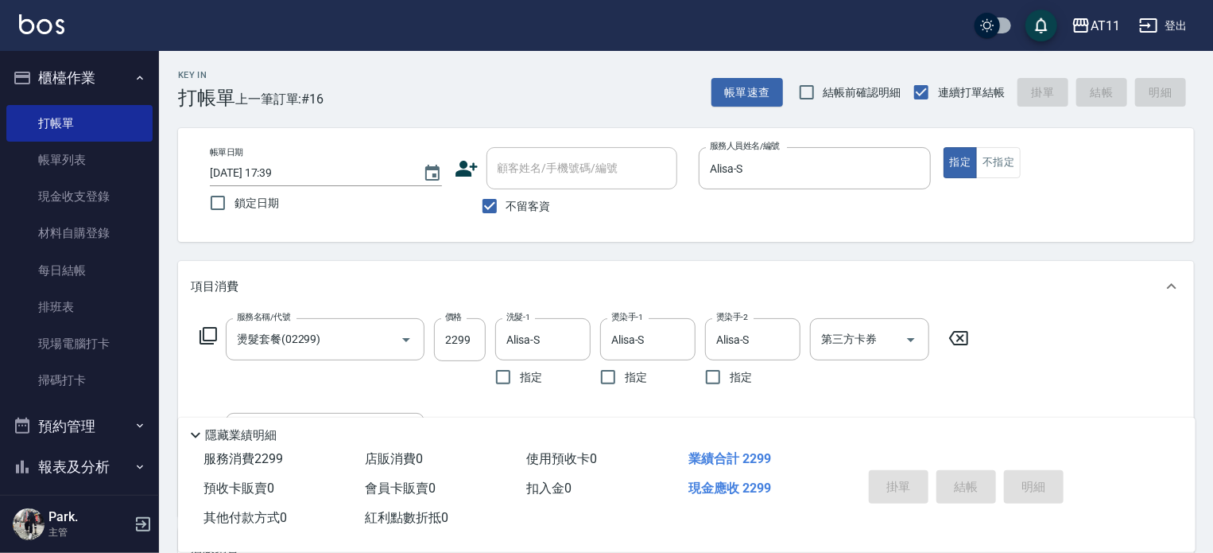
type input "[DATE] 17:40"
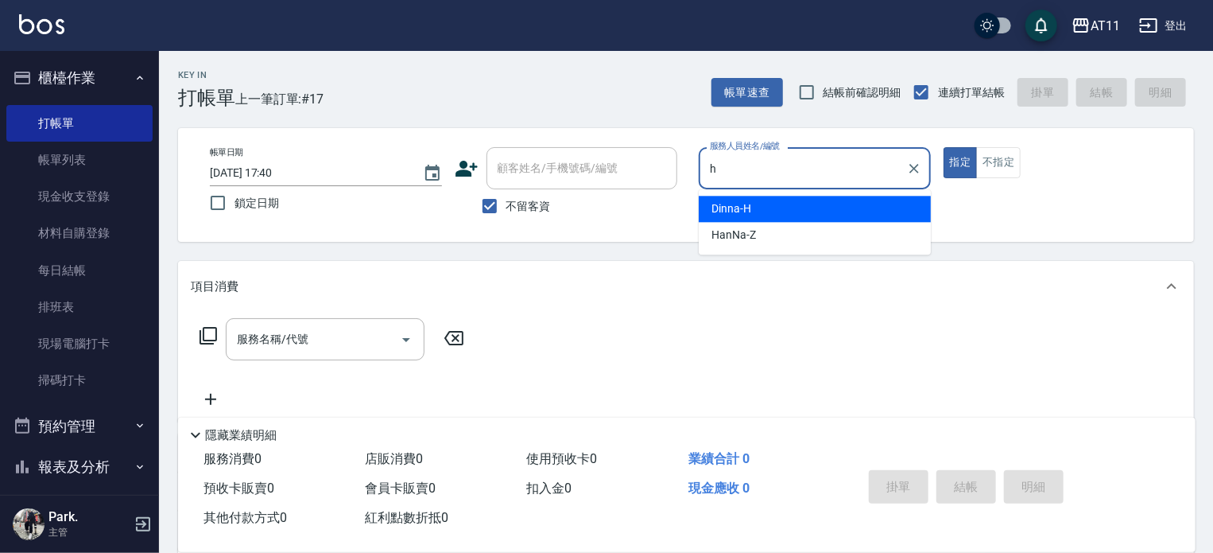
type input "Dinna-H"
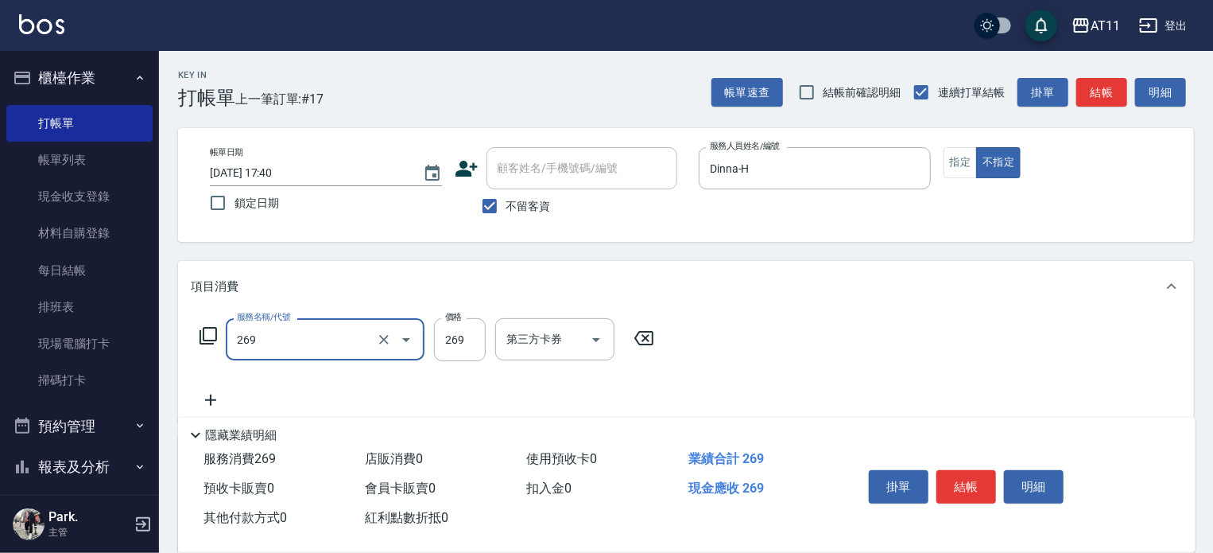
type input "一般洗剪(269)"
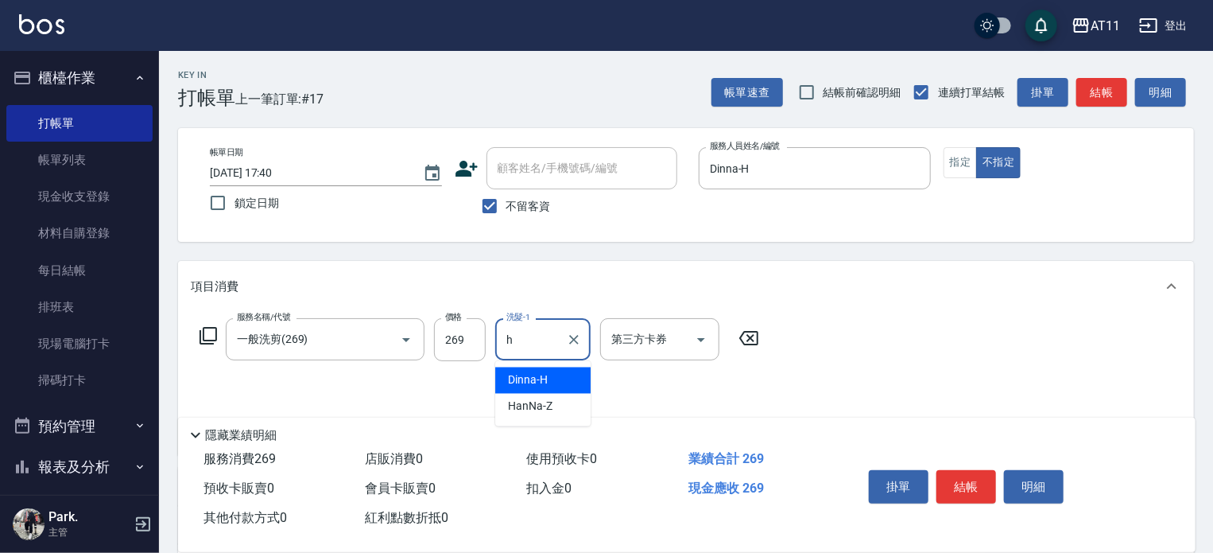
type input "Dinna-H"
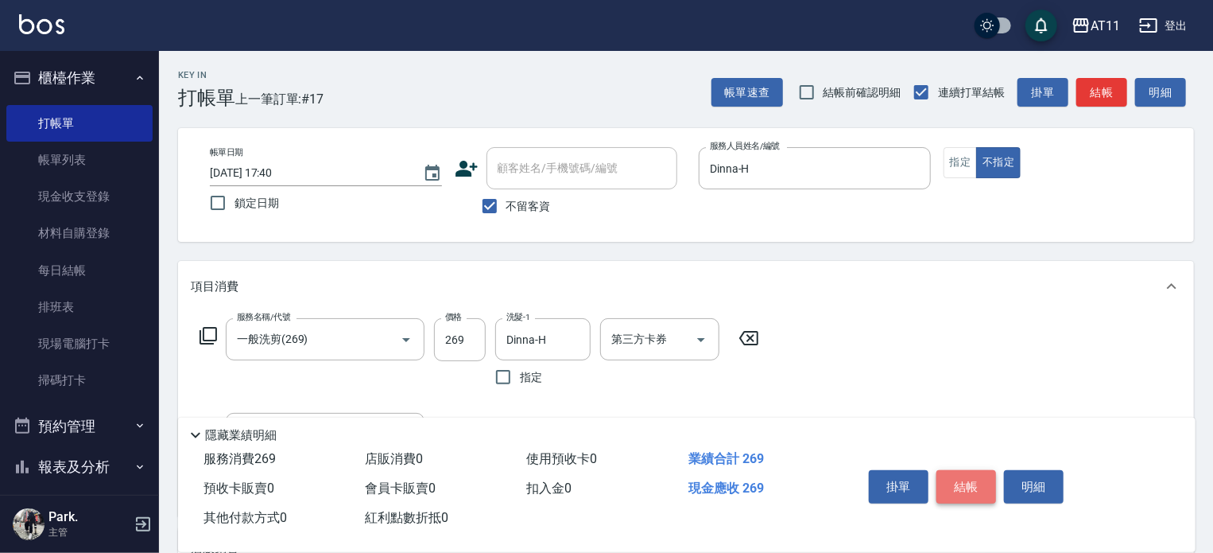
drag, startPoint x: 973, startPoint y: 477, endPoint x: 906, endPoint y: 448, distance: 73.7
click at [970, 476] on button "結帳" at bounding box center [967, 486] width 60 height 33
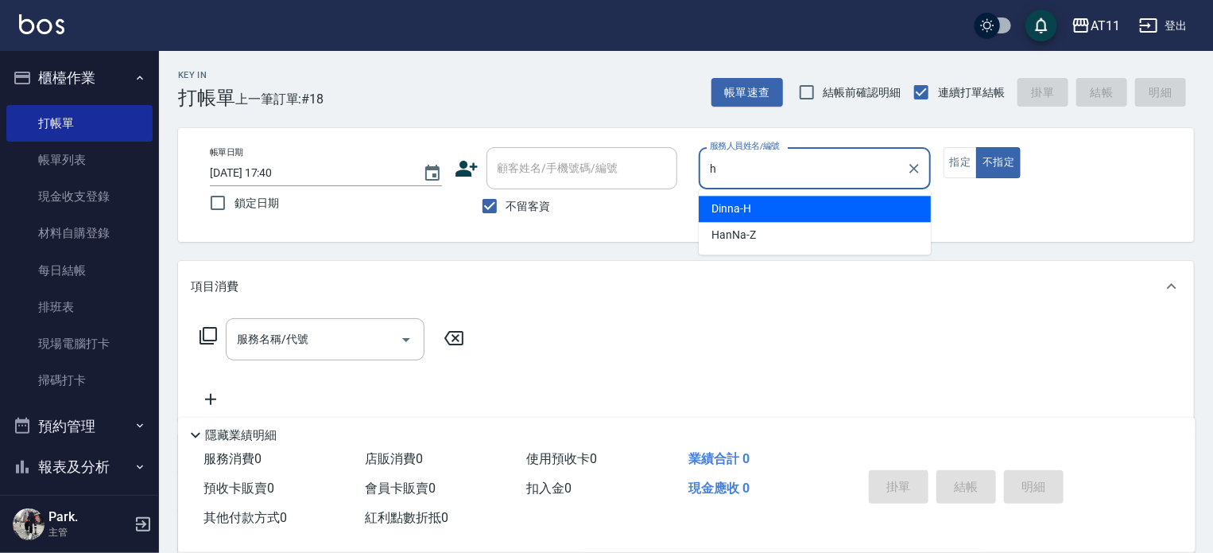
type input "Dinna-H"
type button "false"
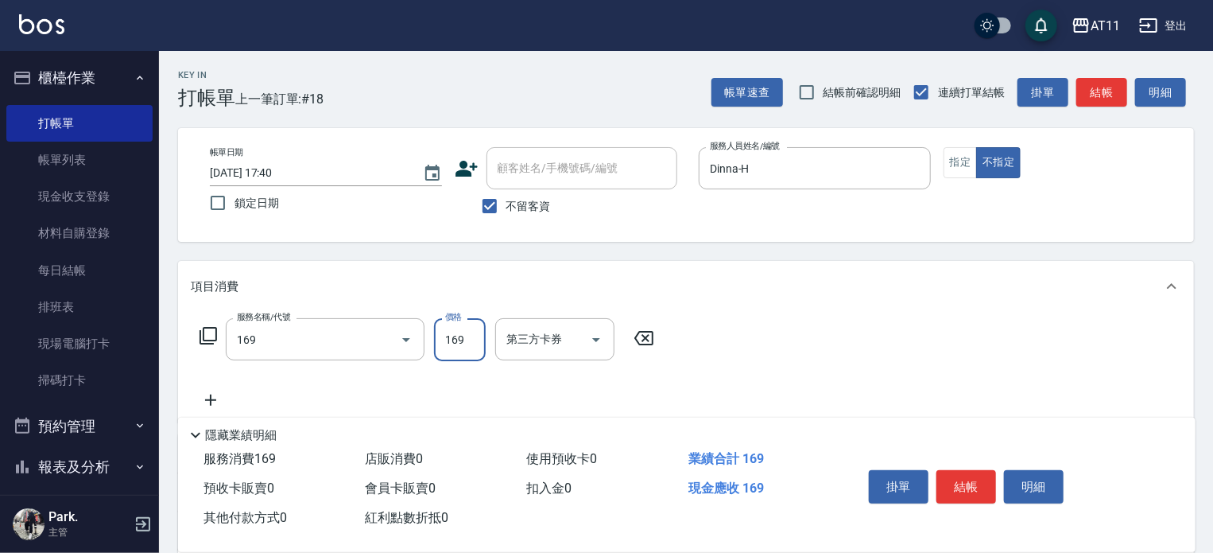
type input "單剪(169)"
click at [973, 479] on button "結帳" at bounding box center [967, 486] width 60 height 33
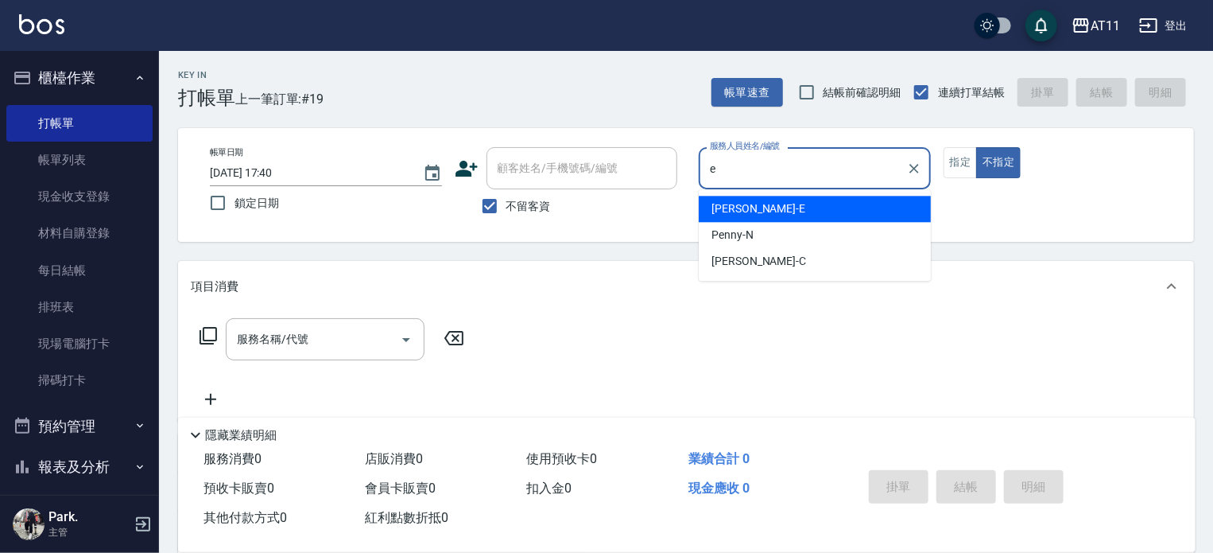
type input "[PERSON_NAME]"
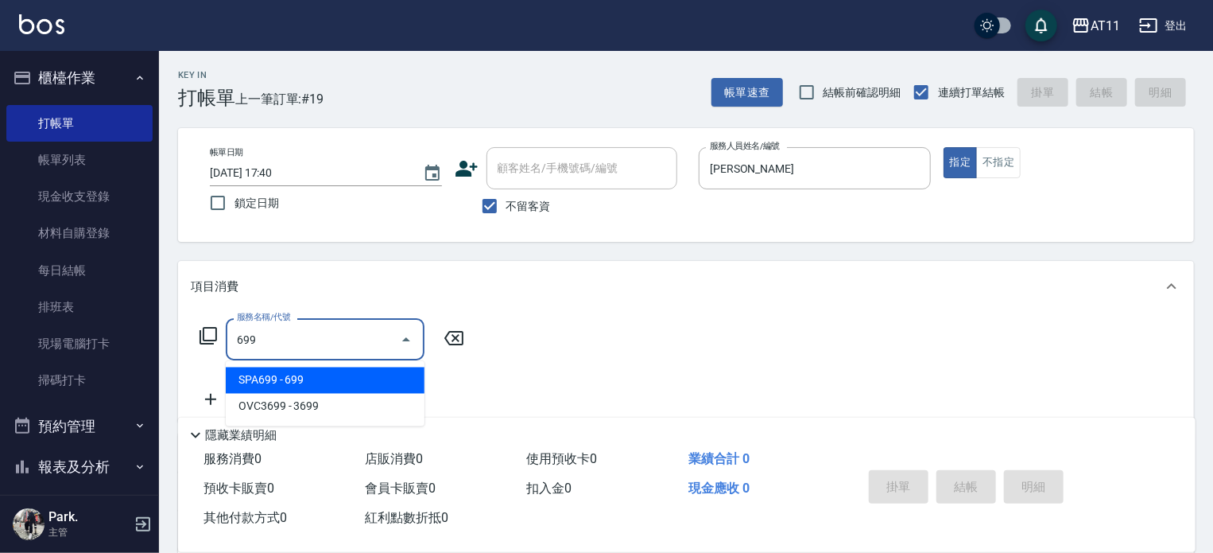
type input "SPA699(699)"
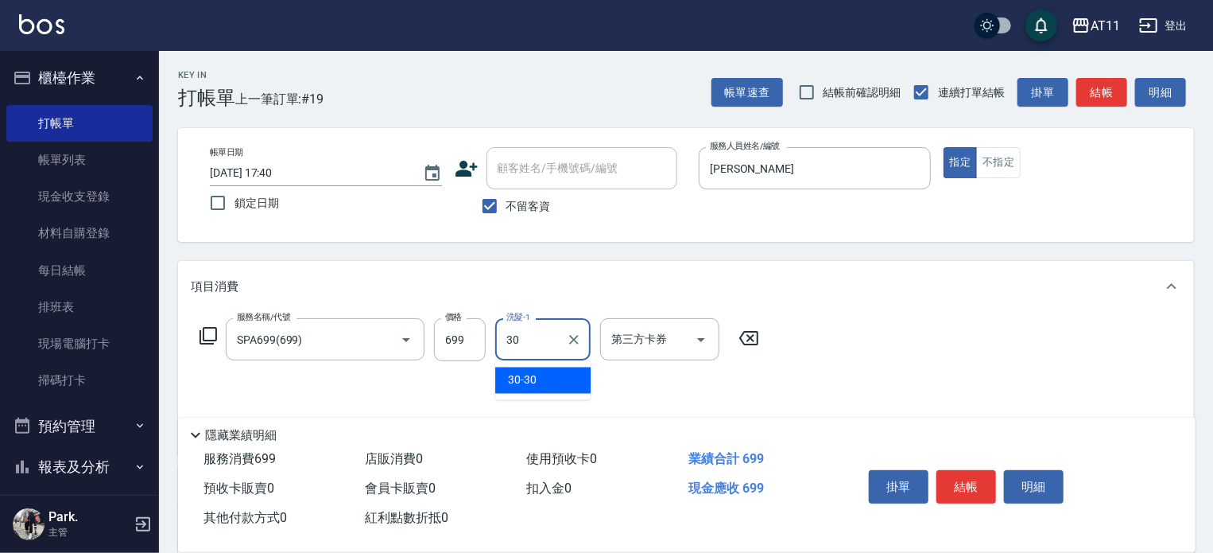
type input "30-30"
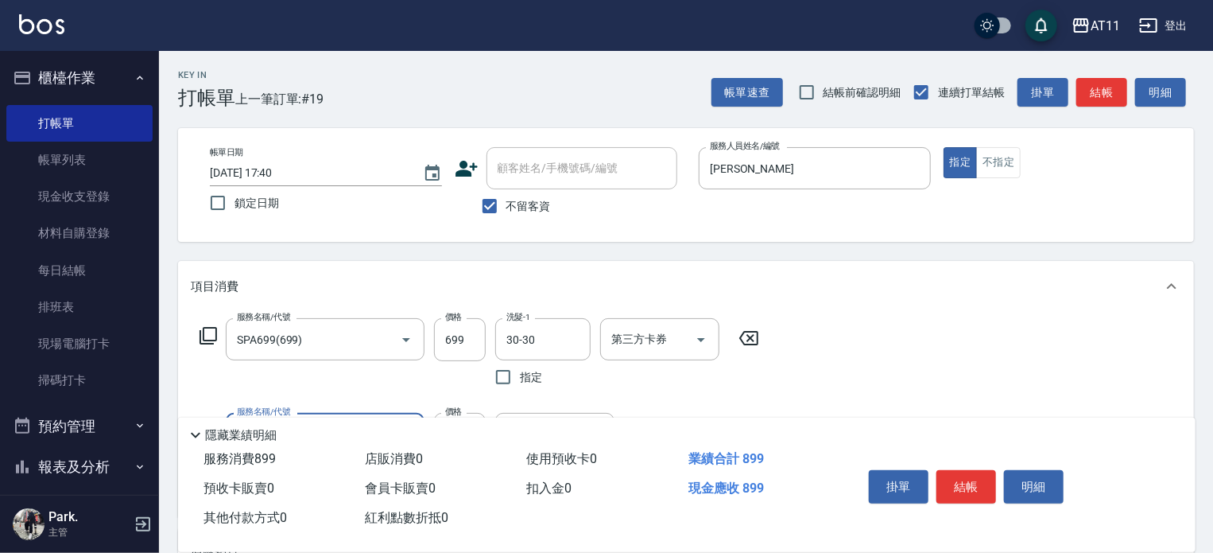
type input "剪髮(200)"
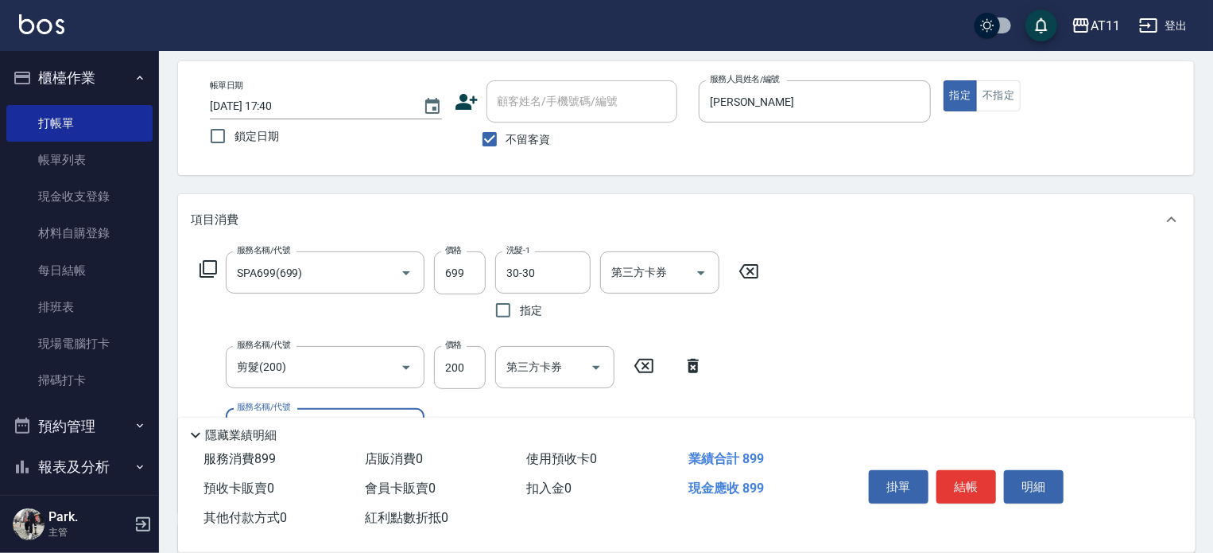
scroll to position [0, 0]
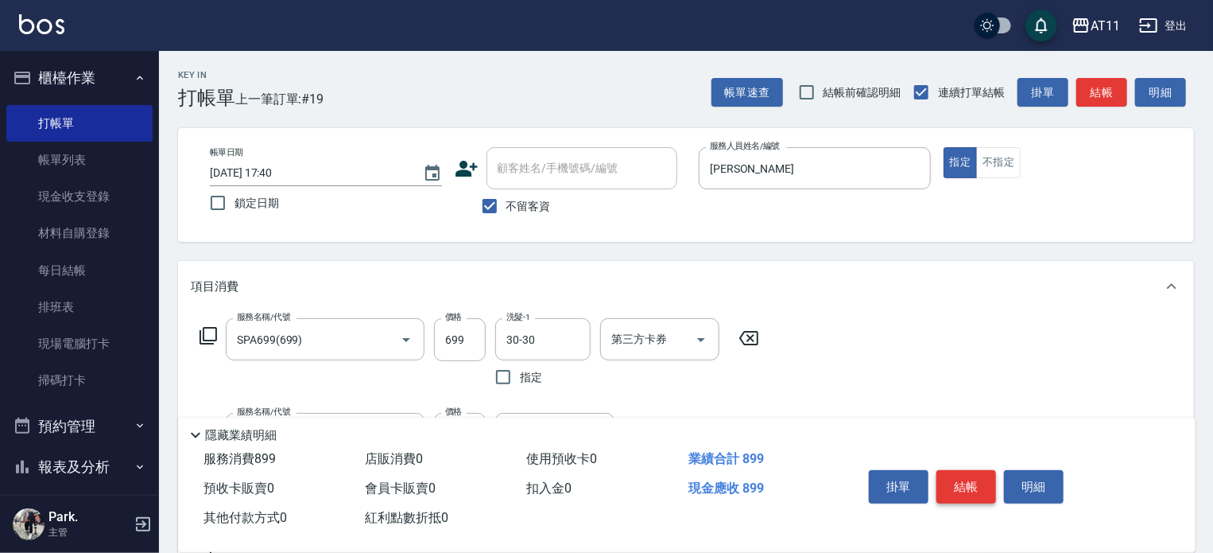
drag, startPoint x: 975, startPoint y: 484, endPoint x: 887, endPoint y: 401, distance: 121.5
click at [975, 483] on button "結帳" at bounding box center [967, 486] width 60 height 33
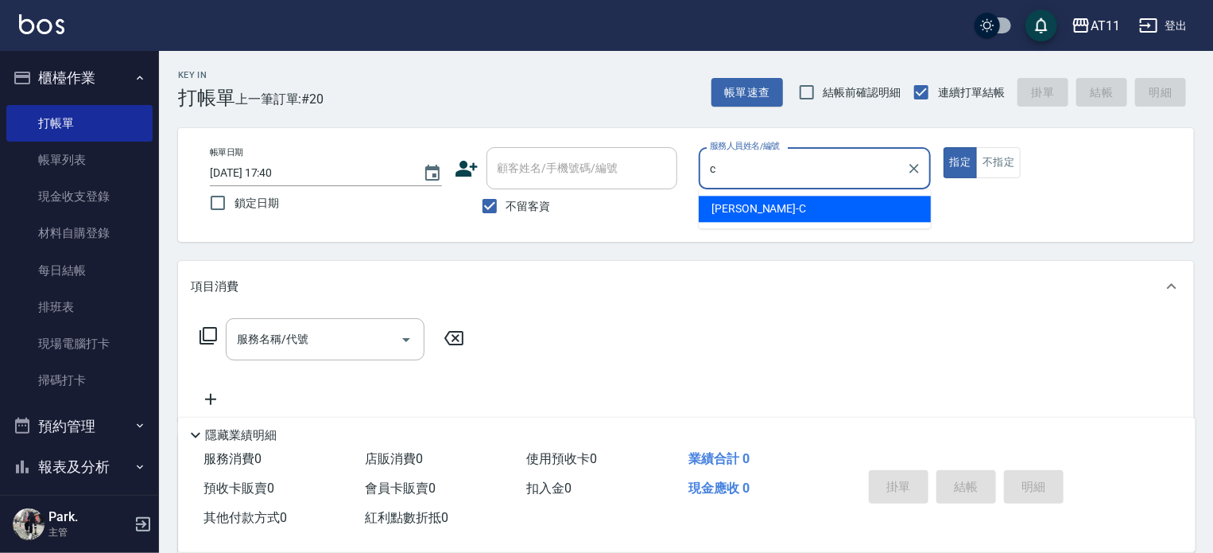
type input "[PERSON_NAME]"
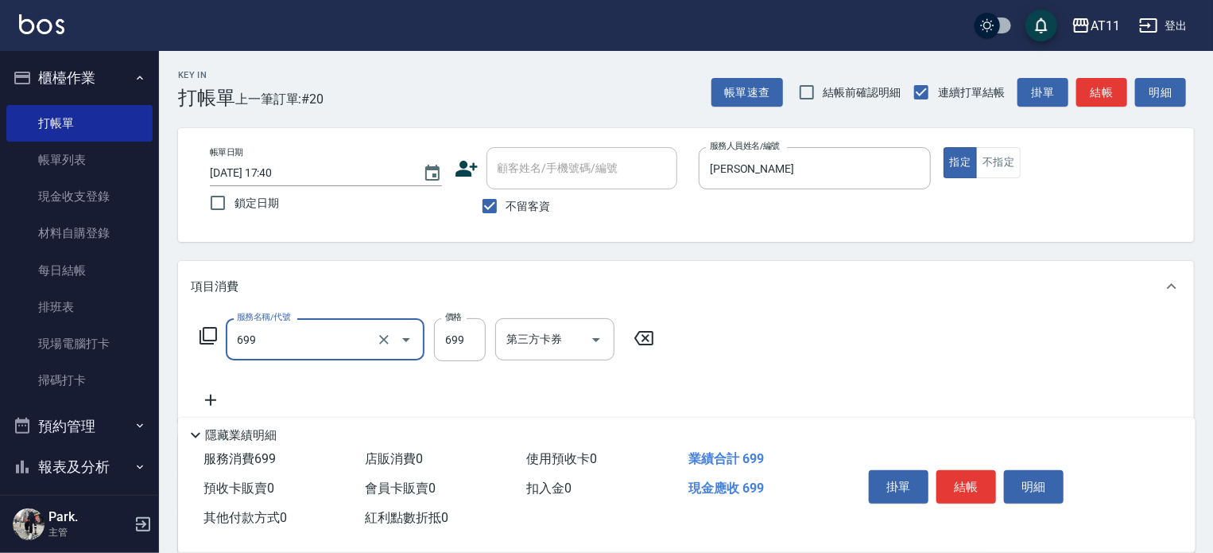
type input "SPA699(699)"
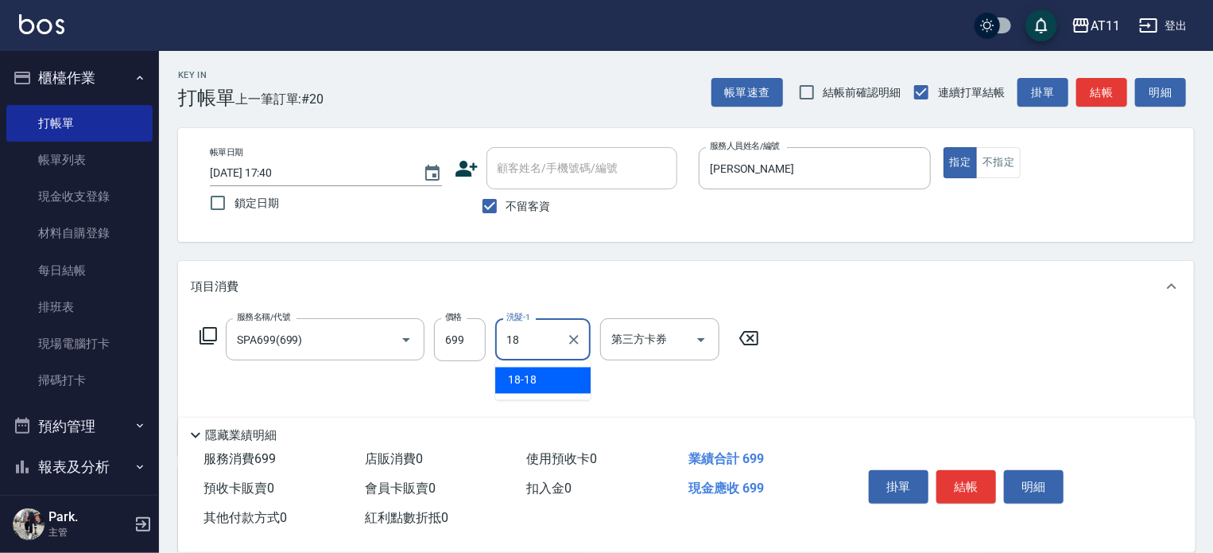
type input "18-18"
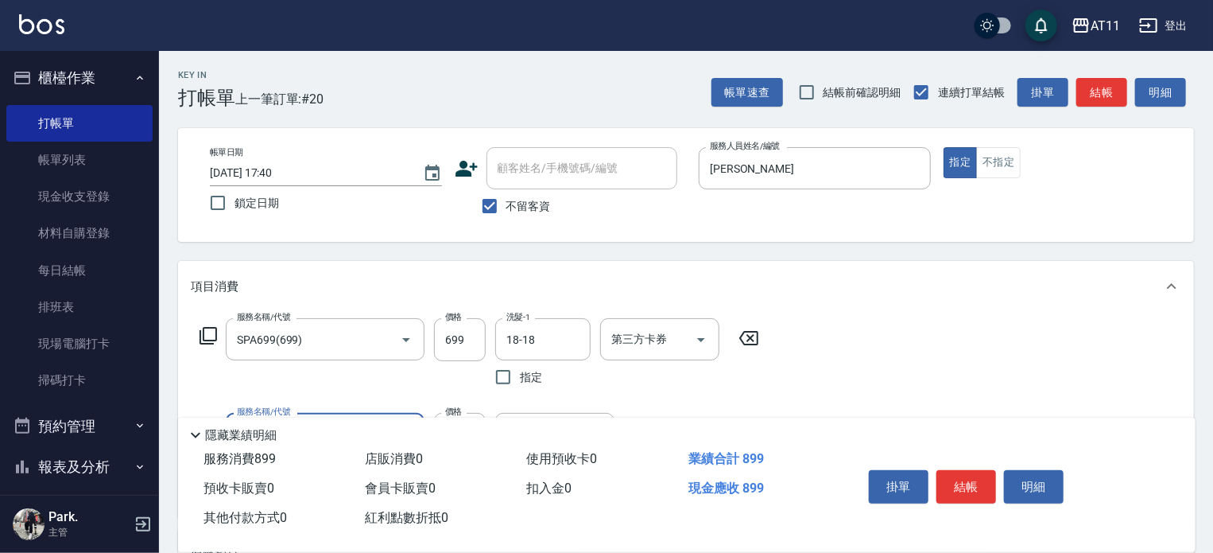
type input "剪髮(200)"
type input "100"
drag, startPoint x: 978, startPoint y: 483, endPoint x: 933, endPoint y: 448, distance: 56.1
click at [954, 478] on button "結帳" at bounding box center [967, 486] width 60 height 33
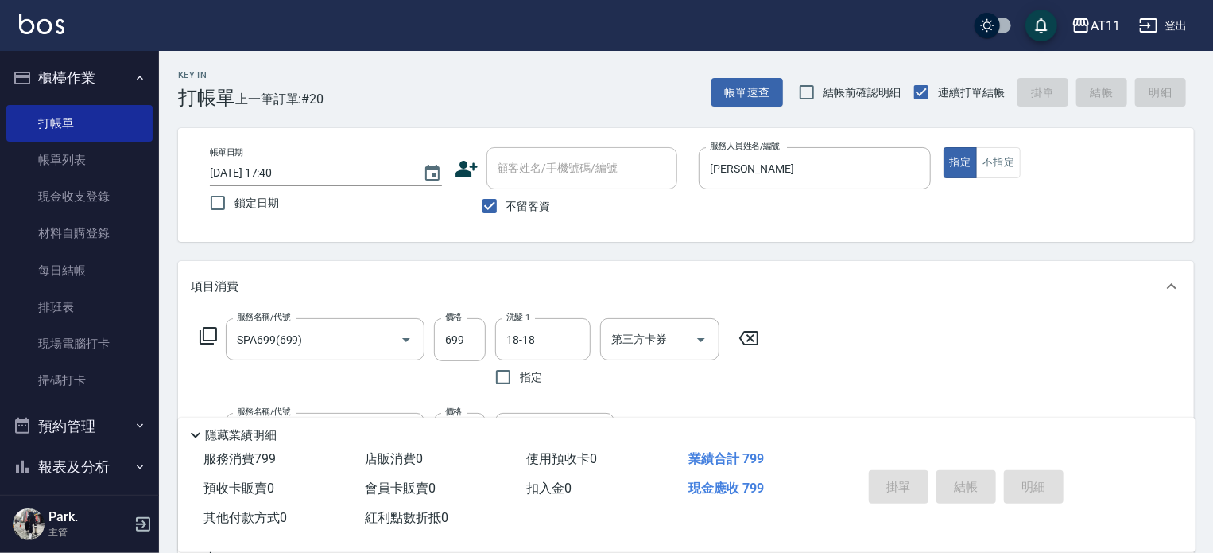
type input "[DATE] 17:41"
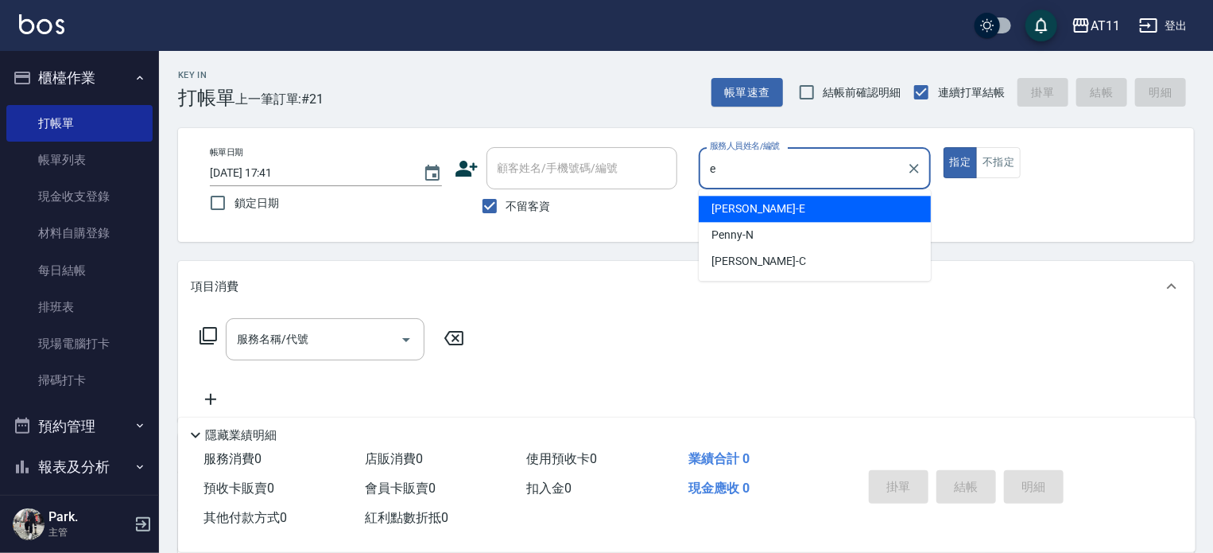
type input "[PERSON_NAME]"
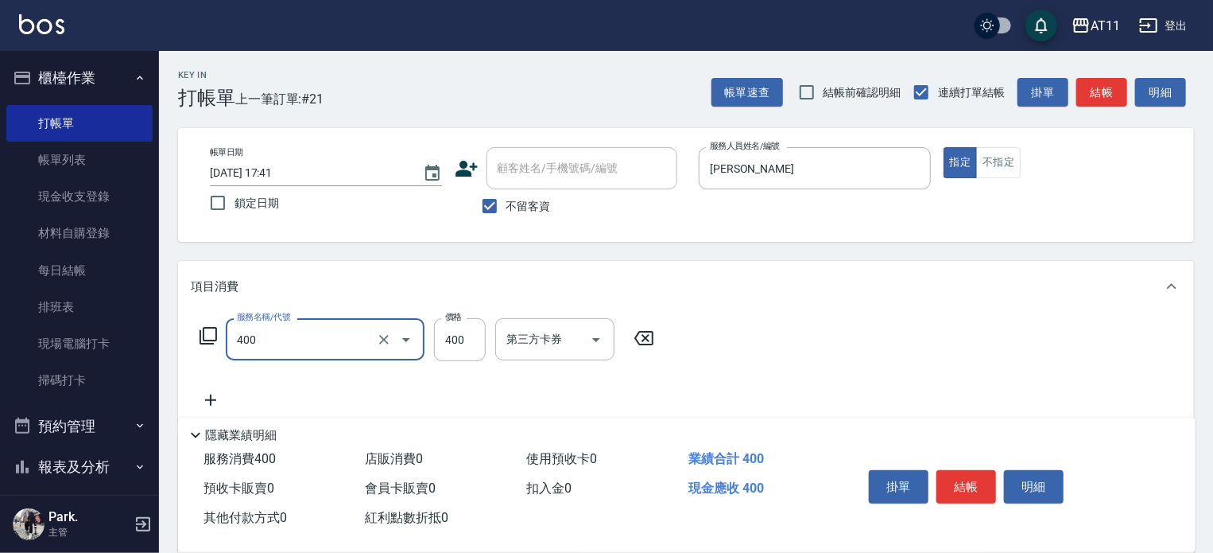
type input "洗剪(400)"
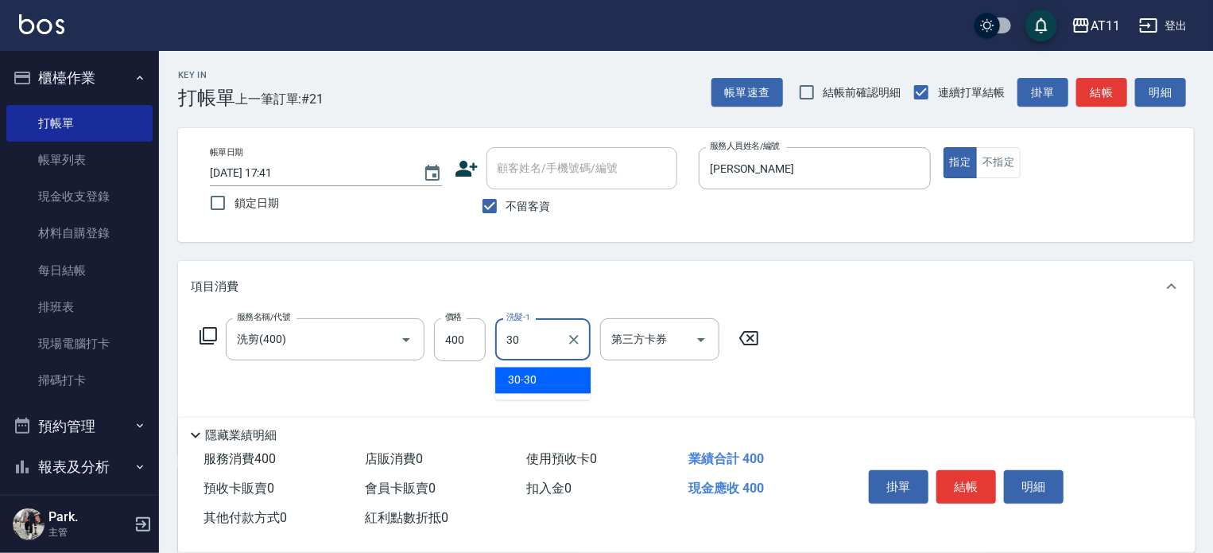
type input "30-30"
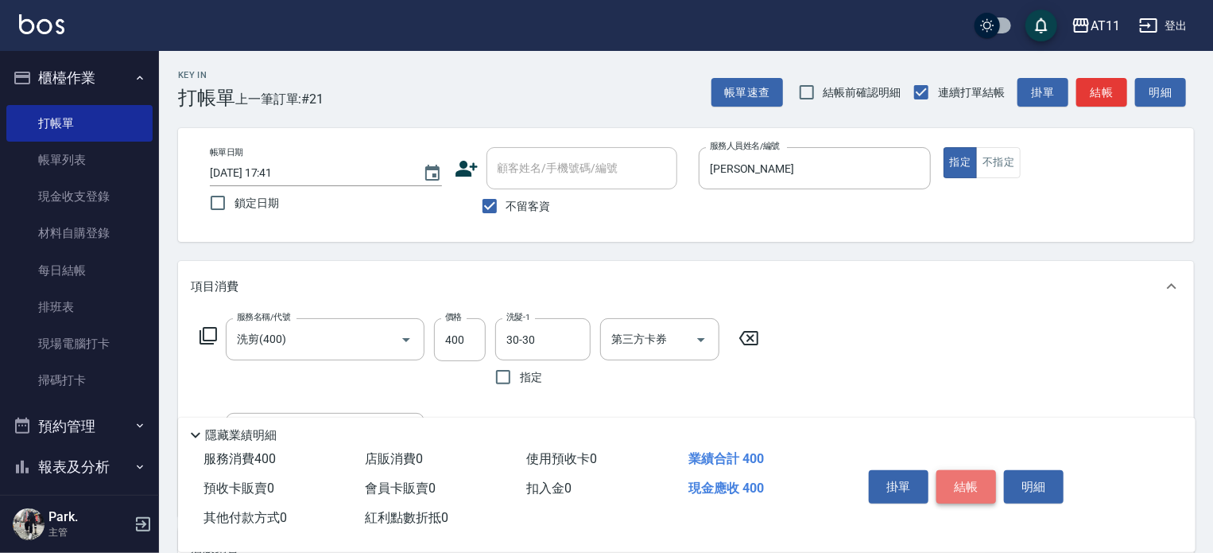
click at [964, 485] on button "結帳" at bounding box center [967, 486] width 60 height 33
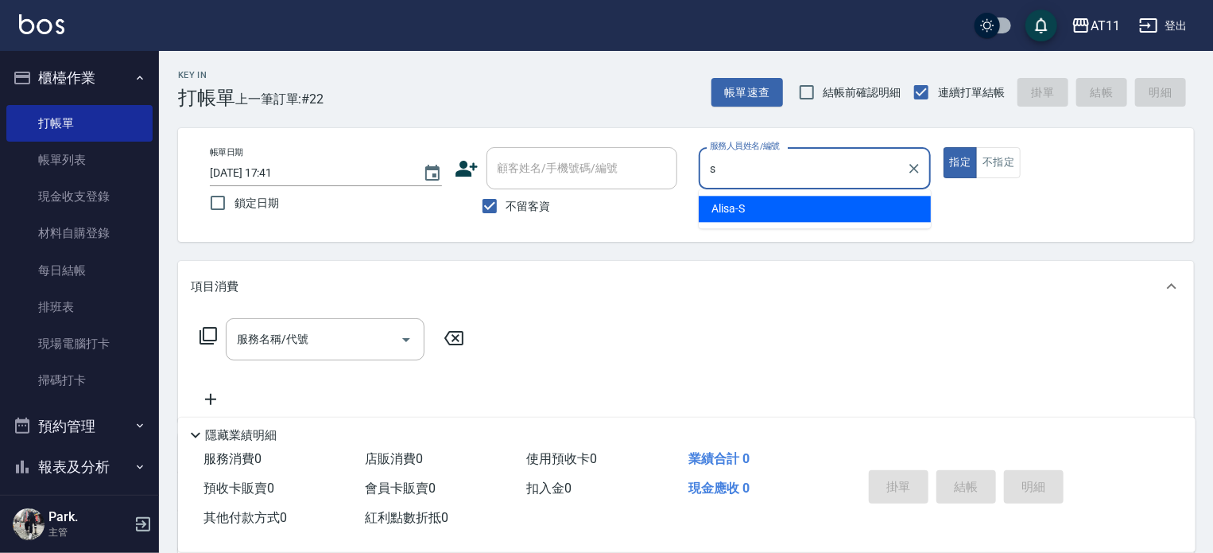
type input "Alisa-S"
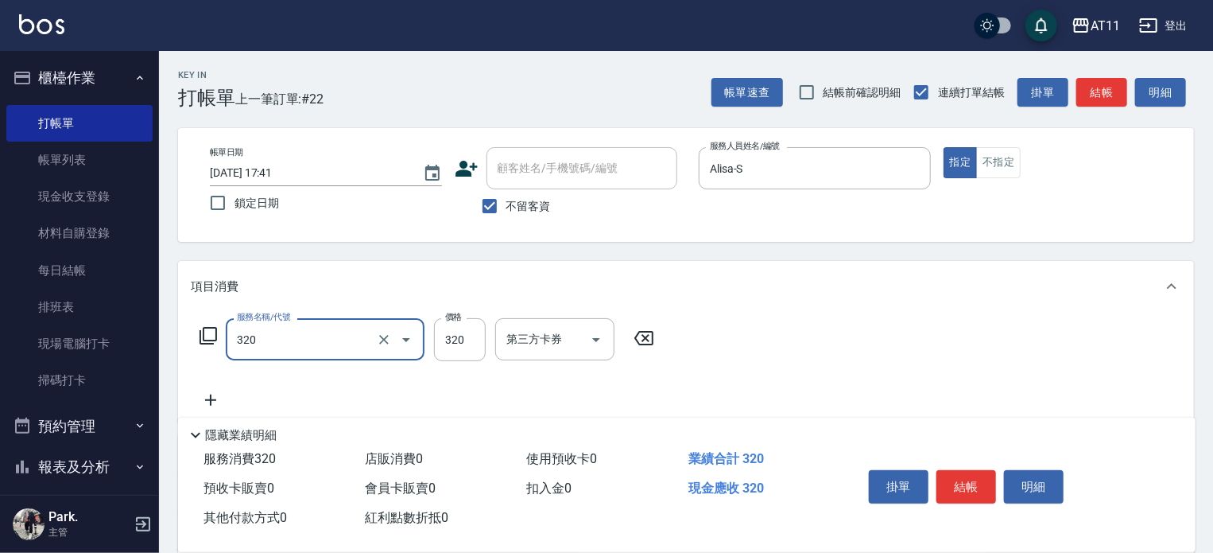
type input "洗剪(320)"
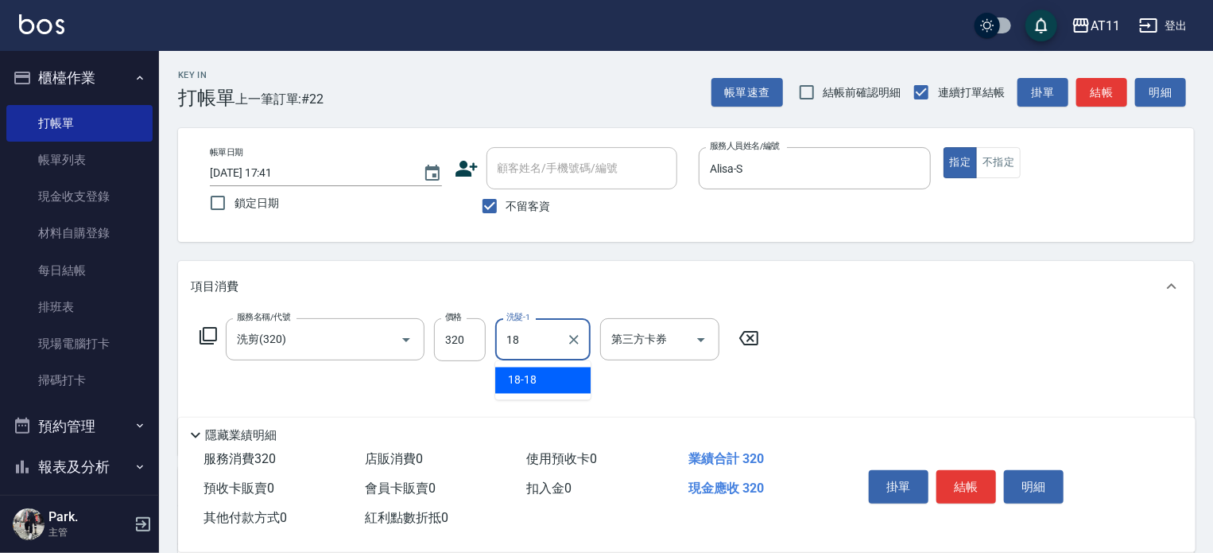
type input "18-18"
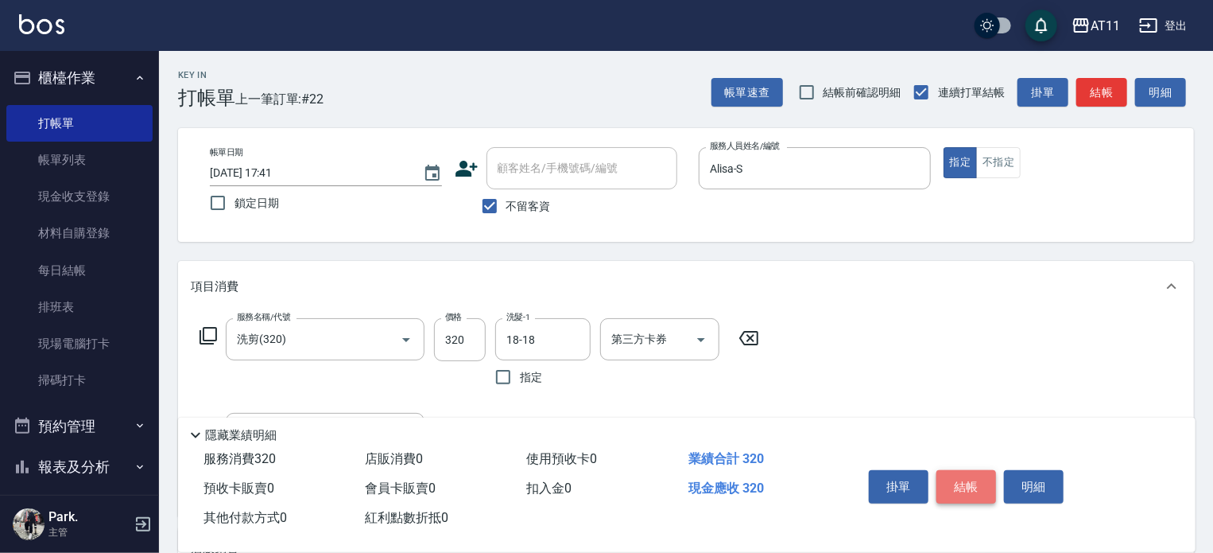
click at [973, 485] on button "結帳" at bounding box center [967, 486] width 60 height 33
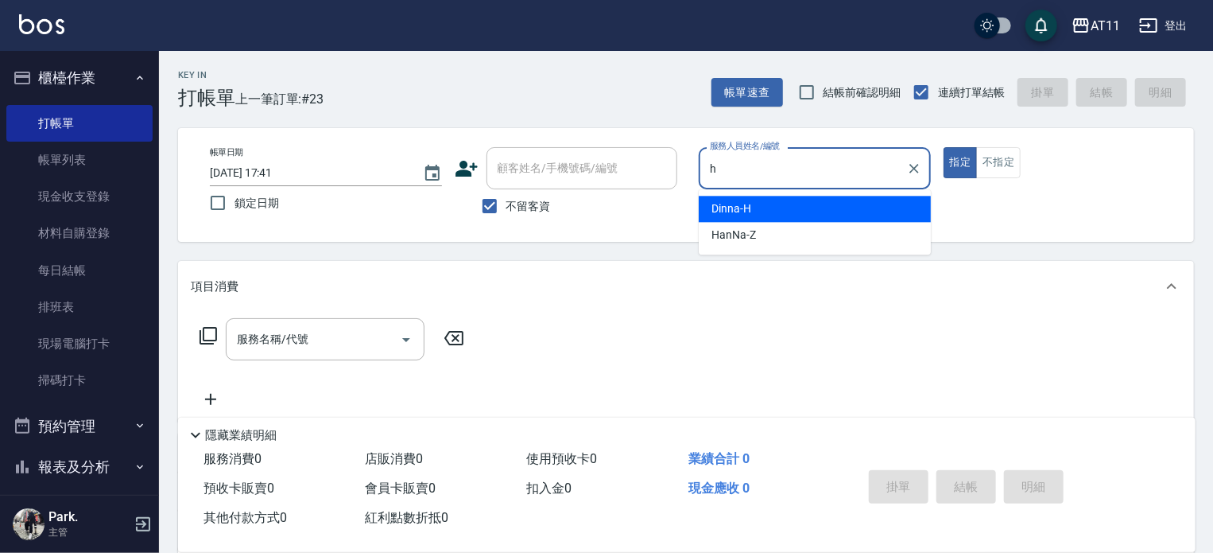
type input "Dinna-H"
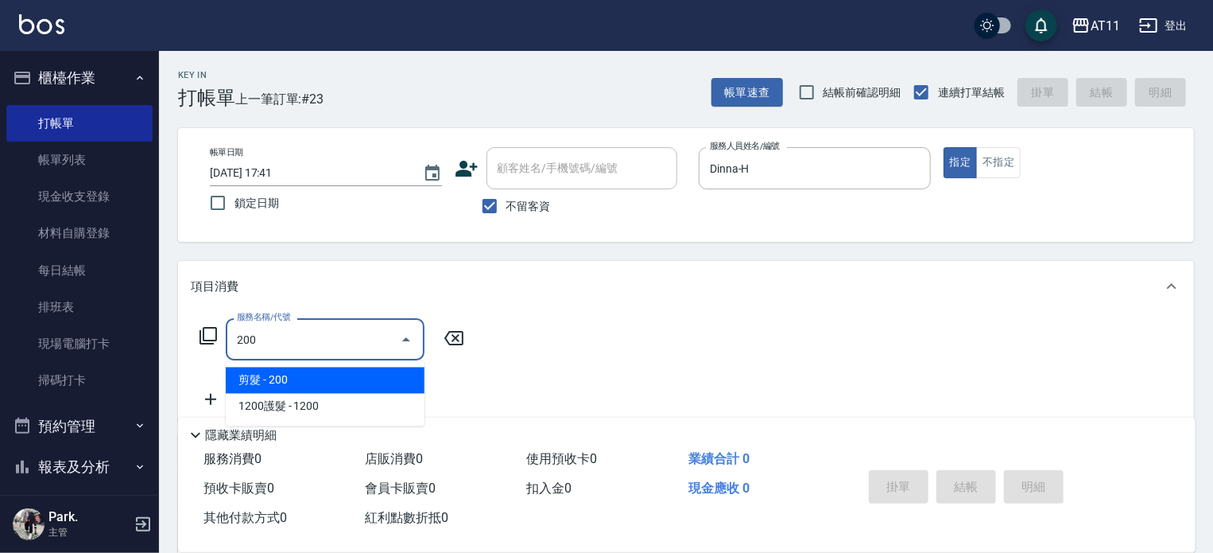
type input "剪髮(200)"
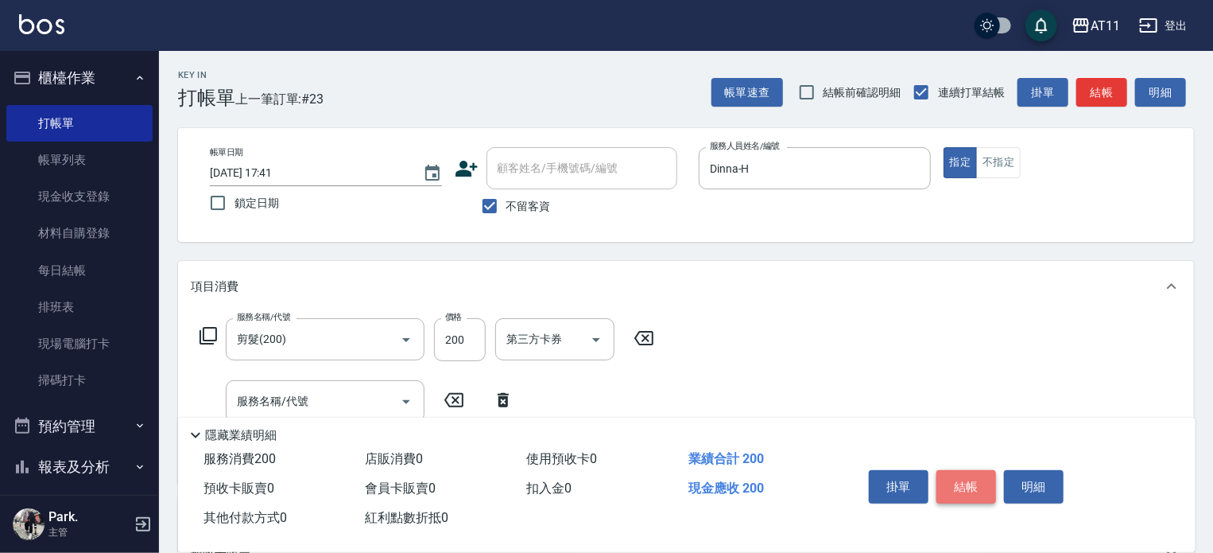
click at [964, 476] on button "結帳" at bounding box center [967, 486] width 60 height 33
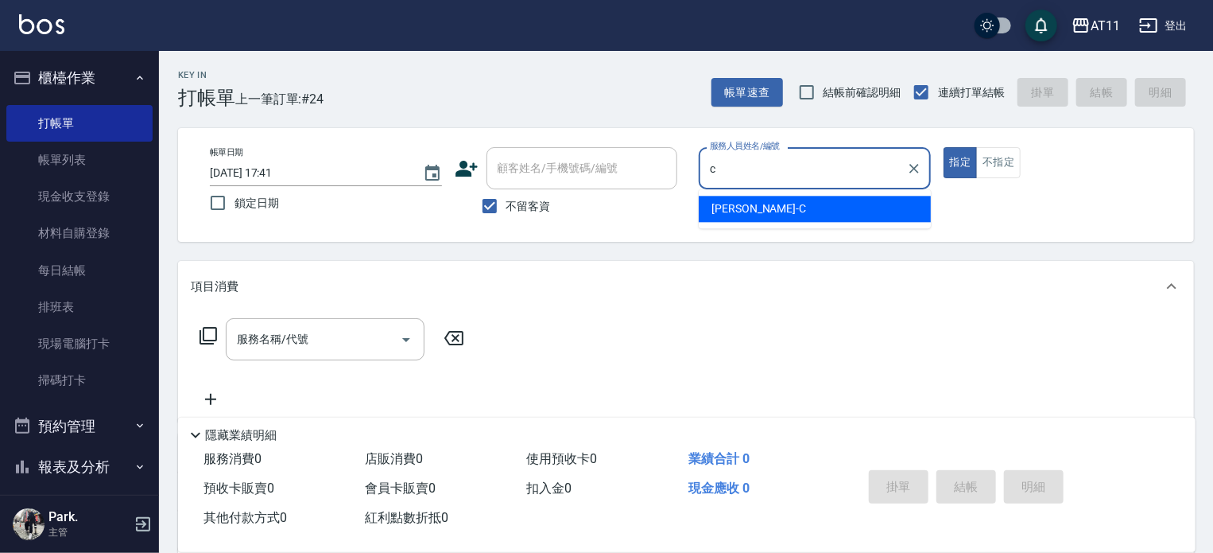
type input "[PERSON_NAME]"
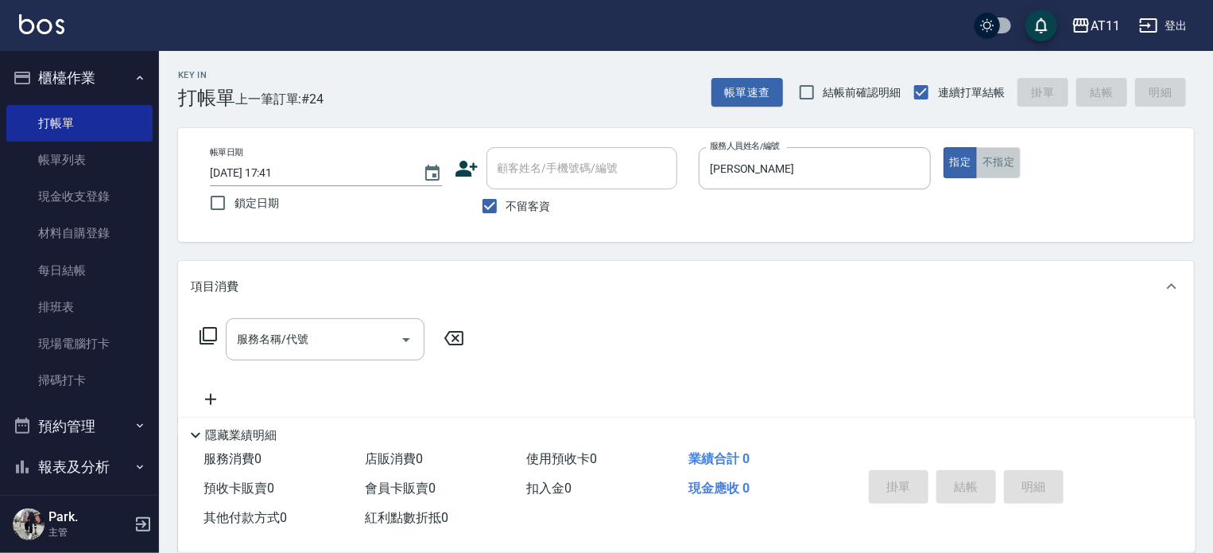
click at [1003, 167] on button "不指定" at bounding box center [998, 162] width 45 height 31
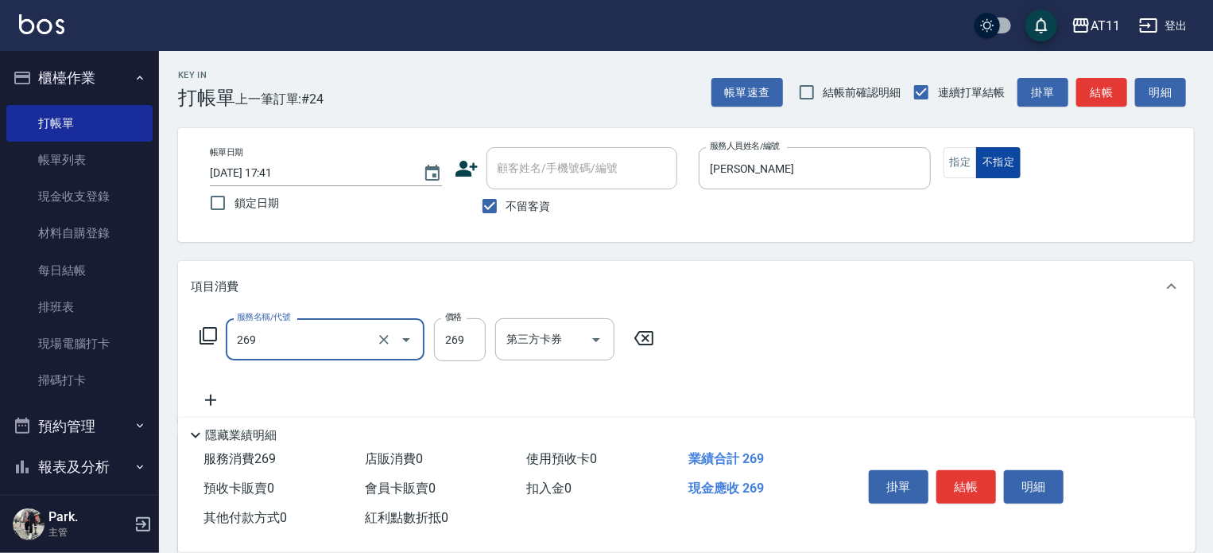
type input "一般洗剪(269)"
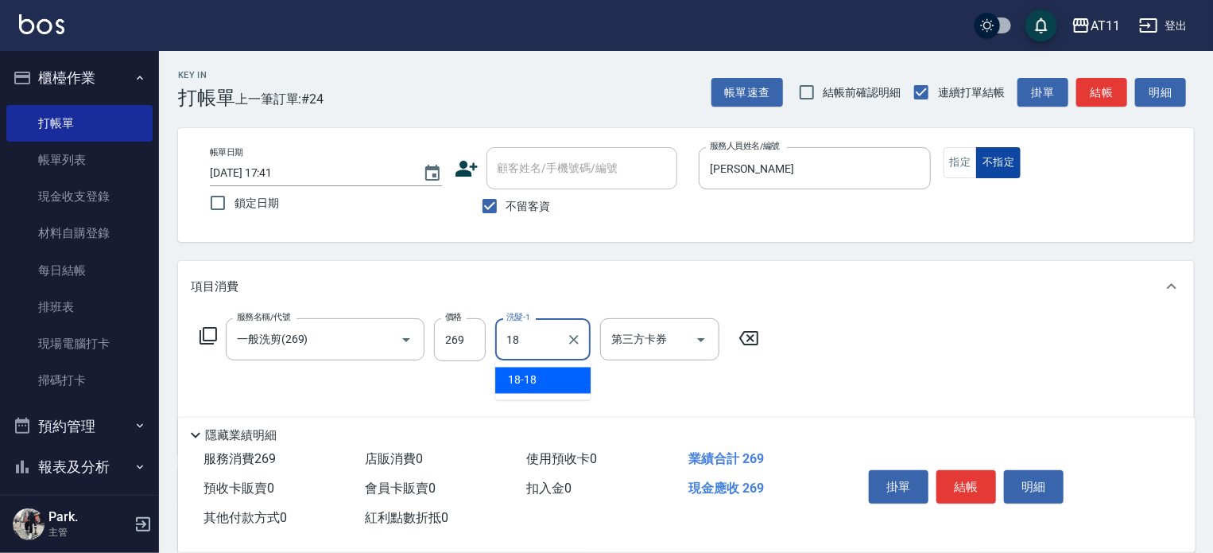
type input "18-18"
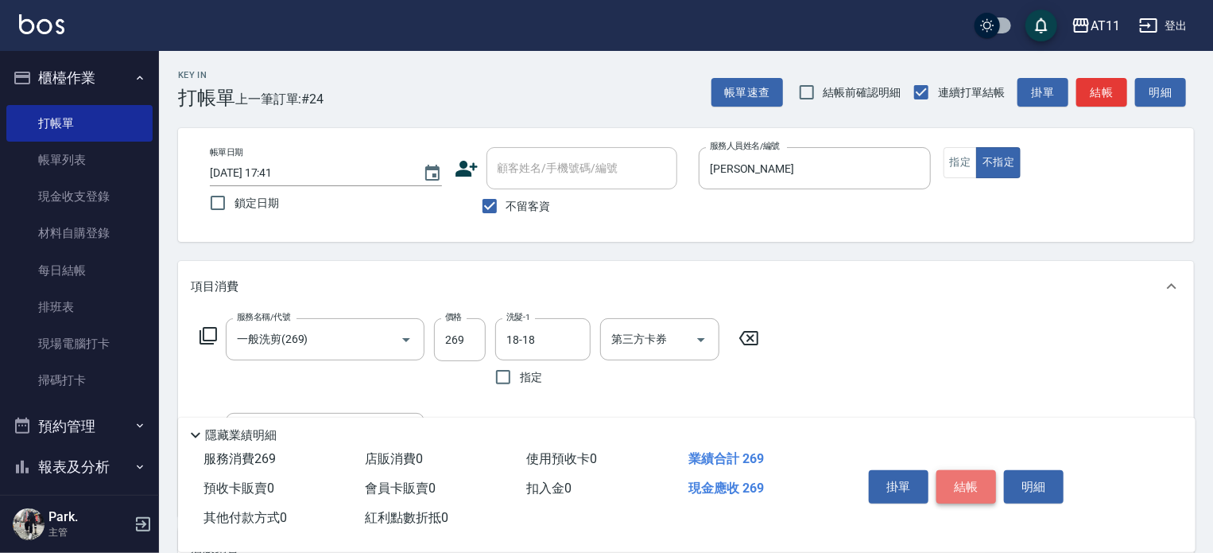
click at [963, 476] on button "結帳" at bounding box center [967, 486] width 60 height 33
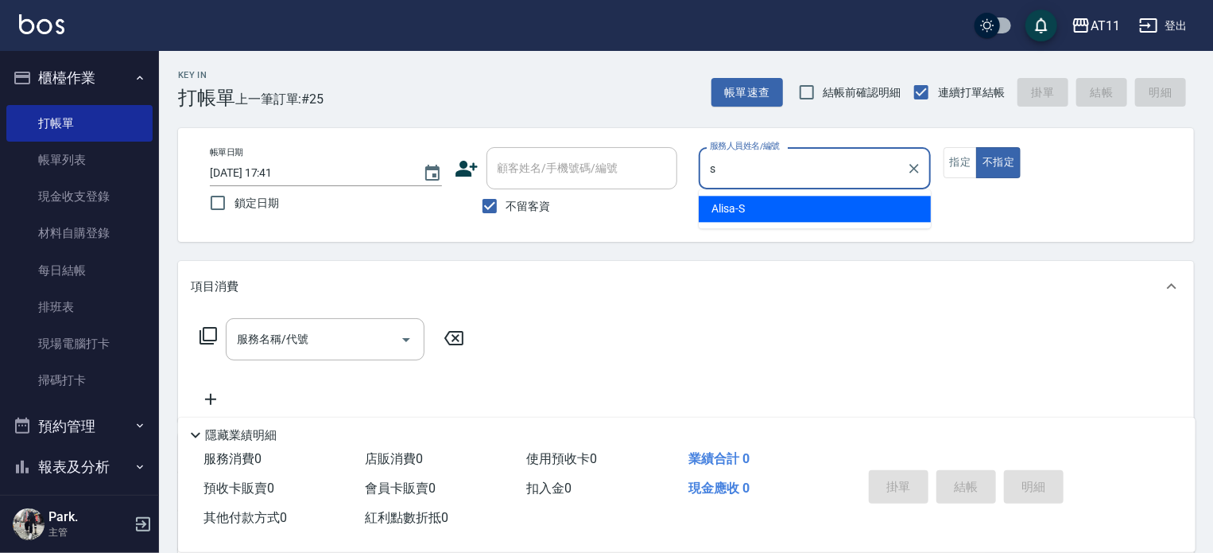
type input "Alisa-S"
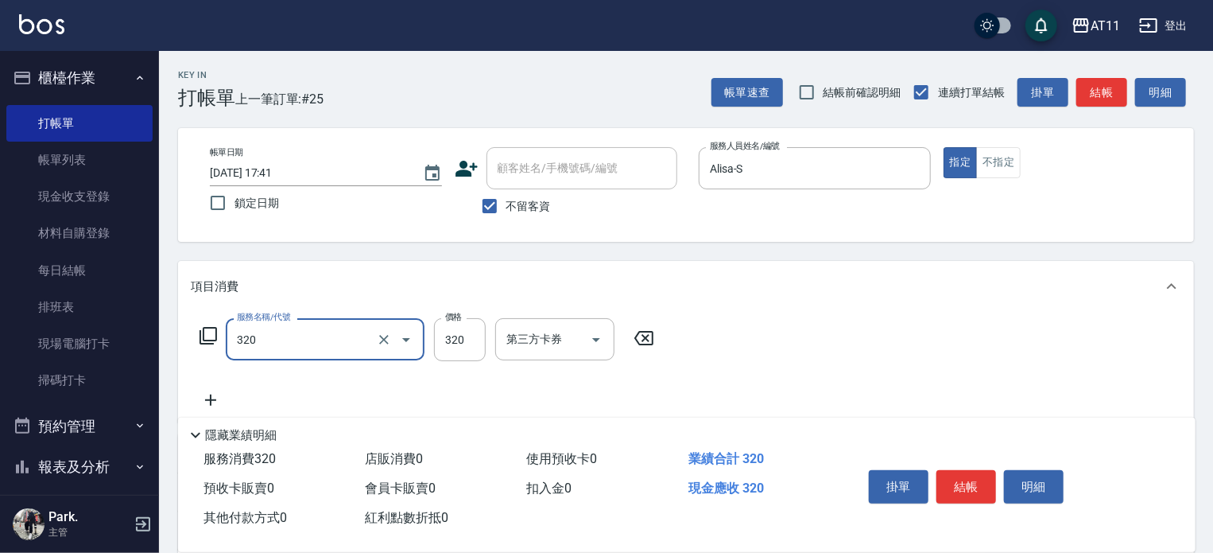
type input "洗剪(320)"
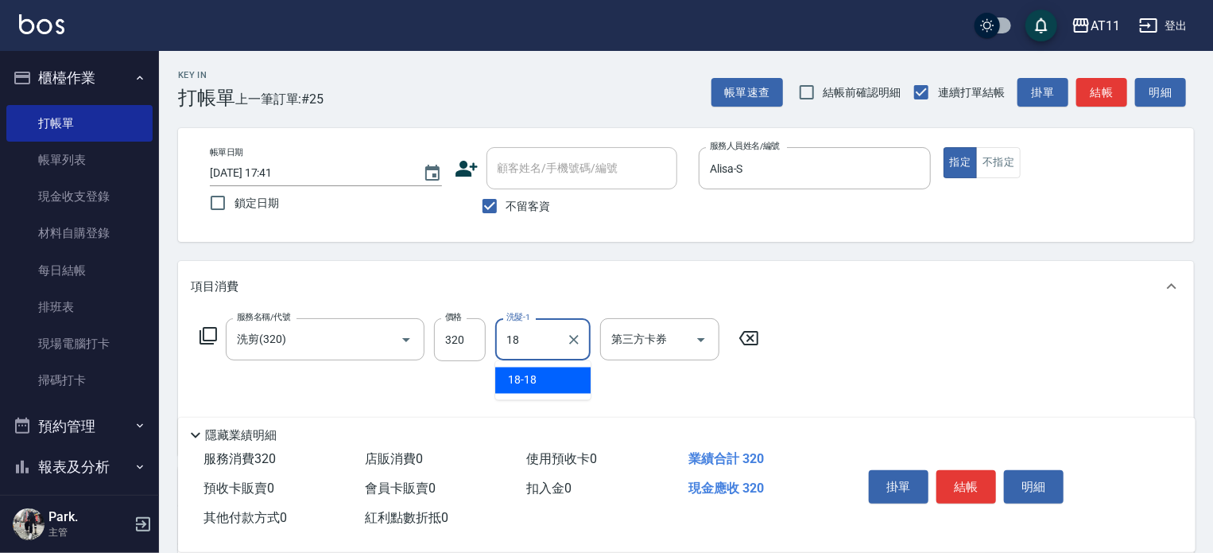
type input "18-18"
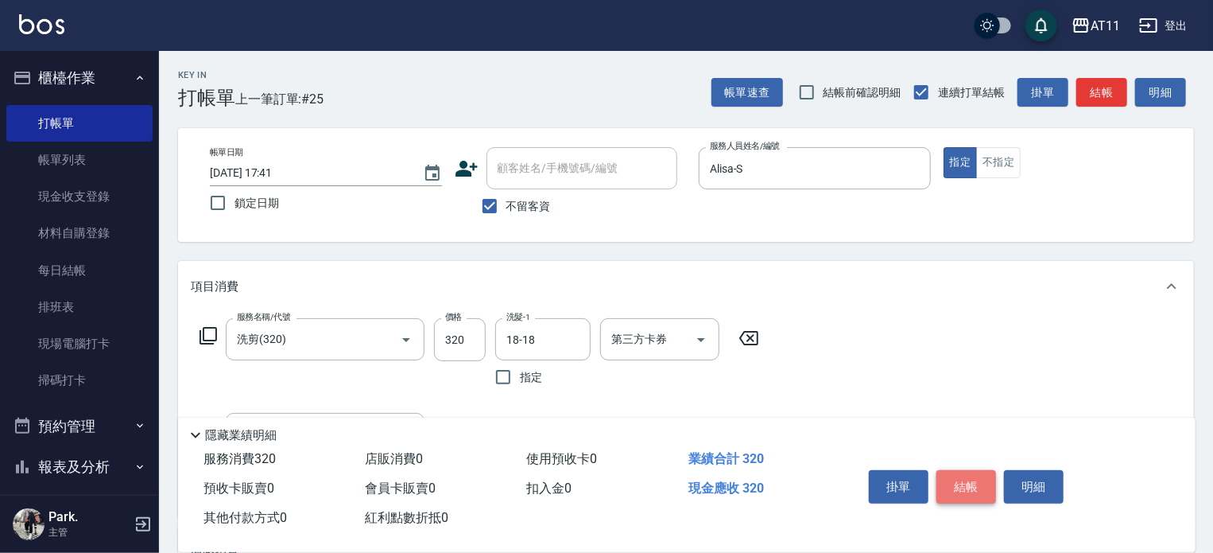
click at [960, 482] on button "結帳" at bounding box center [967, 486] width 60 height 33
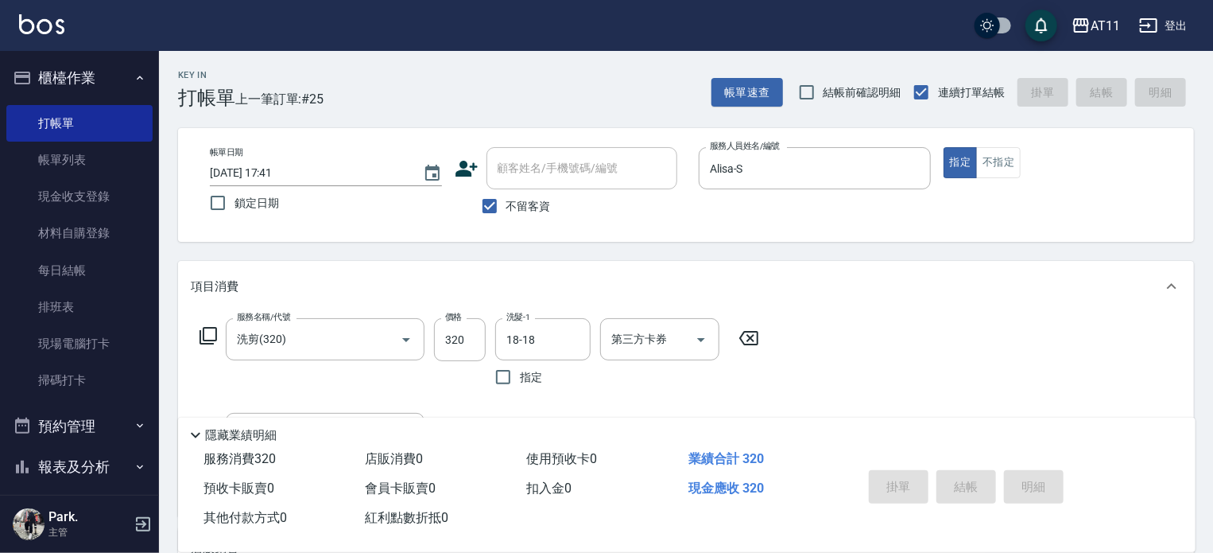
type input "[DATE] 17:42"
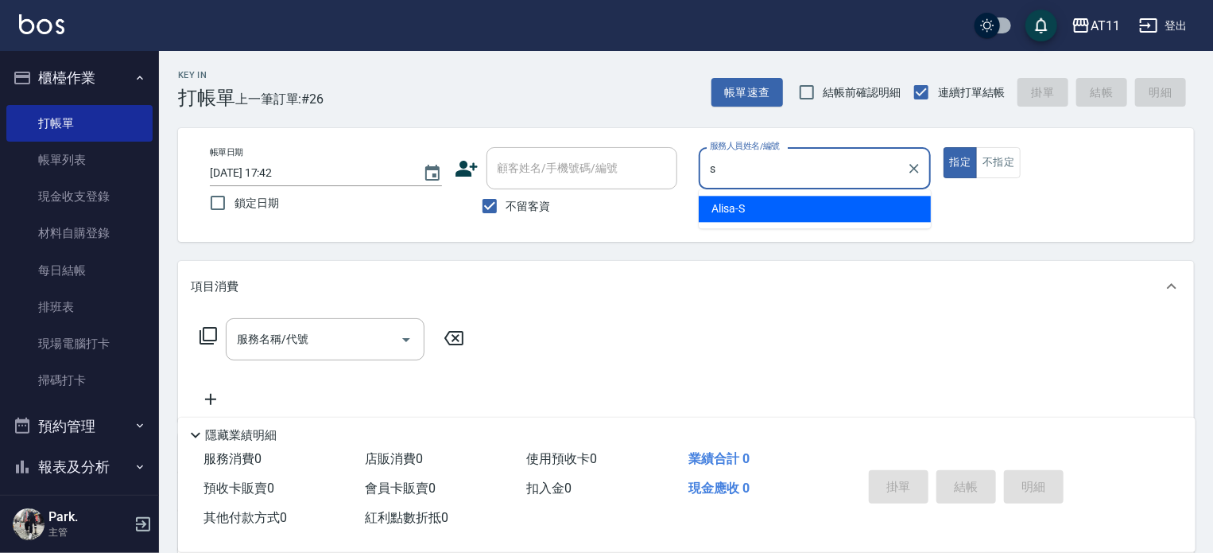
type input "Alisa-S"
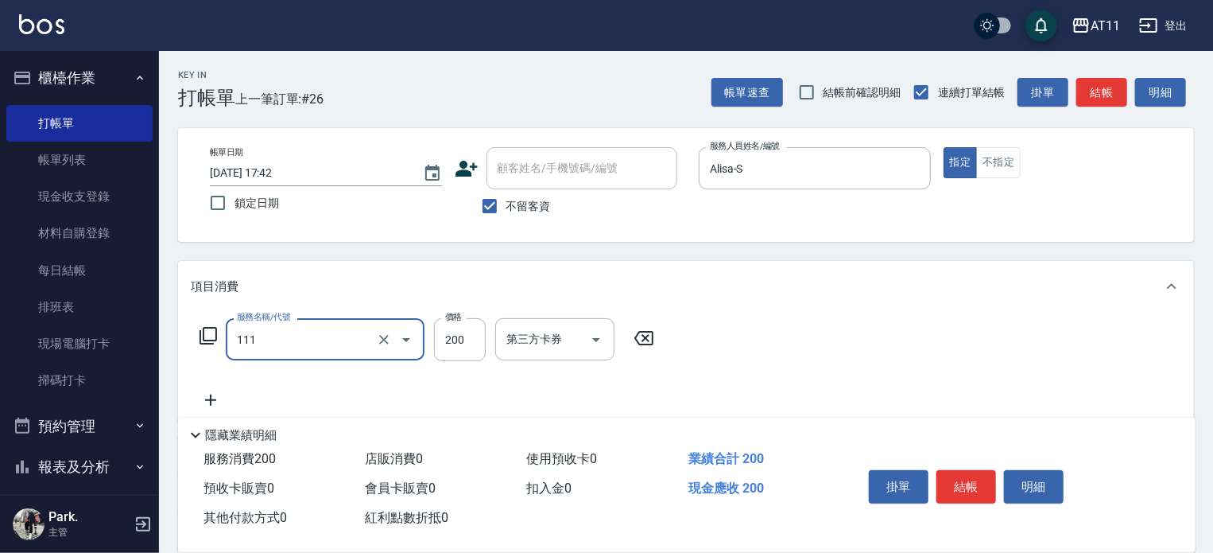
type input "精油洗髮(111)"
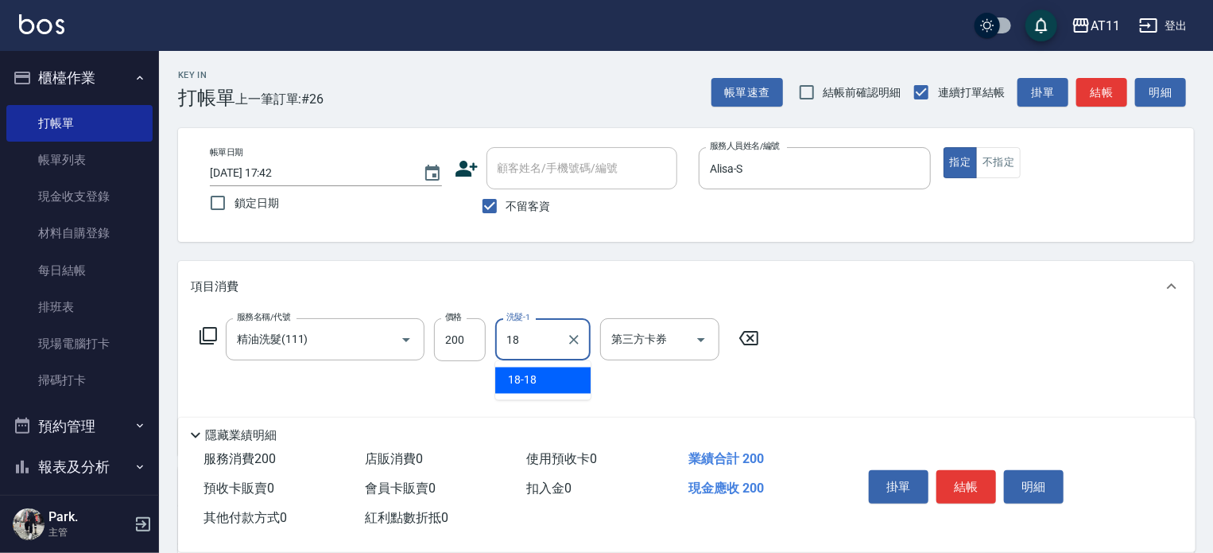
type input "18-18"
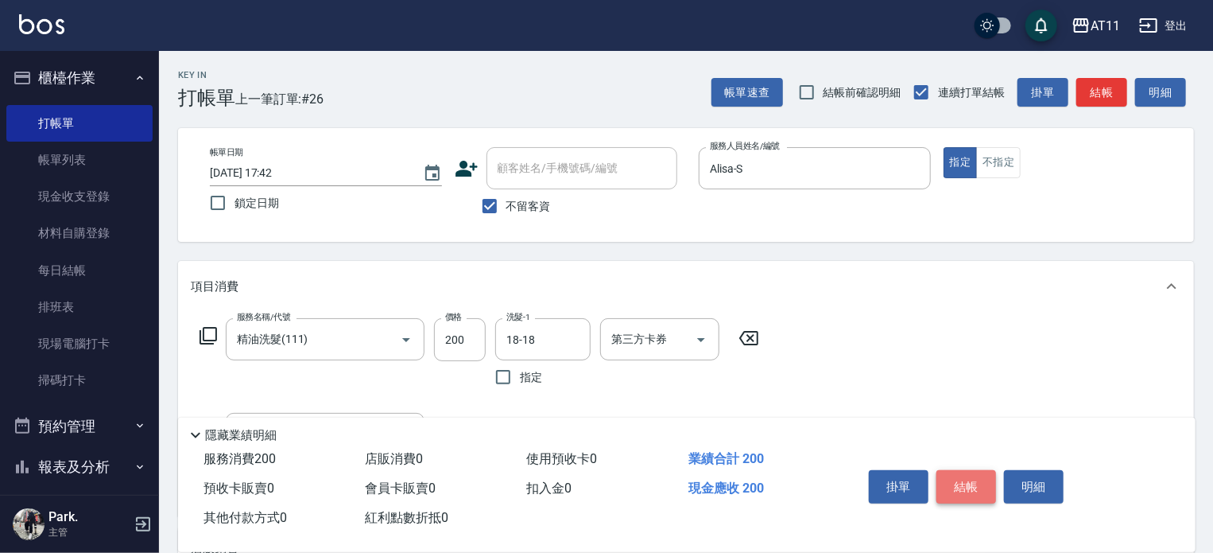
click at [973, 488] on button "結帳" at bounding box center [967, 486] width 60 height 33
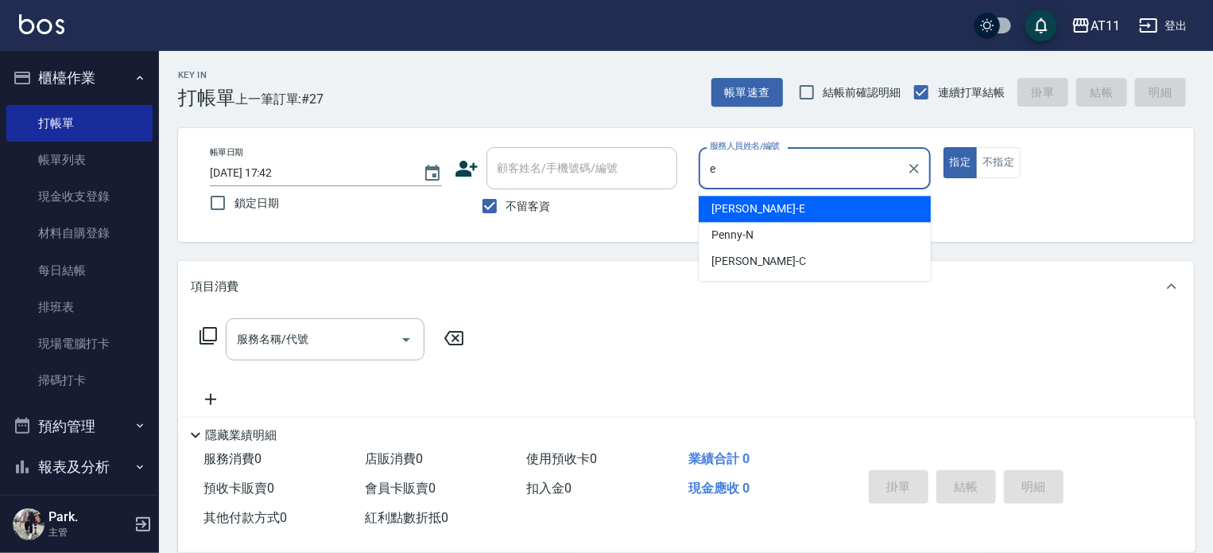
type input "[PERSON_NAME]"
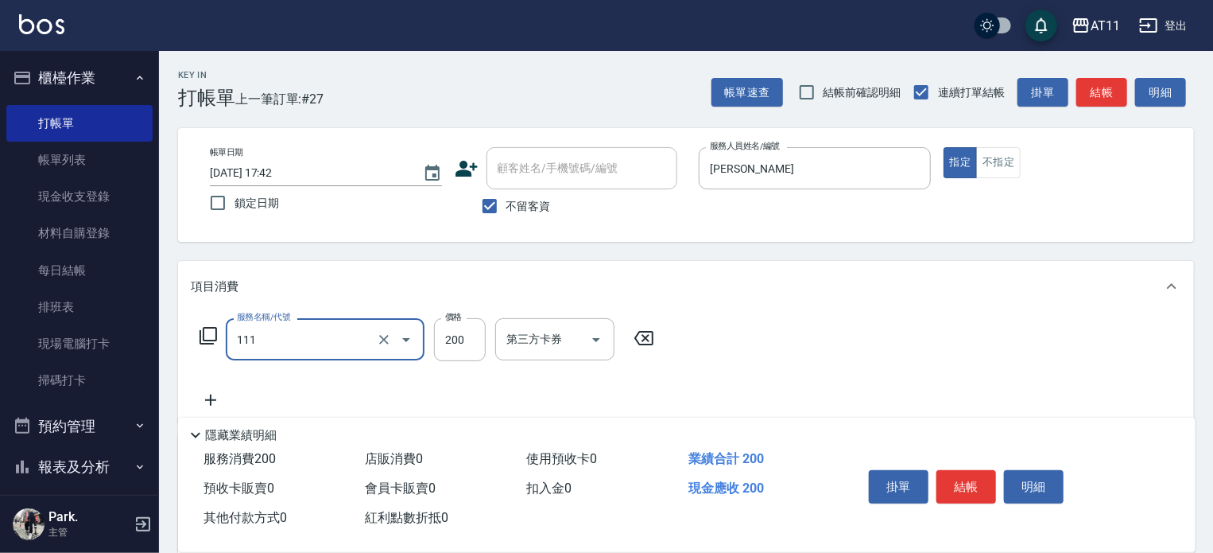
type input "精油洗髮(111)"
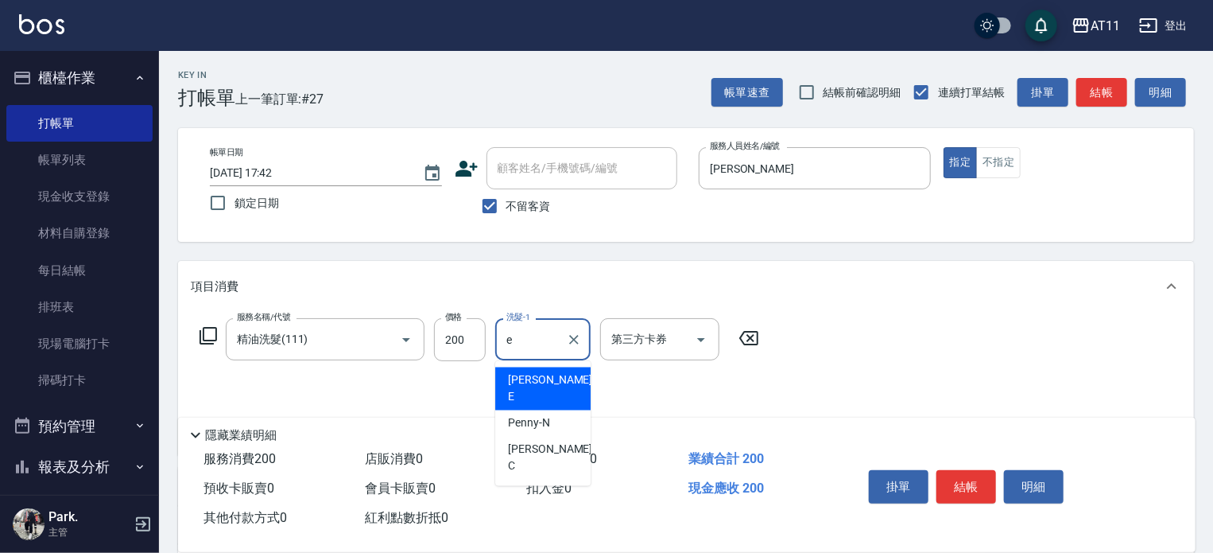
type input "[PERSON_NAME]"
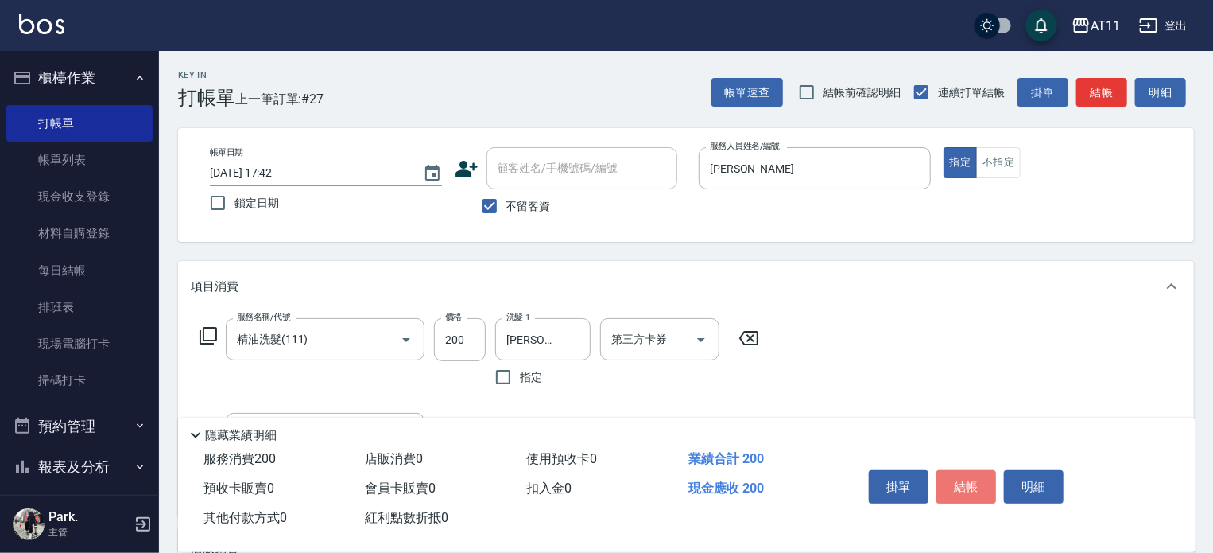
drag, startPoint x: 970, startPoint y: 479, endPoint x: 911, endPoint y: 478, distance: 58.8
click at [964, 484] on button "結帳" at bounding box center [967, 486] width 60 height 33
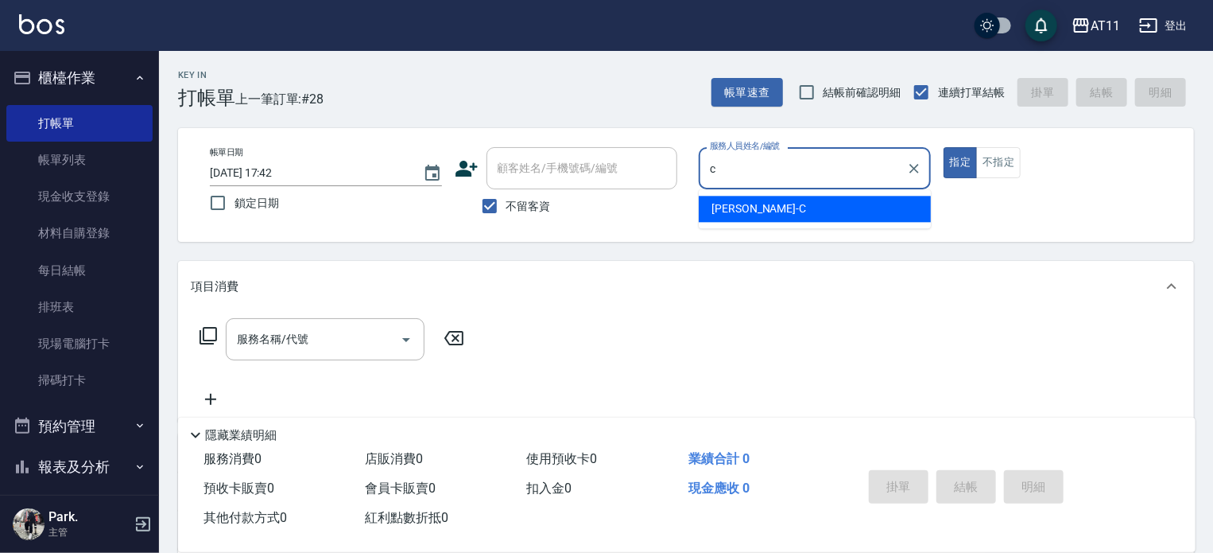
type input "[PERSON_NAME]"
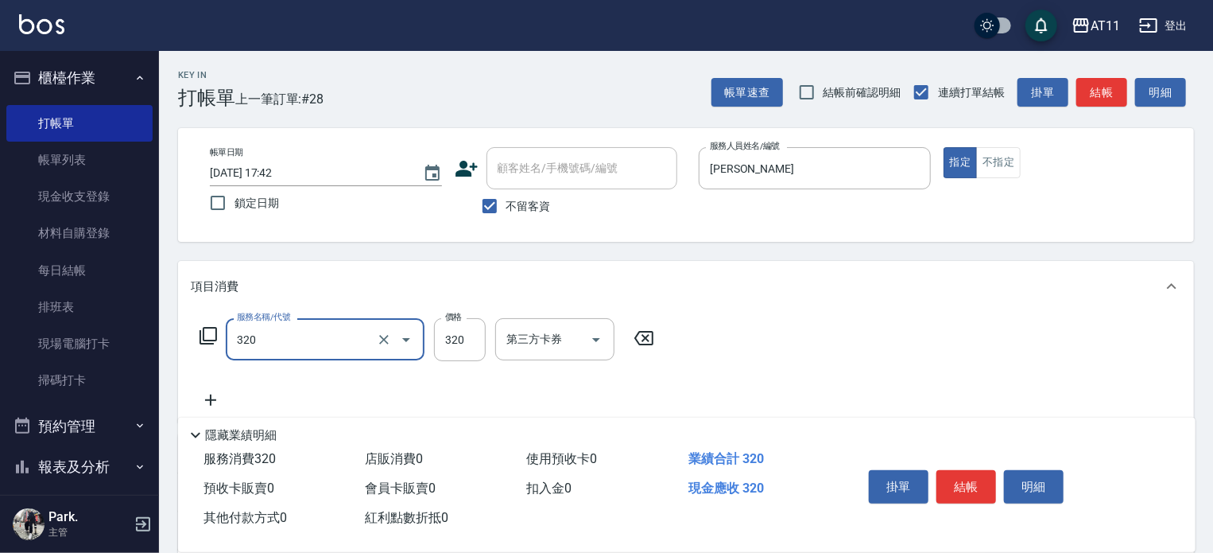
type input "洗剪(320)"
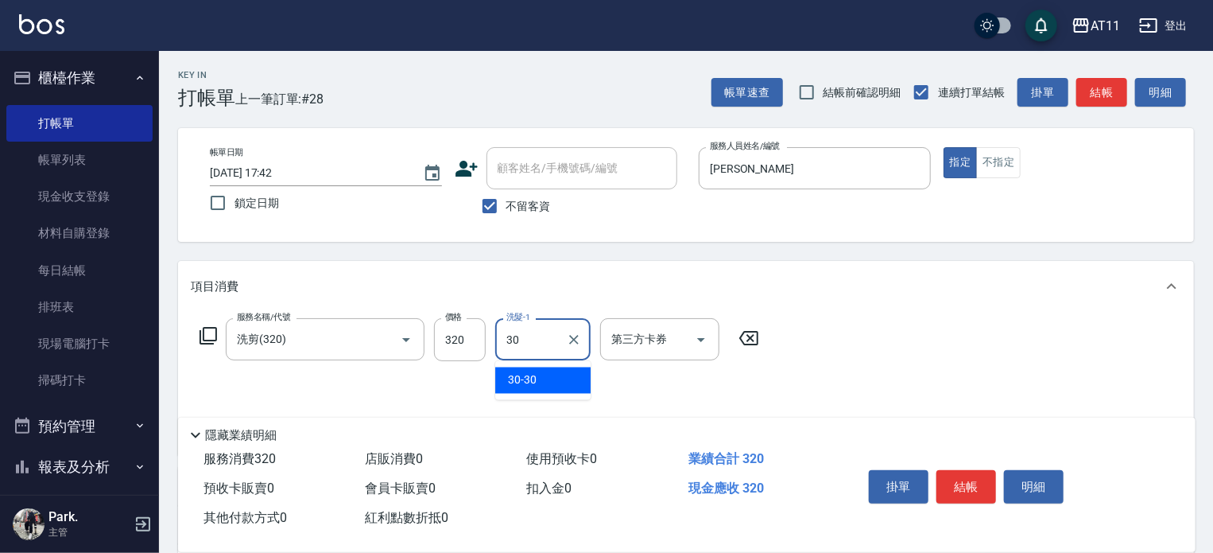
type input "30-30"
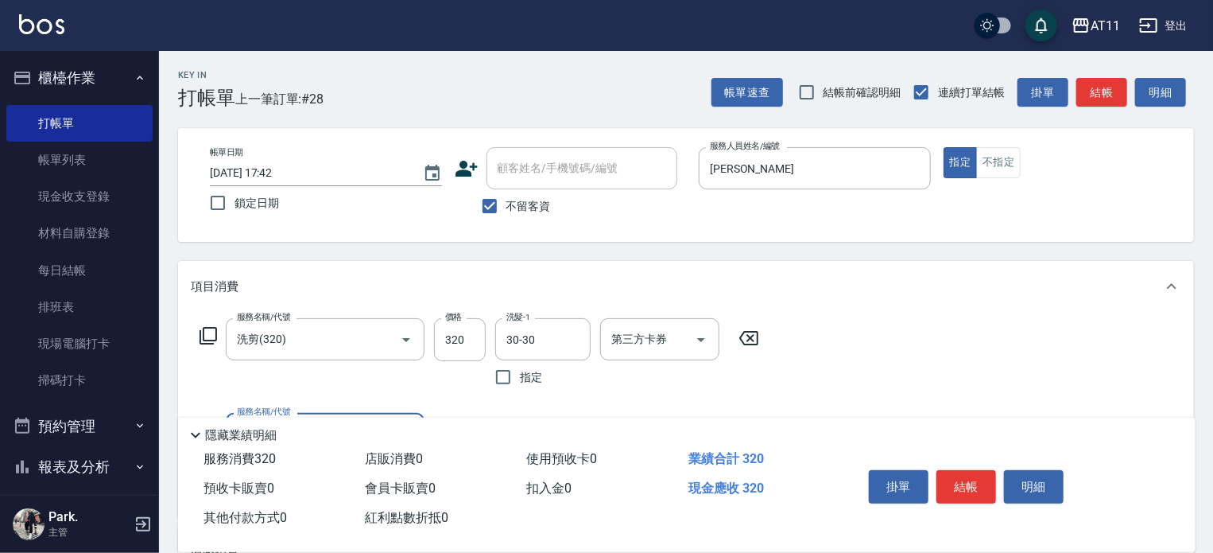
drag, startPoint x: 974, startPoint y: 483, endPoint x: 789, endPoint y: 444, distance: 189.3
click at [960, 483] on button "結帳" at bounding box center [967, 486] width 60 height 33
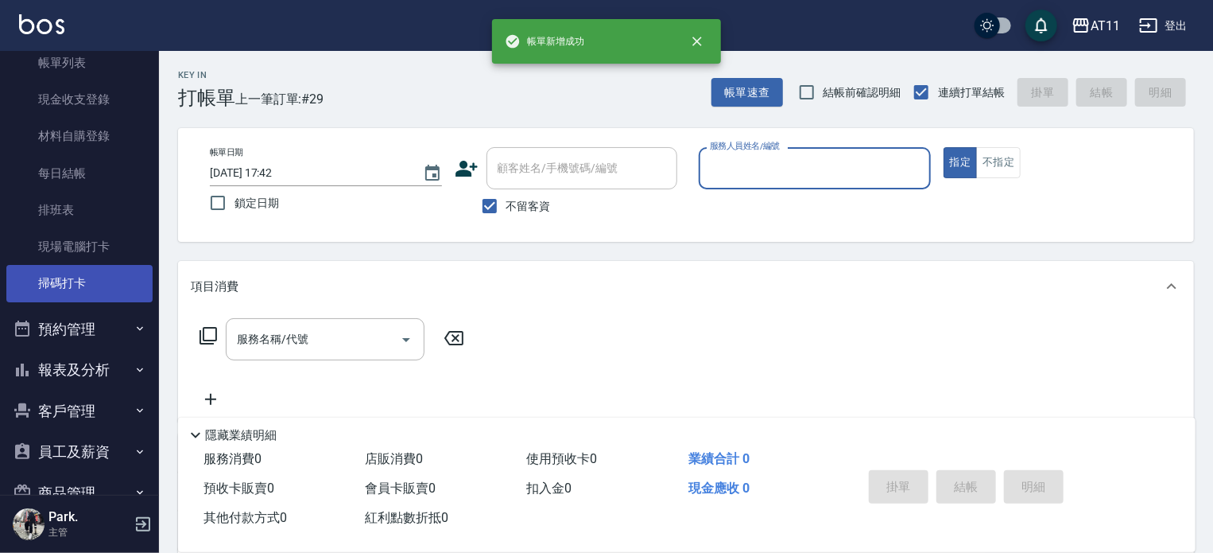
scroll to position [175, 0]
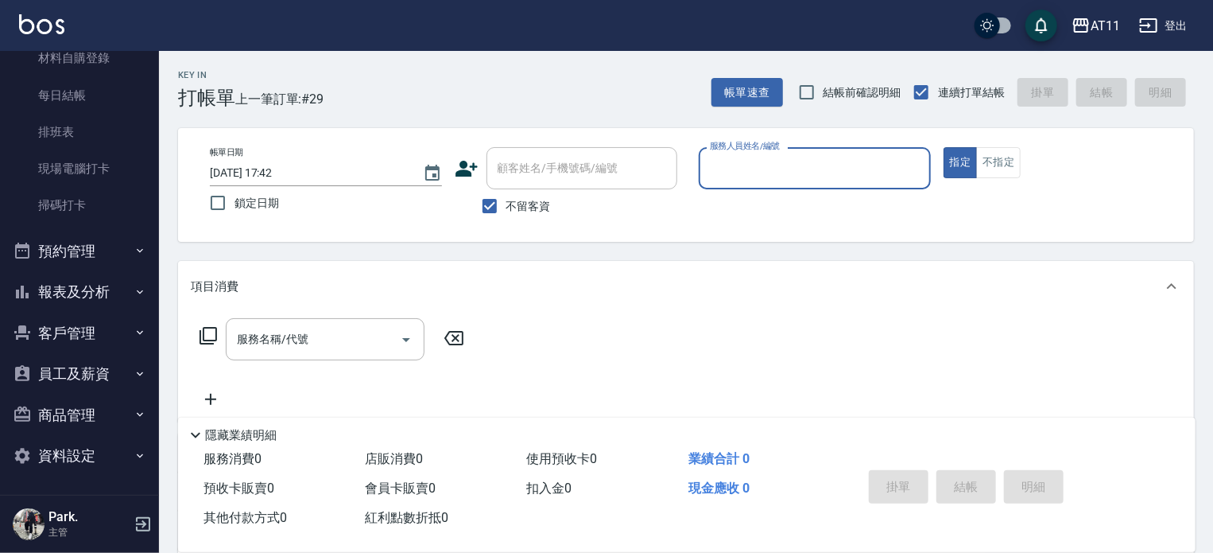
click at [94, 292] on button "報表及分析" at bounding box center [79, 291] width 146 height 41
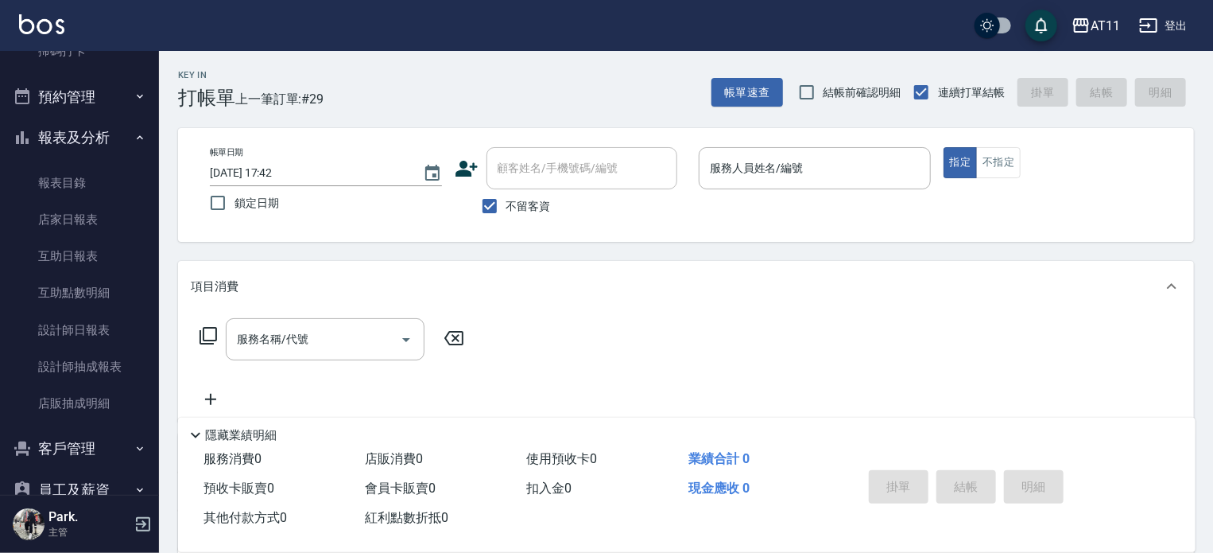
scroll to position [445, 0]
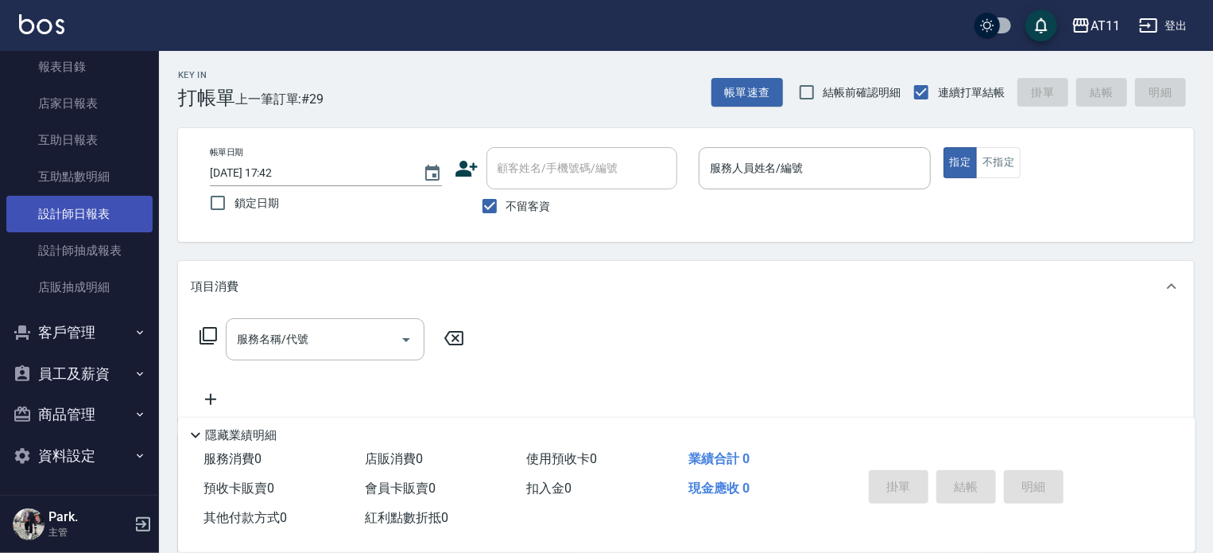
click at [134, 219] on link "設計師日報表" at bounding box center [79, 214] width 146 height 37
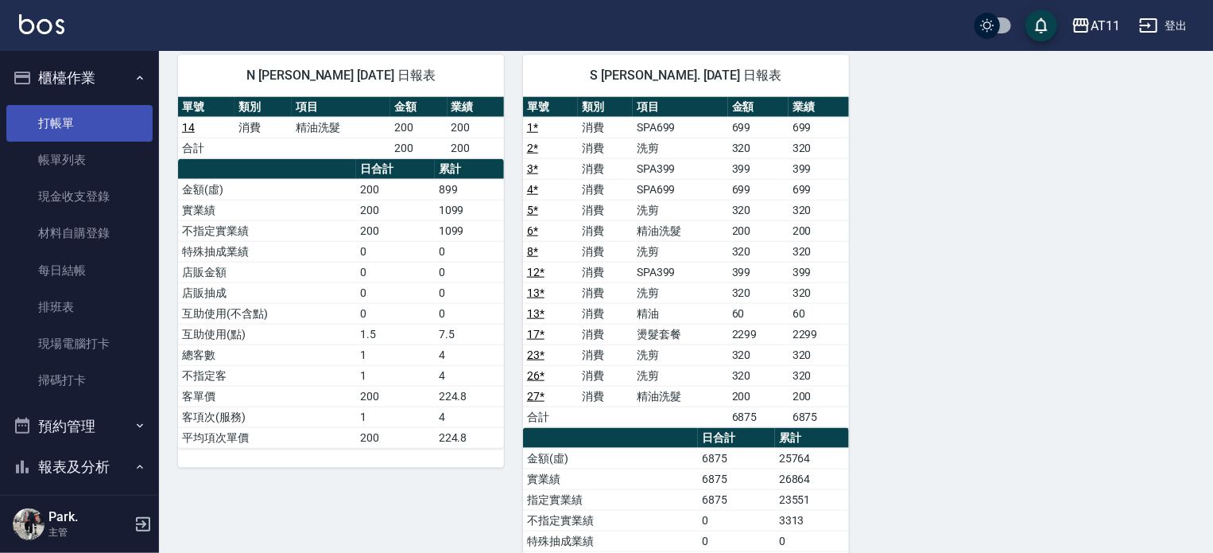
click at [73, 113] on link "打帳單" at bounding box center [79, 123] width 146 height 37
